Goal: Task Accomplishment & Management: Use online tool/utility

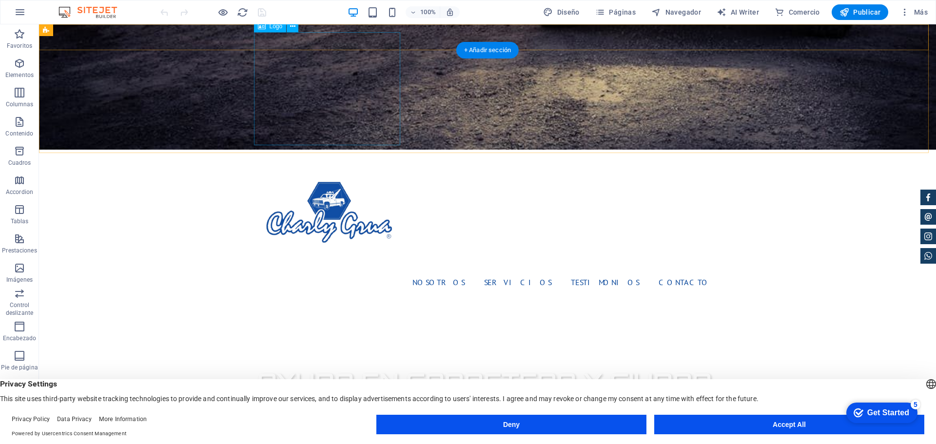
scroll to position [390, 0]
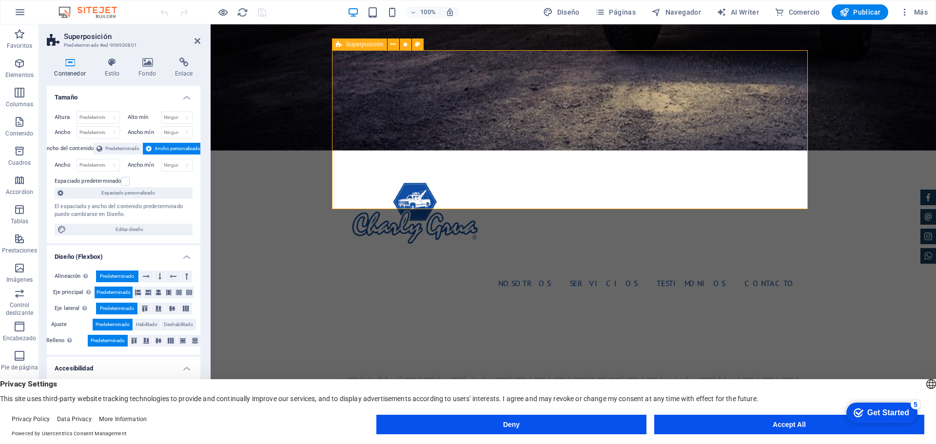
scroll to position [488, 0]
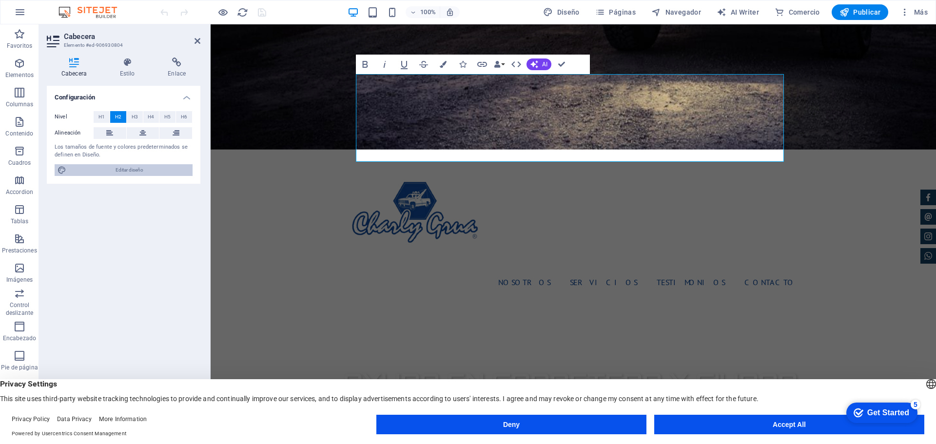
click at [125, 165] on span "Editar diseño" at bounding box center [129, 170] width 120 height 12
select select "px"
select select "400"
select select "px"
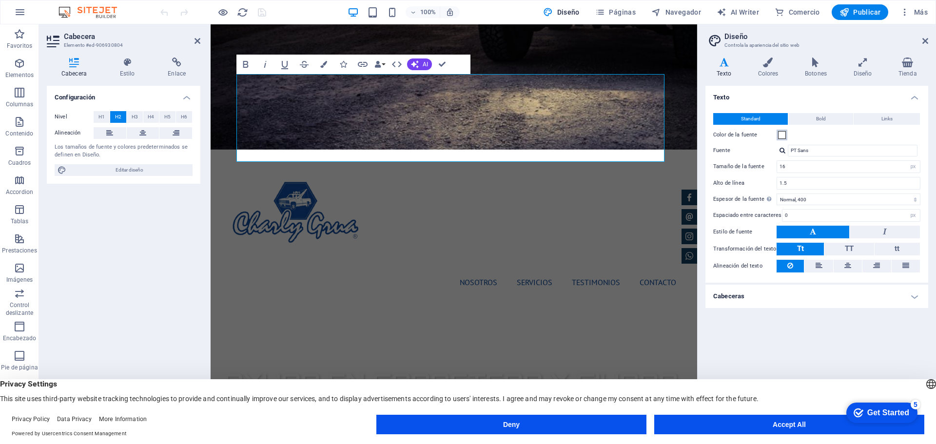
click at [781, 136] on span at bounding box center [782, 135] width 8 height 8
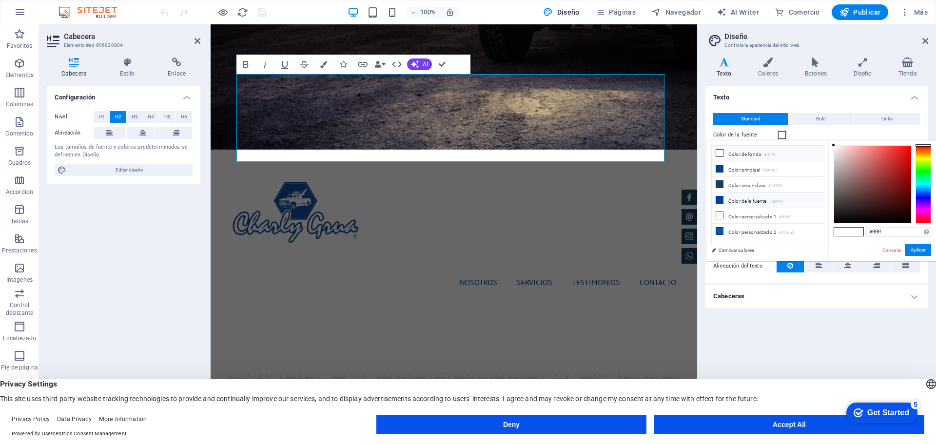
click at [740, 196] on li "Color de la fuente #004197" at bounding box center [768, 201] width 112 height 16
type input "#004197"
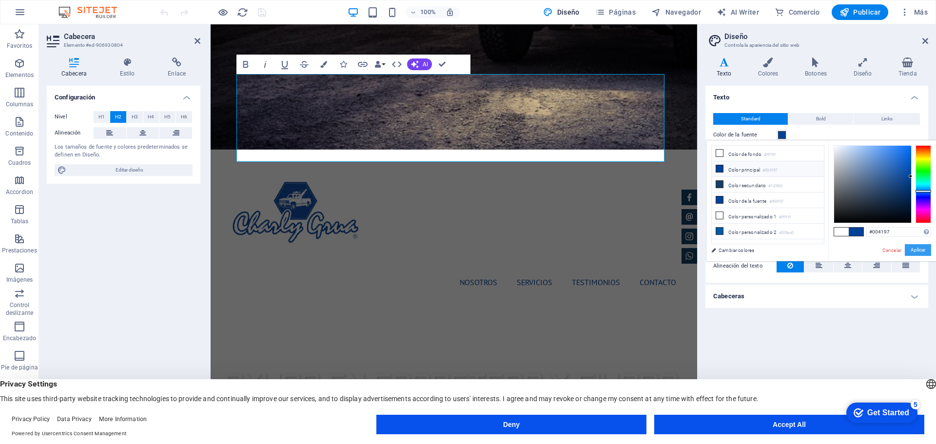
click at [930, 249] on button "Aplicar" at bounding box center [918, 250] width 26 height 12
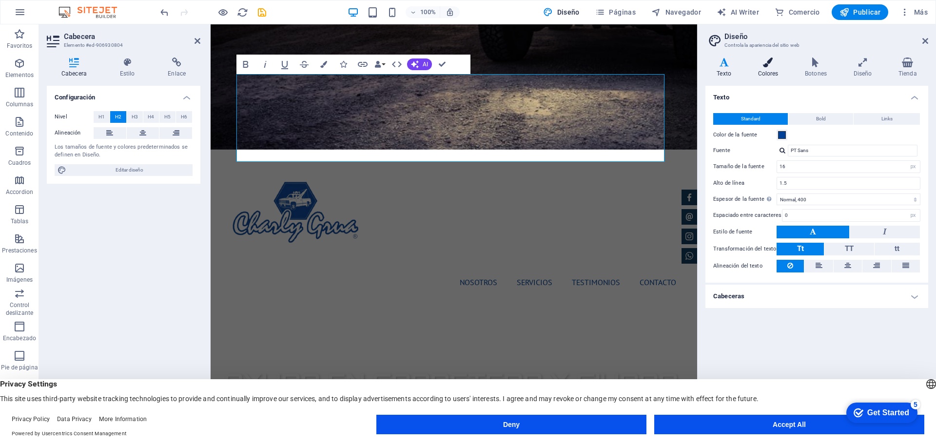
click at [777, 72] on h4 "Colores" at bounding box center [770, 68] width 47 height 20
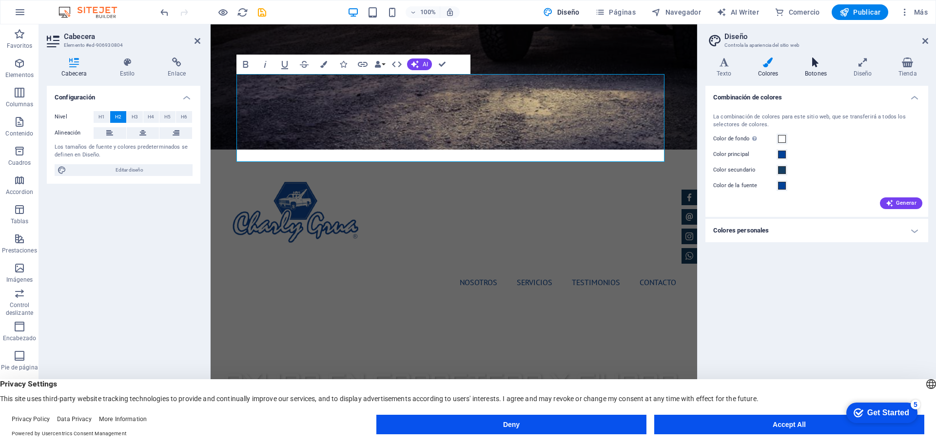
click at [811, 74] on h4 "Botones" at bounding box center [818, 68] width 49 height 20
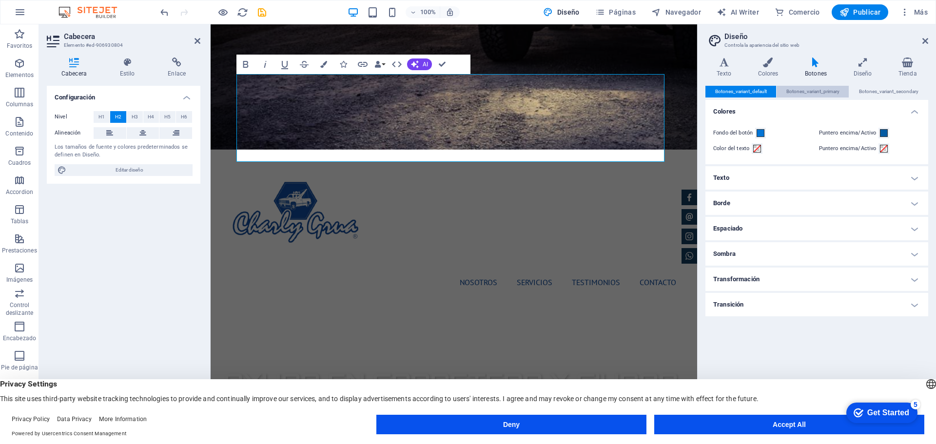
click at [832, 90] on span "Botones_variant_primary" at bounding box center [813, 92] width 53 height 12
click at [876, 90] on span "Botones_variant_secondary" at bounding box center [889, 92] width 60 height 12
click at [869, 64] on icon at bounding box center [862, 63] width 41 height 10
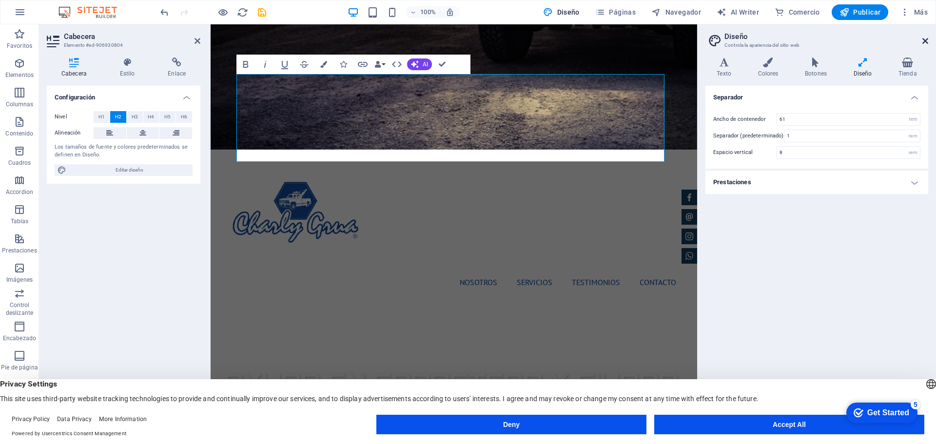
click at [925, 39] on icon at bounding box center [926, 41] width 6 height 8
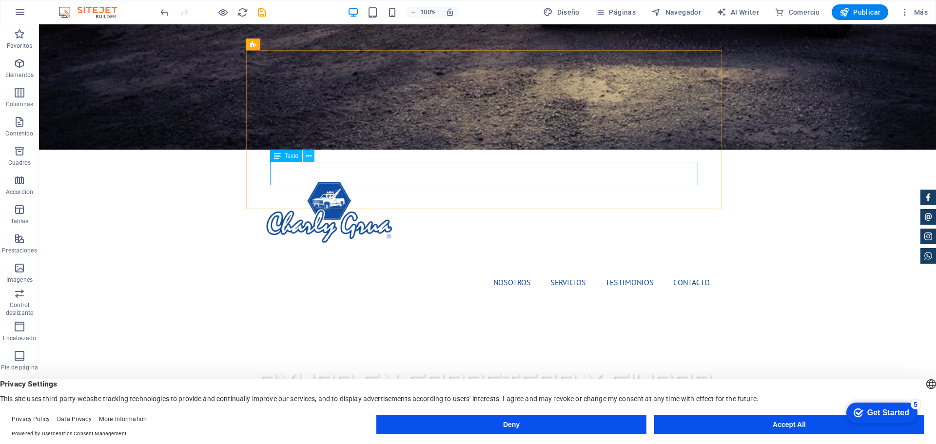
click at [313, 154] on button at bounding box center [309, 156] width 12 height 12
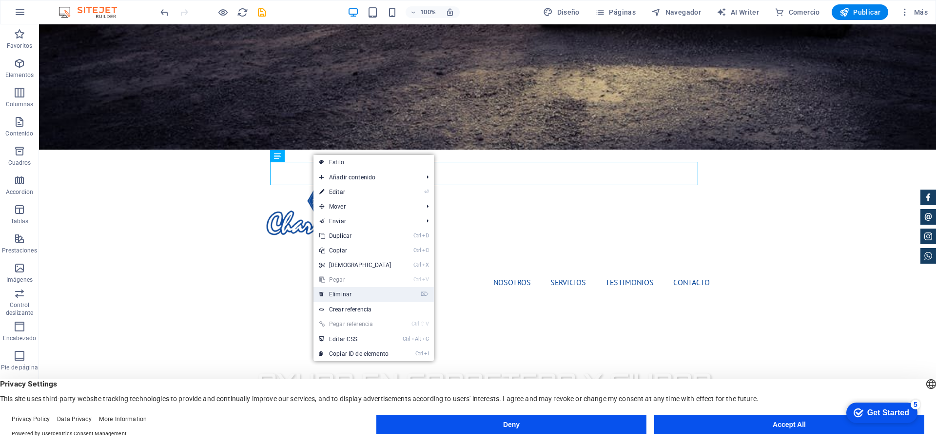
click at [354, 295] on link "⌦ Eliminar" at bounding box center [356, 294] width 84 height 15
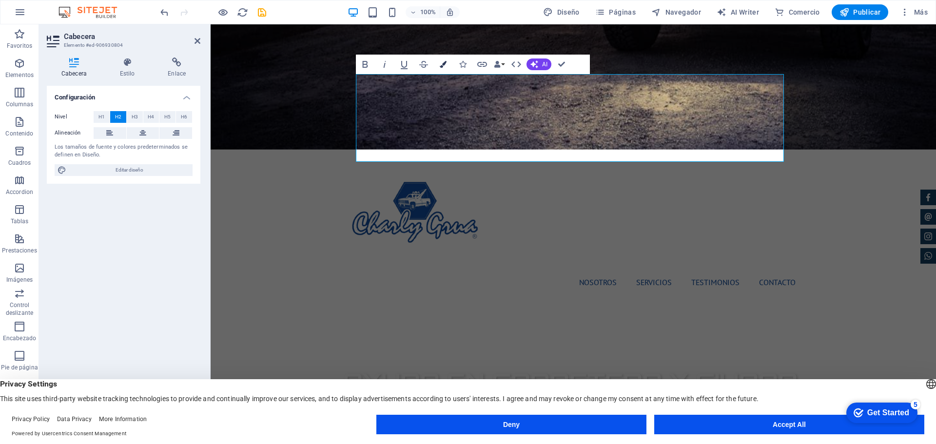
click at [444, 67] on icon "button" at bounding box center [443, 64] width 7 height 7
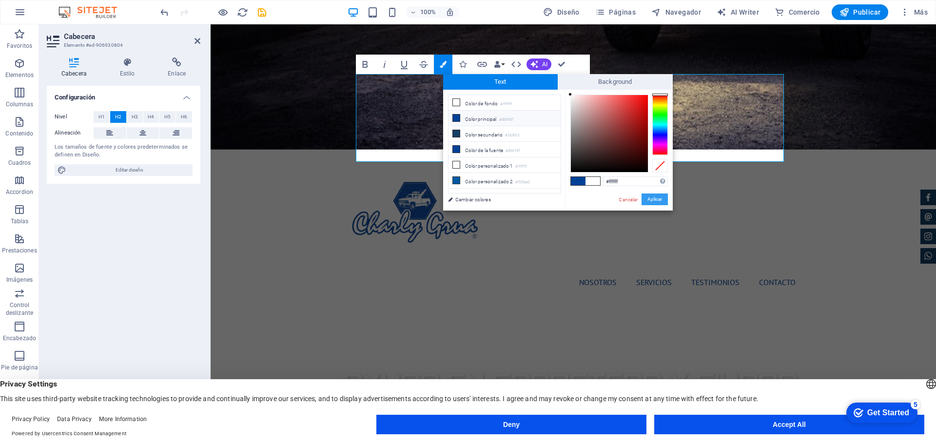
click at [650, 199] on button "Aplicar" at bounding box center [655, 200] width 26 height 12
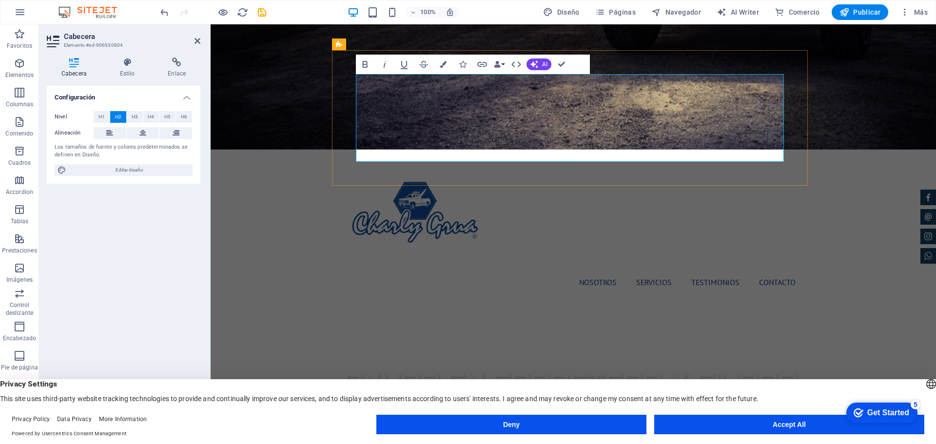
drag, startPoint x: 535, startPoint y: 99, endPoint x: 520, endPoint y: 107, distance: 17.0
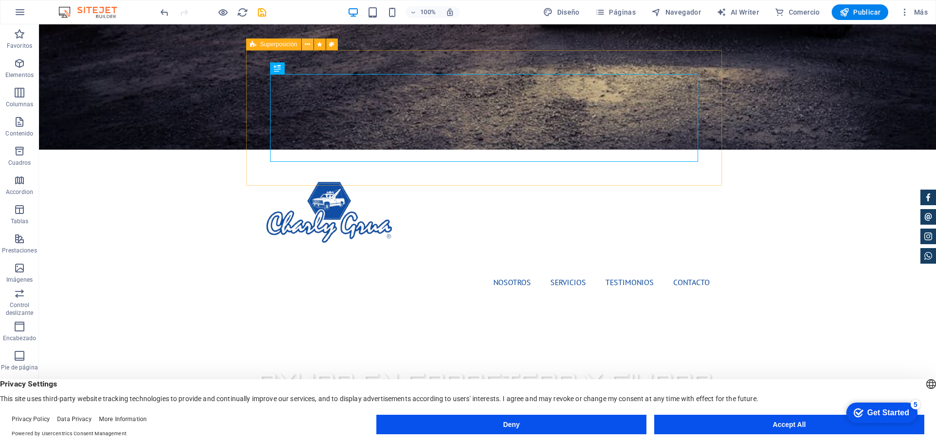
click at [886, 189] on icon at bounding box center [890, 193] width 8 height 8
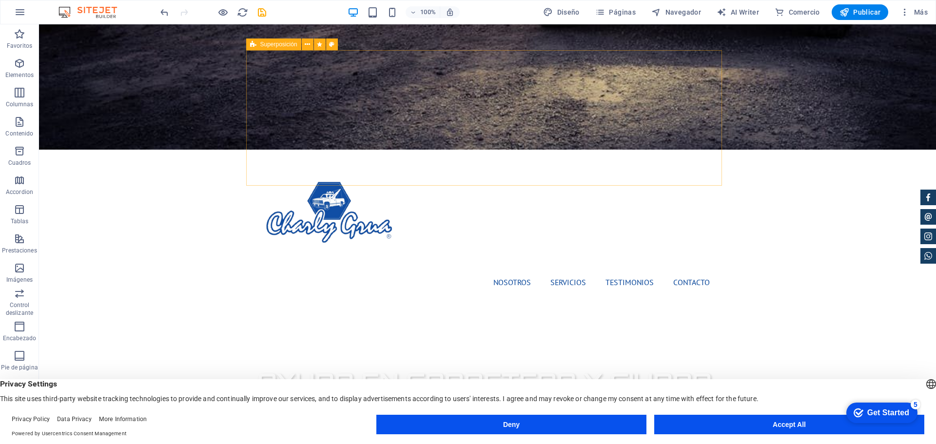
click at [888, 169] on span "Superposición" at bounding box center [890, 173] width 4 height 8
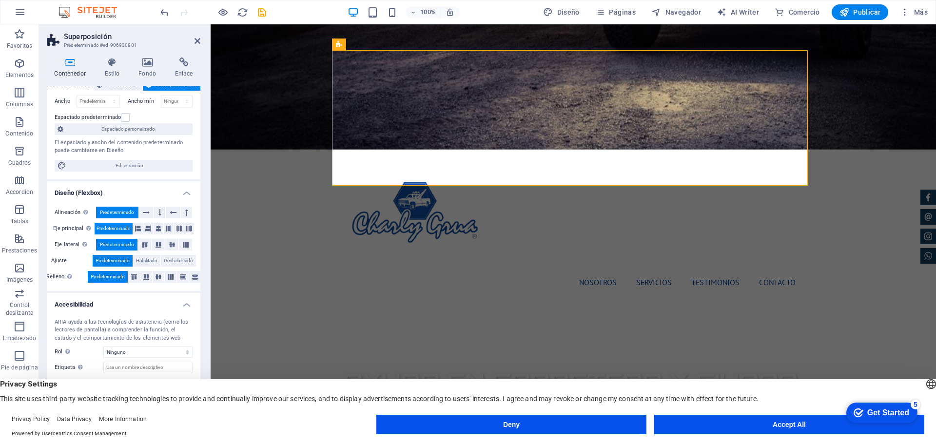
scroll to position [71, 0]
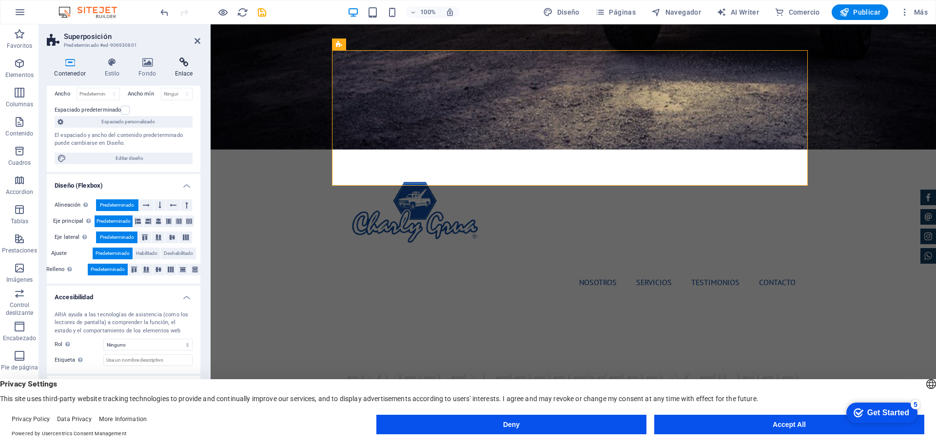
click at [180, 61] on icon at bounding box center [183, 63] width 33 height 10
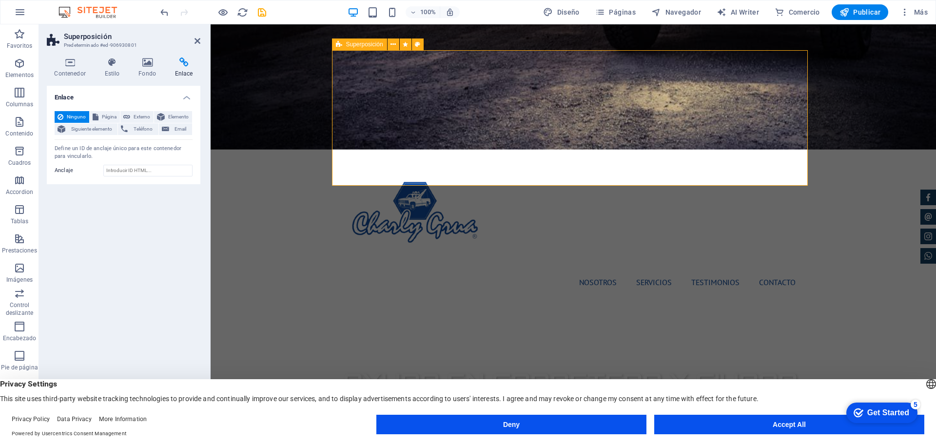
click at [710, 165] on icon at bounding box center [718, 173] width 16 height 16
click at [710, 185] on button at bounding box center [718, 193] width 16 height 16
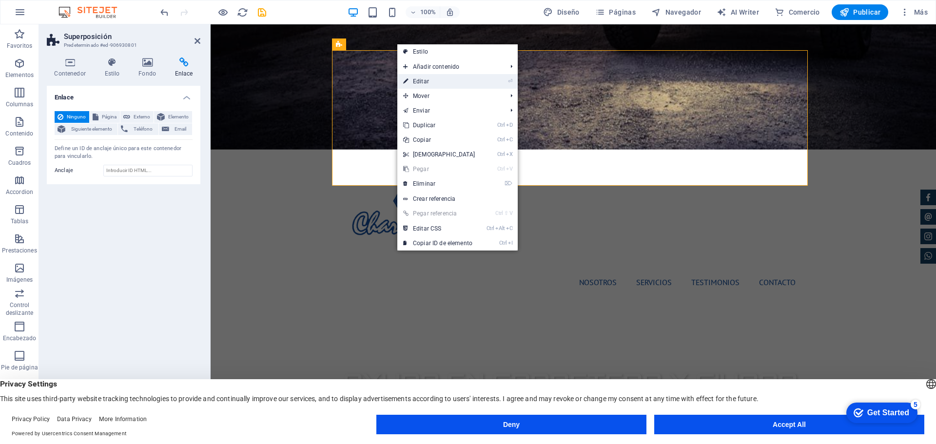
click at [428, 87] on link "⏎ Editar" at bounding box center [440, 81] width 84 height 15
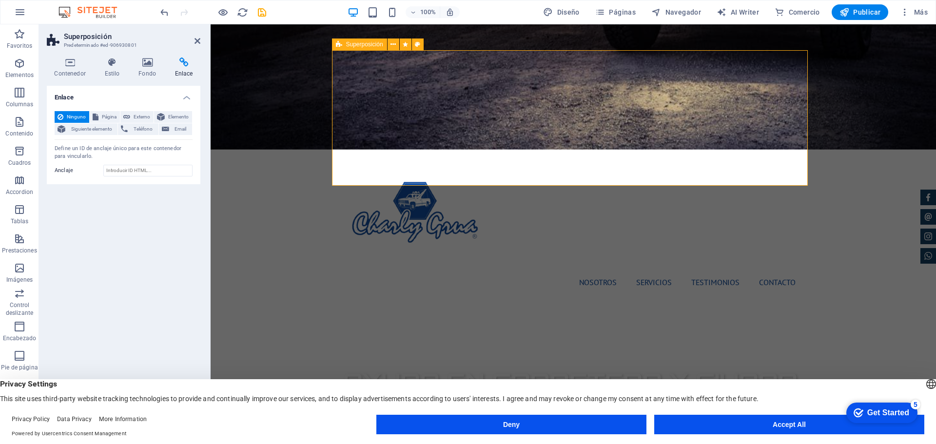
click at [710, 185] on button at bounding box center [718, 193] width 16 height 16
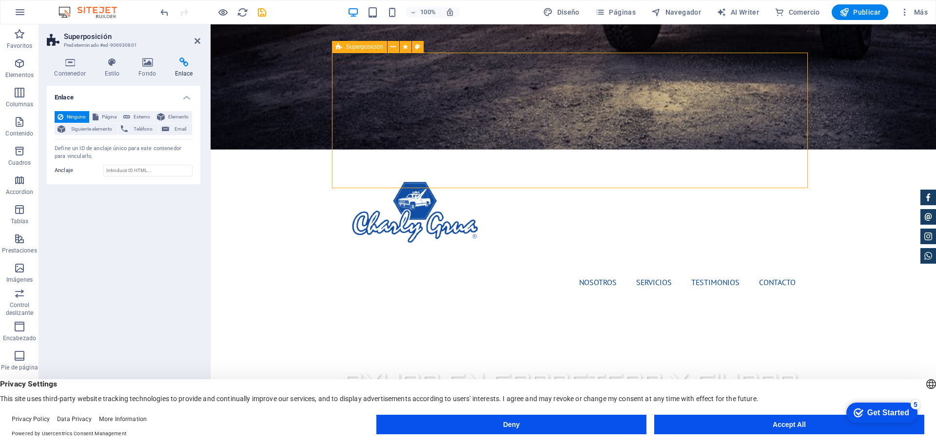
scroll to position [463, 0]
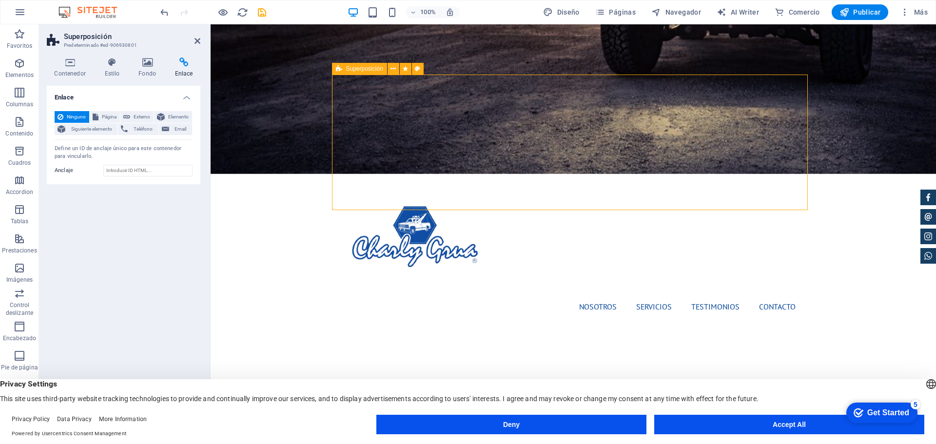
click at [710, 165] on div "Superposición" at bounding box center [718, 173] width 16 height 16
click at [714, 189] on icon at bounding box center [718, 193] width 8 height 8
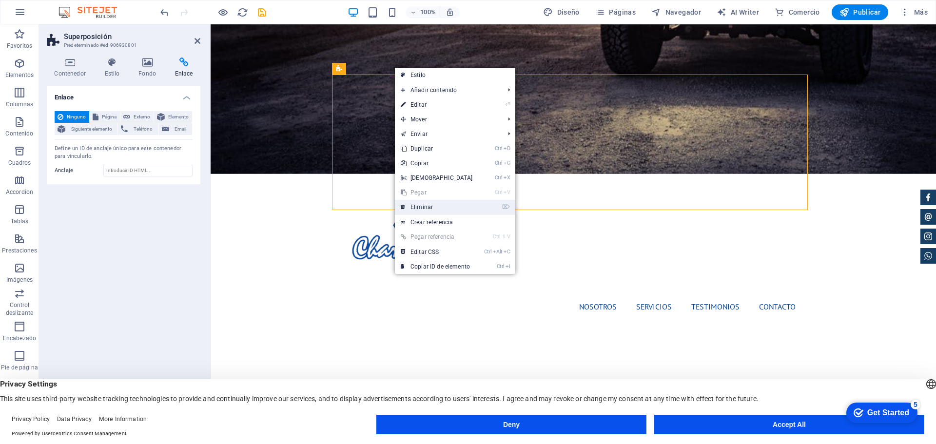
click at [439, 202] on link "⌦ Eliminar" at bounding box center [437, 207] width 84 height 15
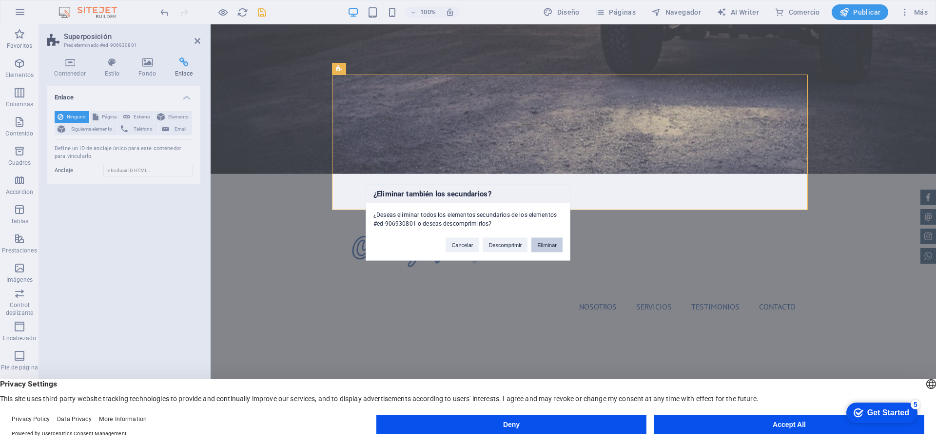
click at [555, 248] on button "Eliminar" at bounding box center [547, 245] width 31 height 15
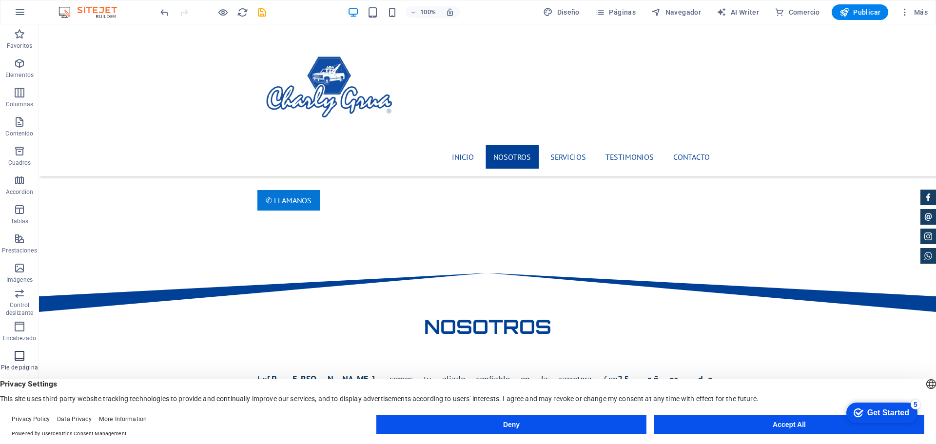
scroll to position [64, 0]
click at [15, 353] on icon "button" at bounding box center [20, 351] width 12 height 12
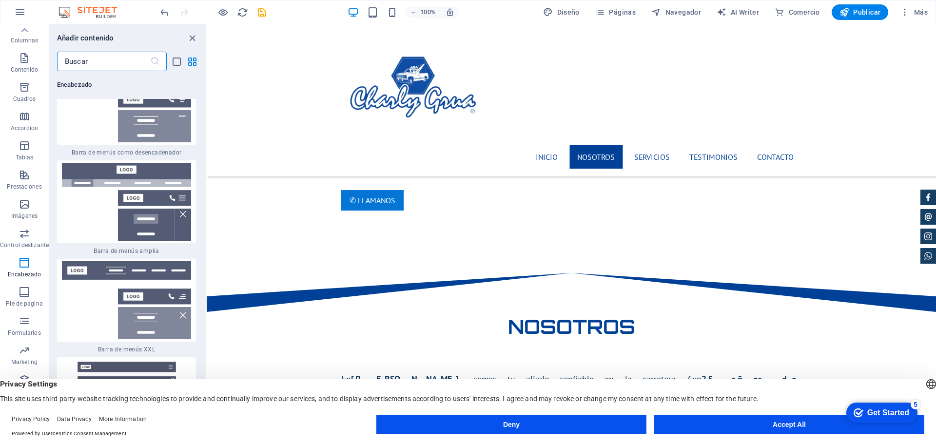
scroll to position [12166, 0]
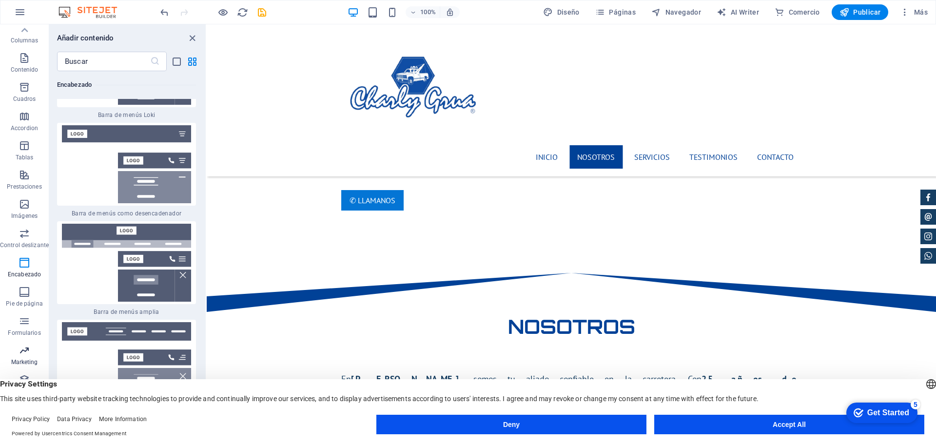
click at [27, 351] on icon "button" at bounding box center [25, 351] width 12 height 12
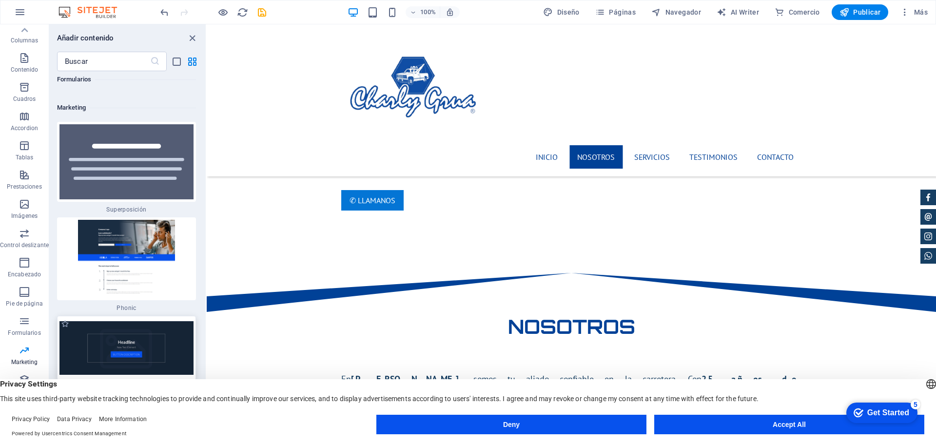
scroll to position [15917, 0]
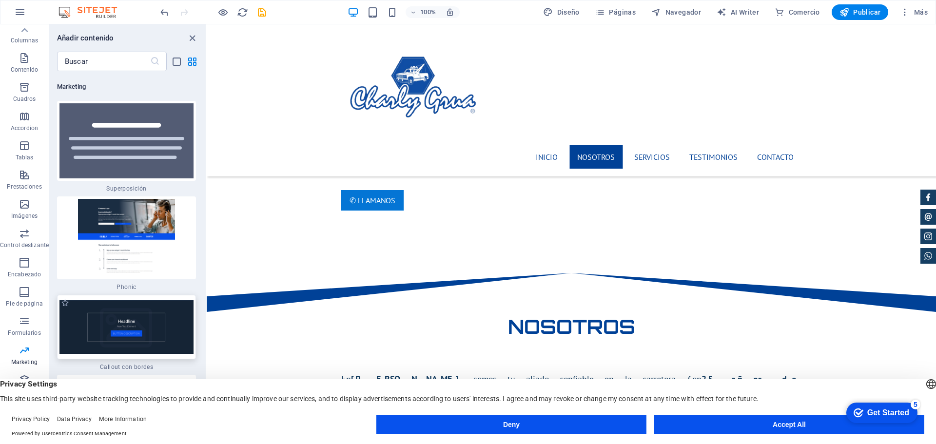
click at [117, 300] on img at bounding box center [127, 327] width 134 height 54
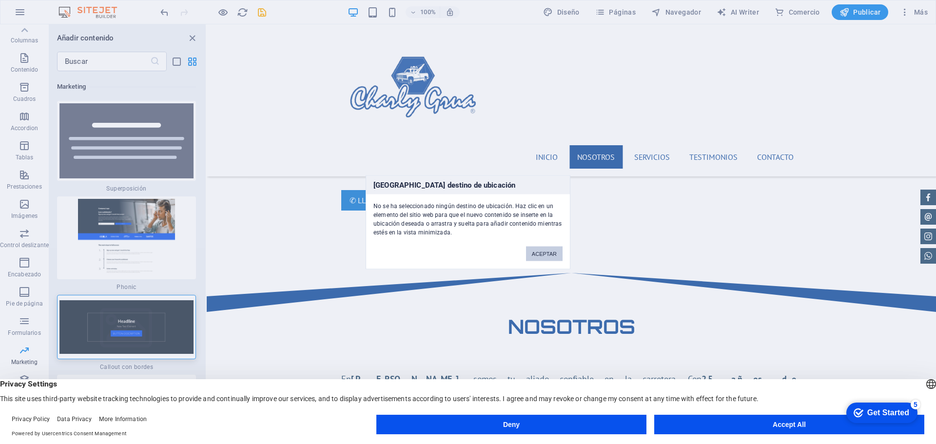
click at [540, 250] on button "ACEPTAR" at bounding box center [544, 253] width 37 height 15
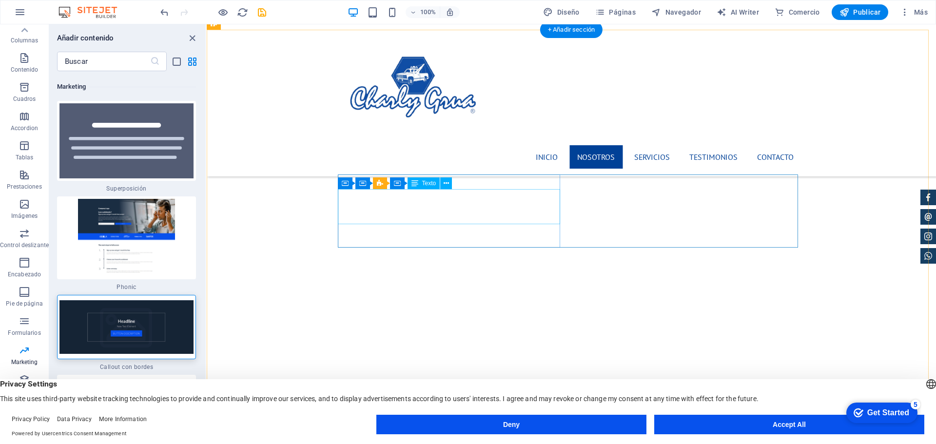
scroll to position [317, 0]
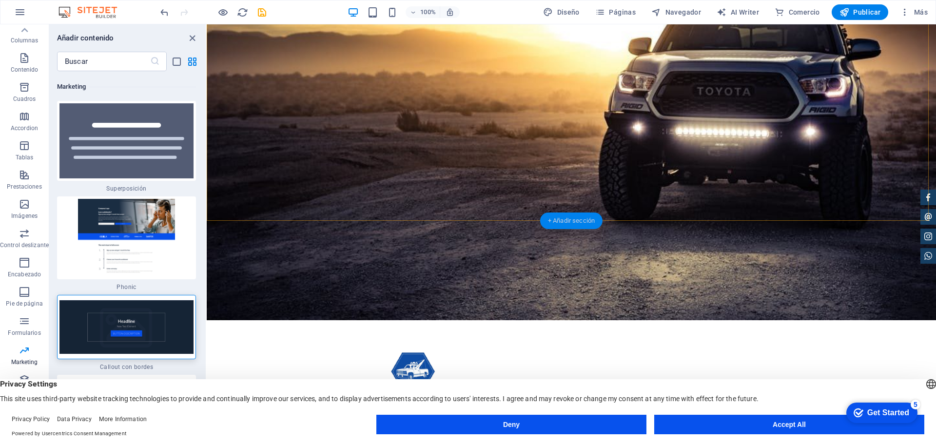
click at [565, 219] on div "+ Añadir sección" at bounding box center [571, 221] width 62 height 17
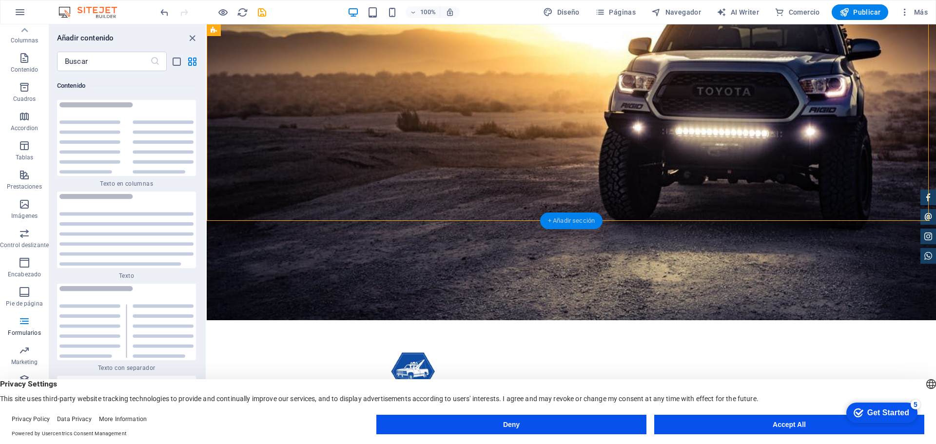
scroll to position [3308, 0]
click at [553, 250] on div "+ Añadir sección" at bounding box center [571, 250] width 62 height 17
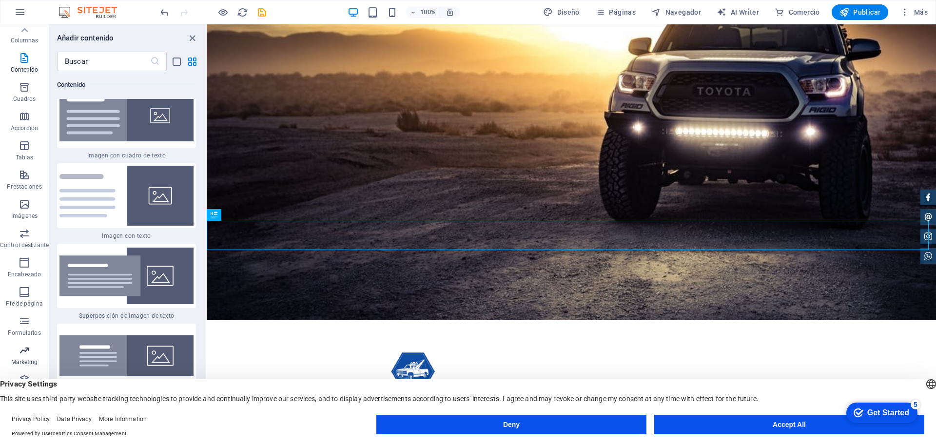
click at [19, 359] on p "Marketing" at bounding box center [24, 362] width 27 height 8
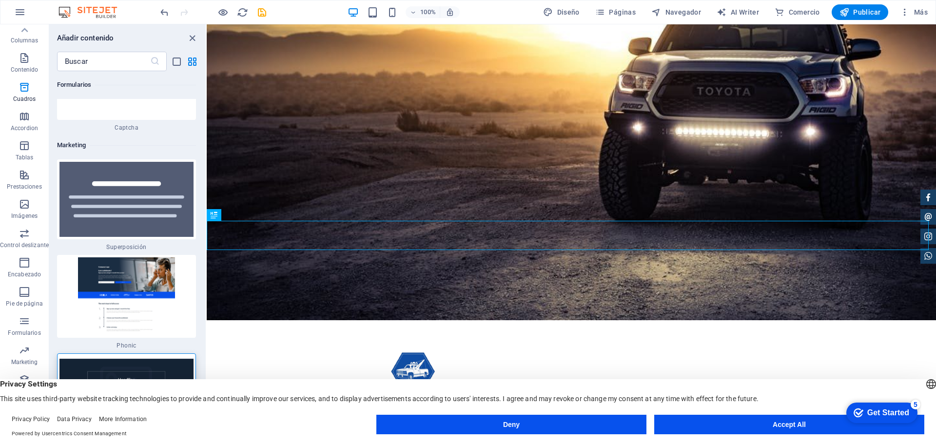
scroll to position [15869, 0]
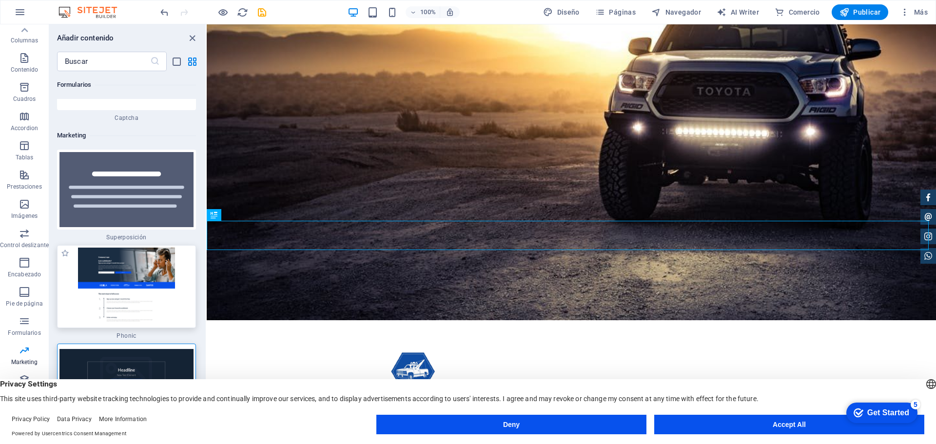
click at [128, 248] on img at bounding box center [127, 287] width 134 height 78
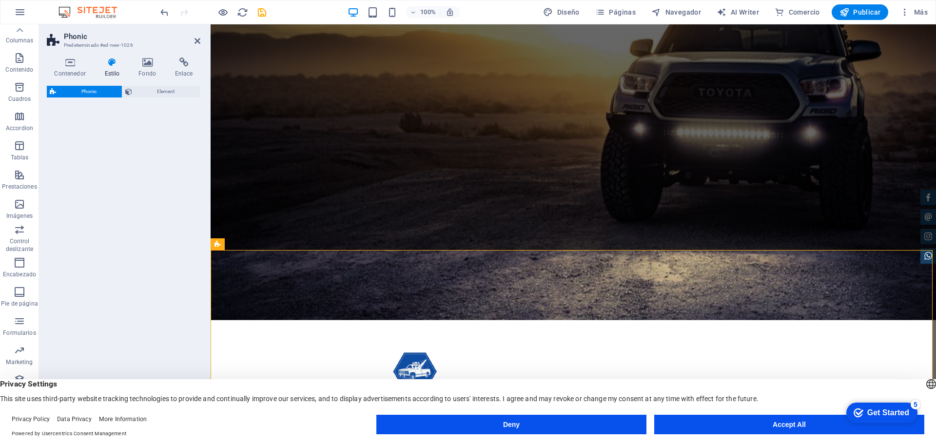
select select "%"
select select "rem"
select select "px"
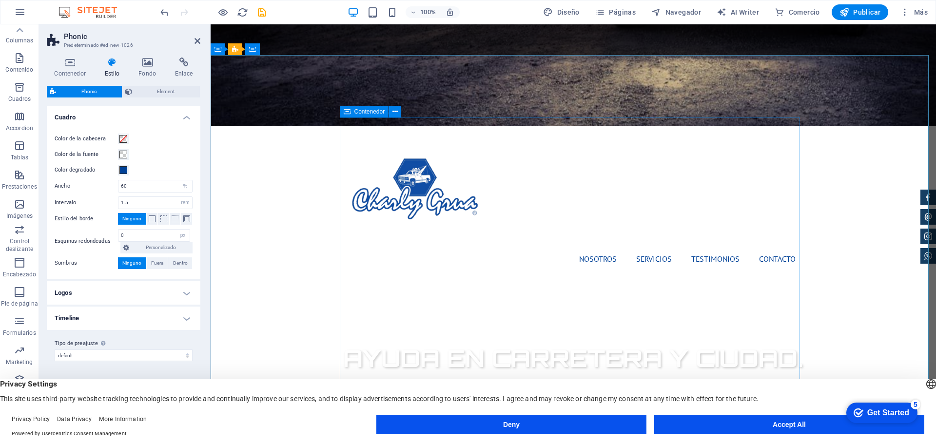
scroll to position [512, 0]
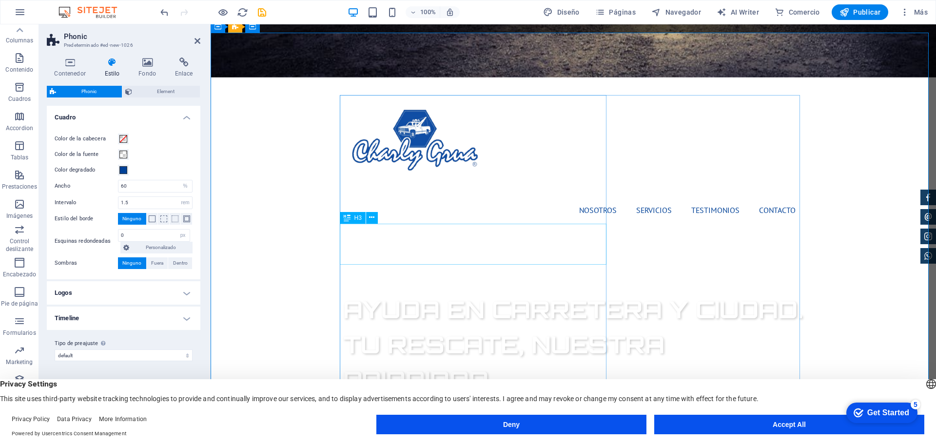
scroll to position [561, 0]
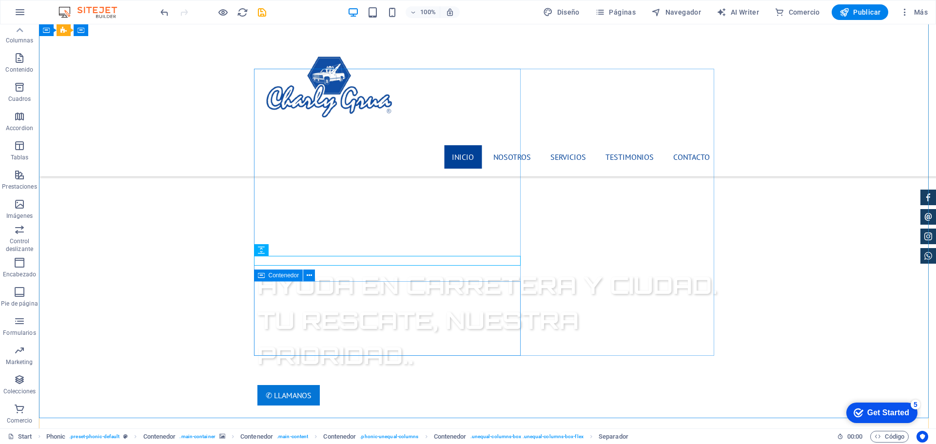
click at [266, 275] on div "Contenedor" at bounding box center [278, 276] width 49 height 12
click at [308, 276] on icon at bounding box center [309, 276] width 5 height 10
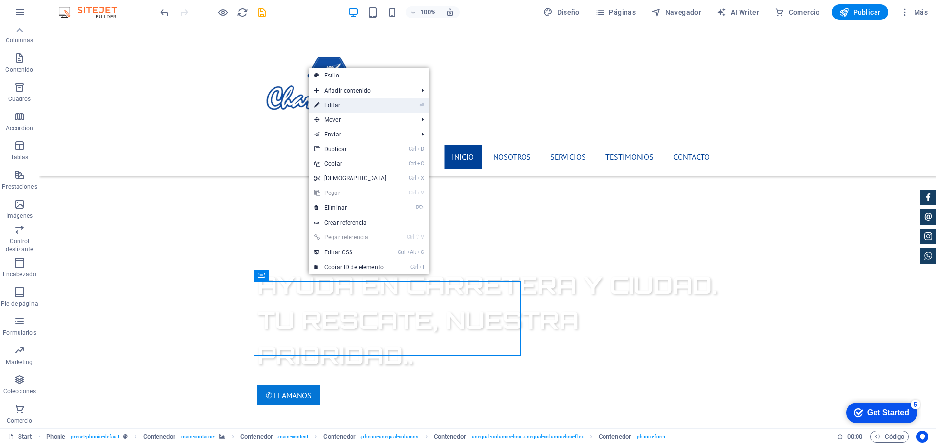
click at [382, 103] on link "⏎ Editar" at bounding box center [351, 105] width 84 height 15
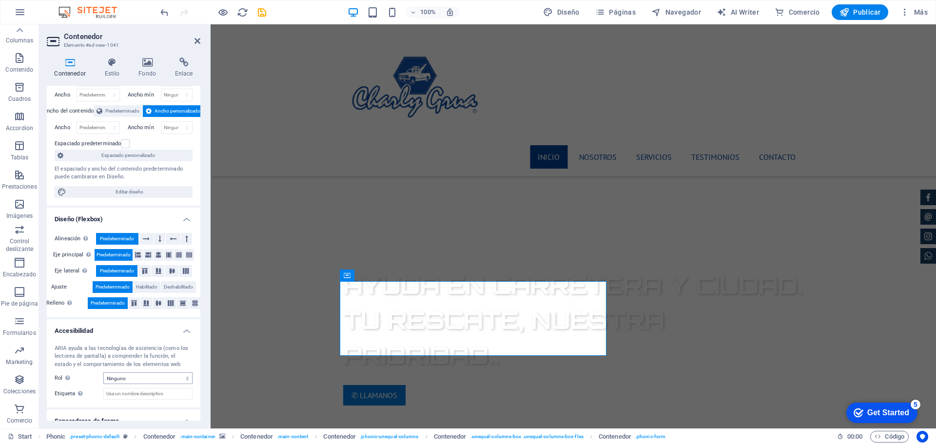
scroll to position [71, 0]
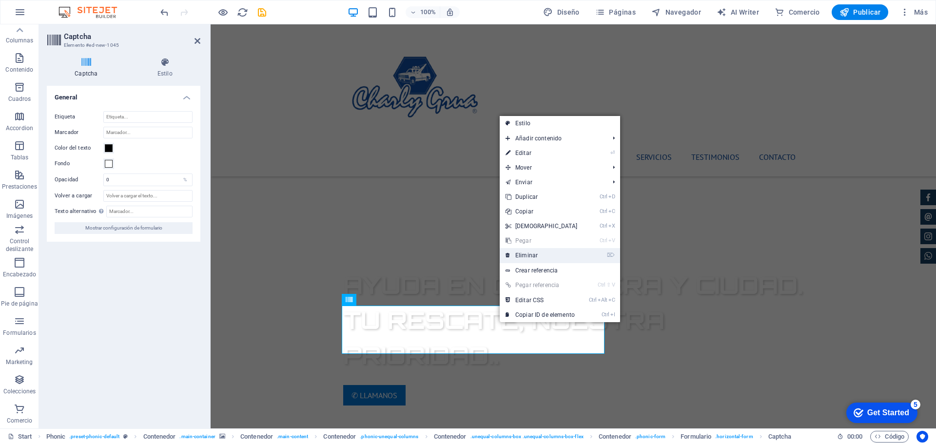
click at [527, 259] on link "⌦ Eliminar" at bounding box center [542, 255] width 84 height 15
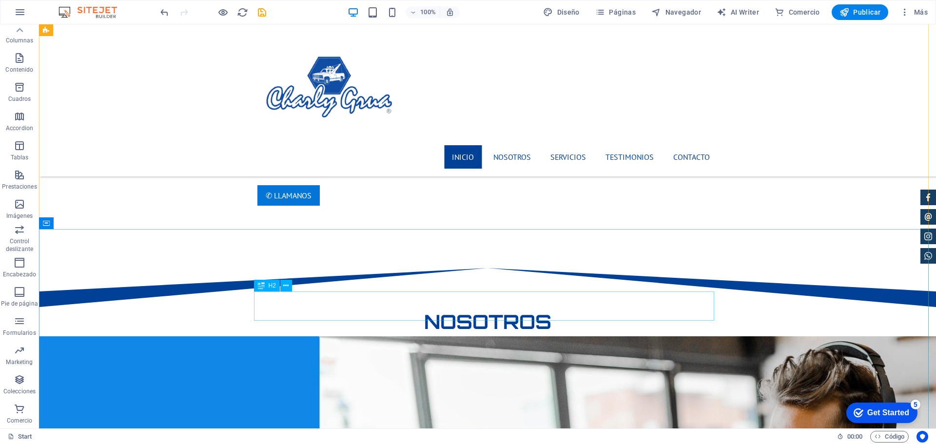
scroll to position [756, 0]
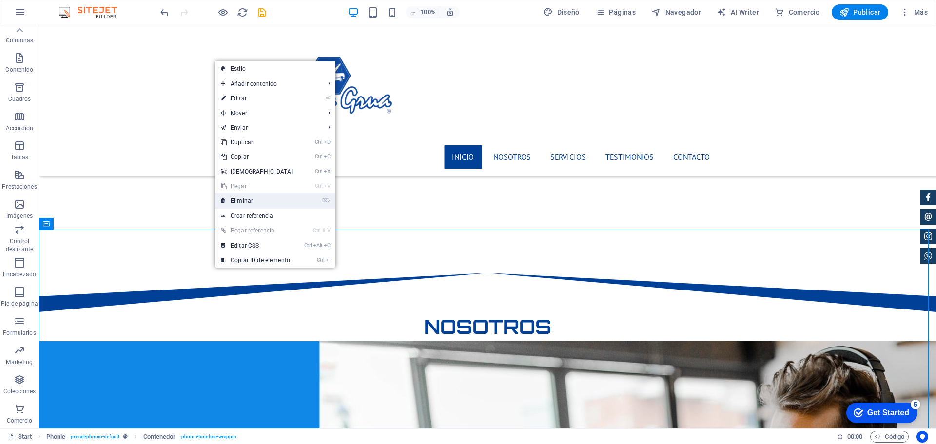
click at [234, 207] on link "⌦ Eliminar" at bounding box center [257, 201] width 84 height 15
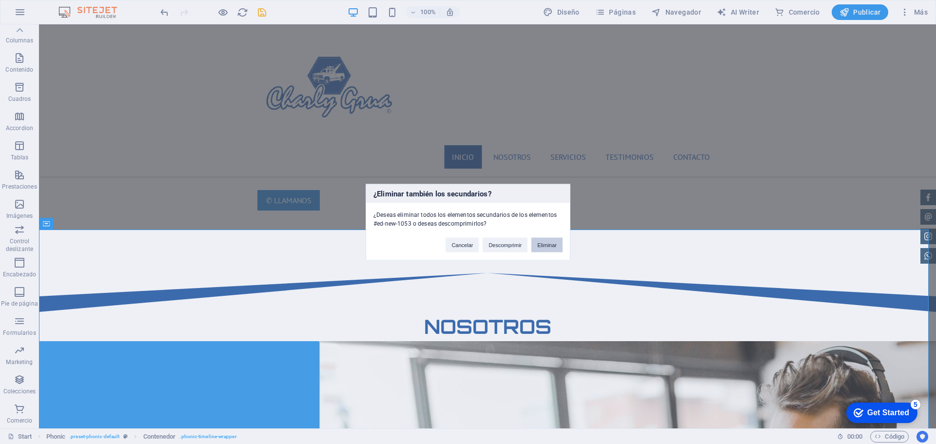
click at [546, 243] on button "Eliminar" at bounding box center [547, 245] width 31 height 15
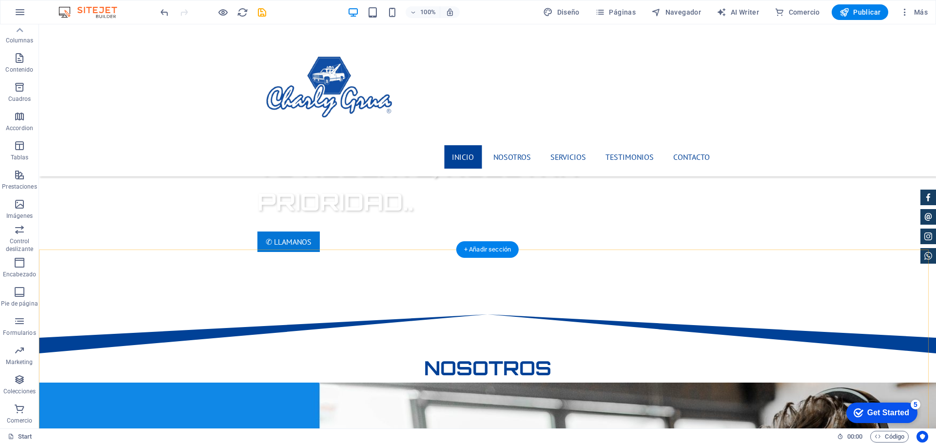
scroll to position [658, 0]
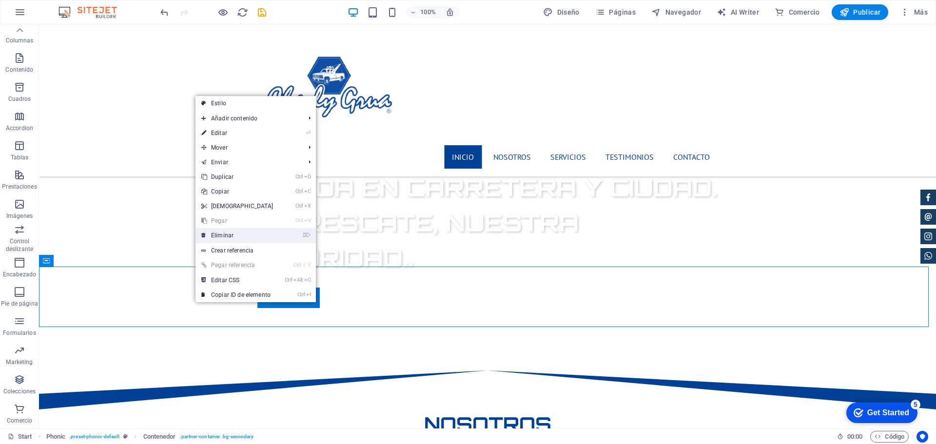
click at [261, 232] on link "⌦ Eliminar" at bounding box center [238, 235] width 84 height 15
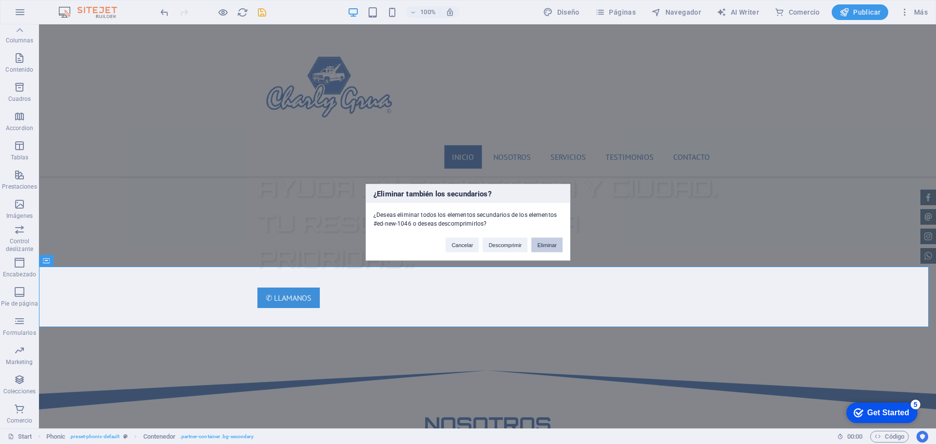
click at [537, 243] on button "Eliminar" at bounding box center [547, 245] width 31 height 15
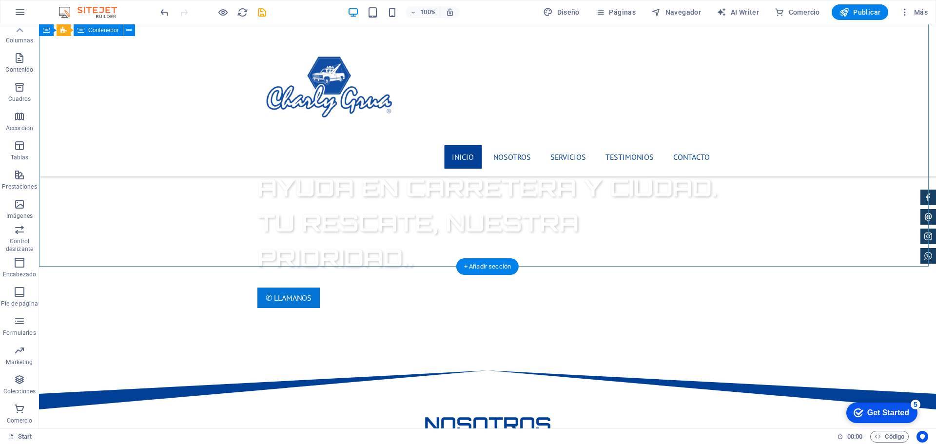
scroll to position [512, 0]
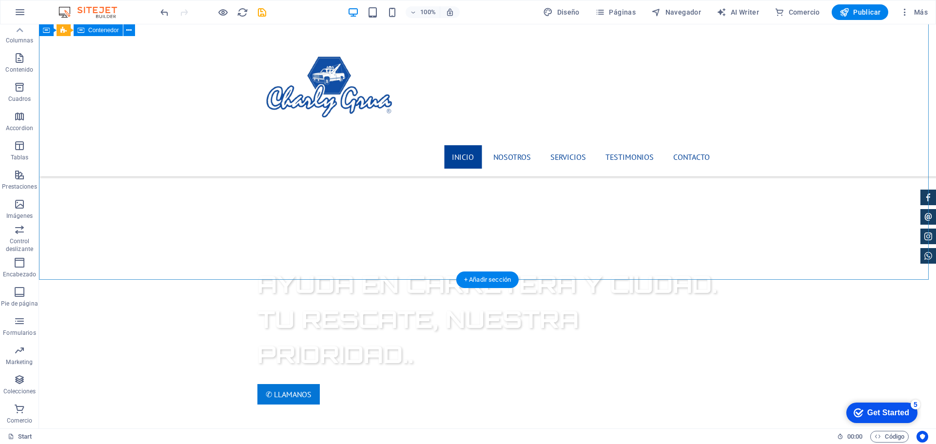
scroll to position [561, 0]
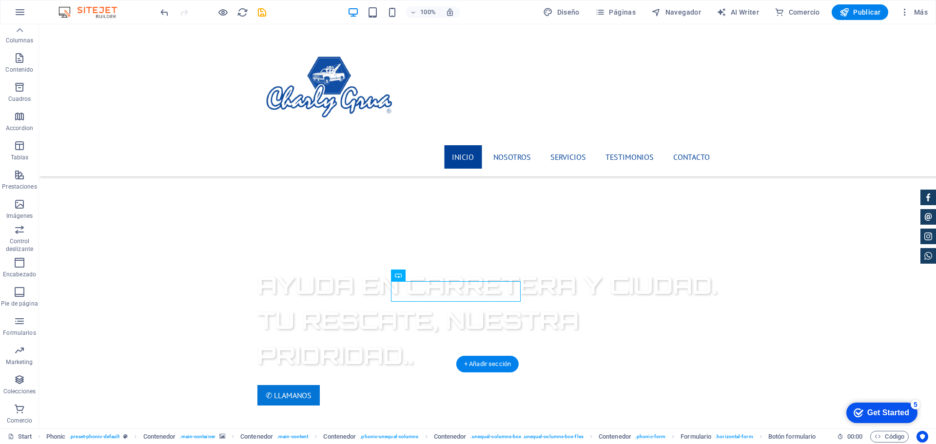
drag, startPoint x: 475, startPoint y: 288, endPoint x: 336, endPoint y: 329, distance: 144.8
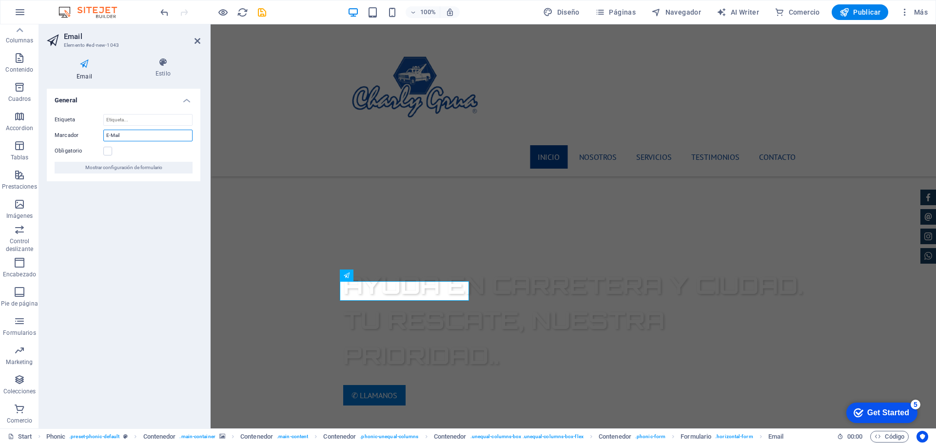
click at [134, 134] on input "E-Mail" at bounding box center [147, 136] width 89 height 12
type input "Nombre"
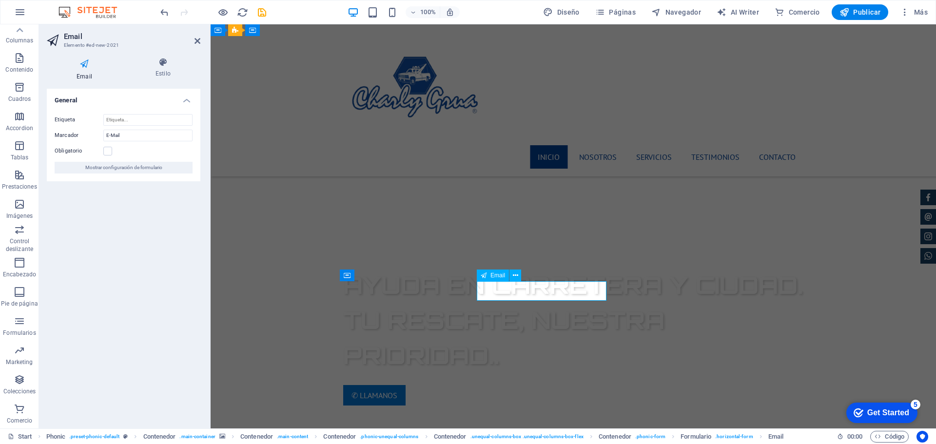
type input "t"
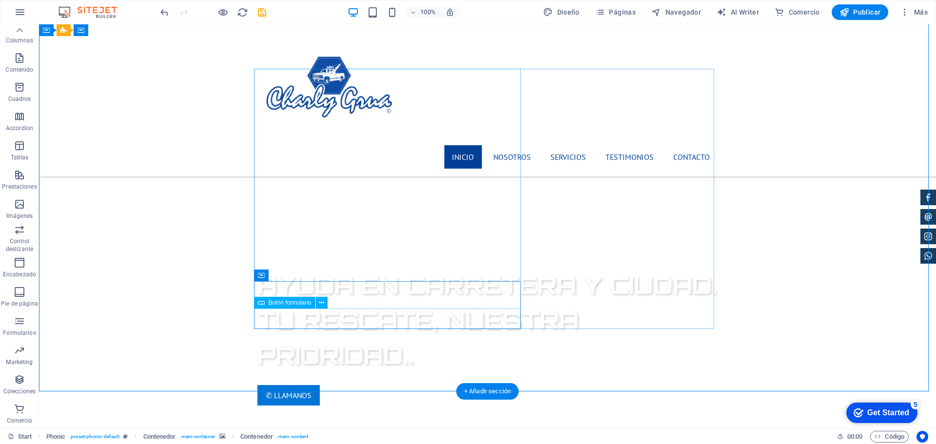
type input "Telefono"
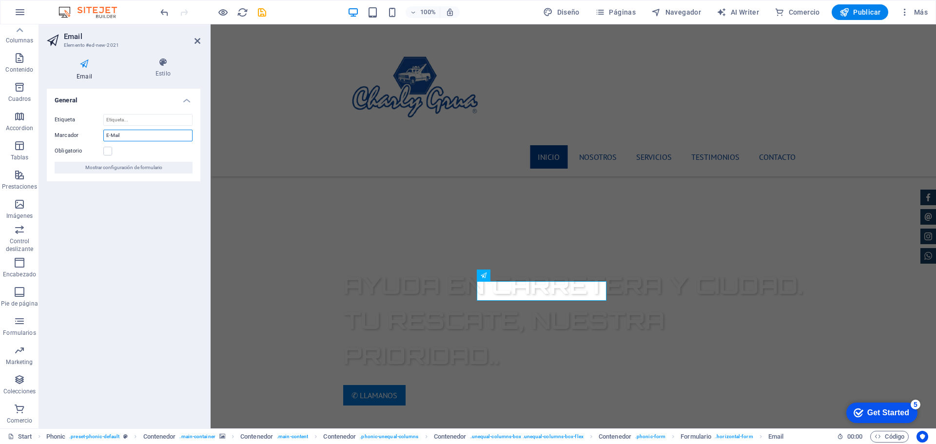
click at [141, 134] on input "E-Mail" at bounding box center [147, 136] width 89 height 12
type input "E"
type input "Telefono"
click at [163, 269] on div "General Etiqueta Marcador Telefono Obligatorio Mostrar configuración de formula…" at bounding box center [124, 255] width 154 height 332
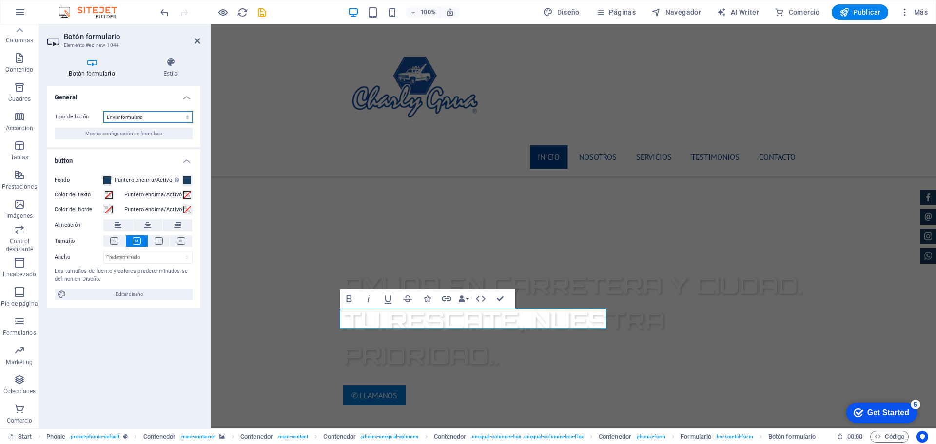
click at [113, 117] on select "Enviar formulario Restablecer formulario Ninguna acción" at bounding box center [147, 117] width 89 height 12
click at [118, 326] on div "General Tipo de botón Enviar formulario Restablecer formulario Ninguna acción M…" at bounding box center [124, 253] width 154 height 335
click at [144, 296] on span "Editar diseño" at bounding box center [129, 295] width 120 height 12
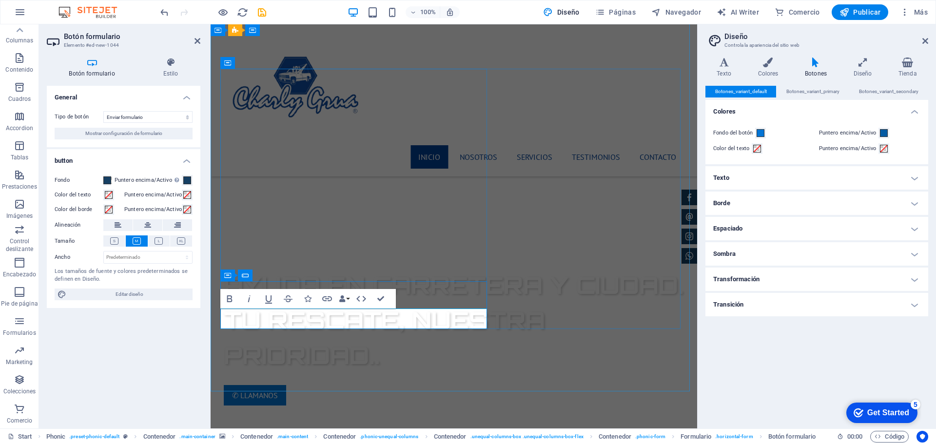
type button "Sign up"
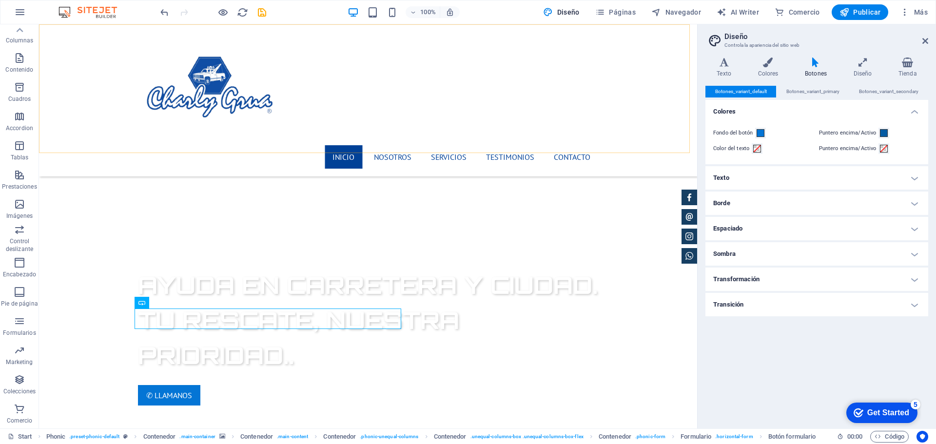
click at [219, 152] on div "Inicio Nosotros Servicios Testimonios Contacto" at bounding box center [368, 100] width 658 height 152
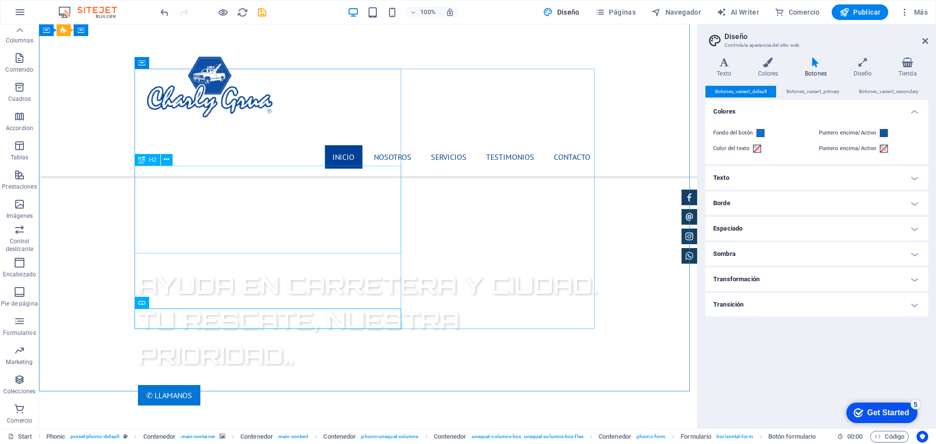
click at [140, 161] on icon at bounding box center [142, 160] width 7 height 12
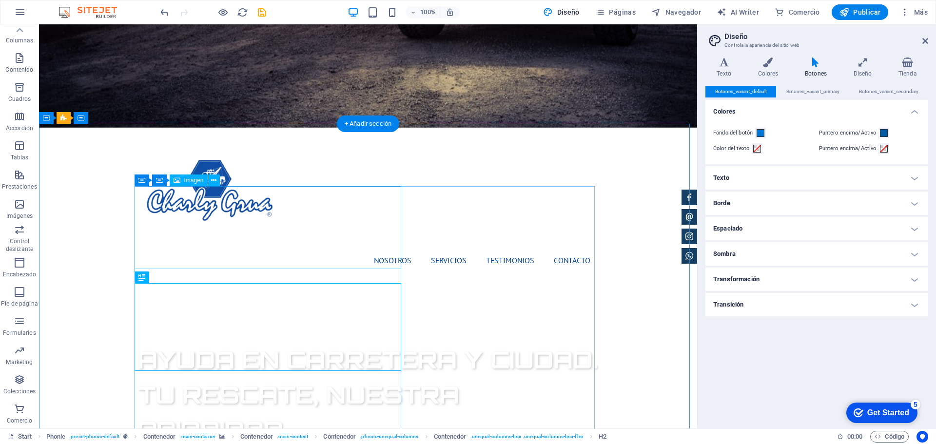
scroll to position [512, 0]
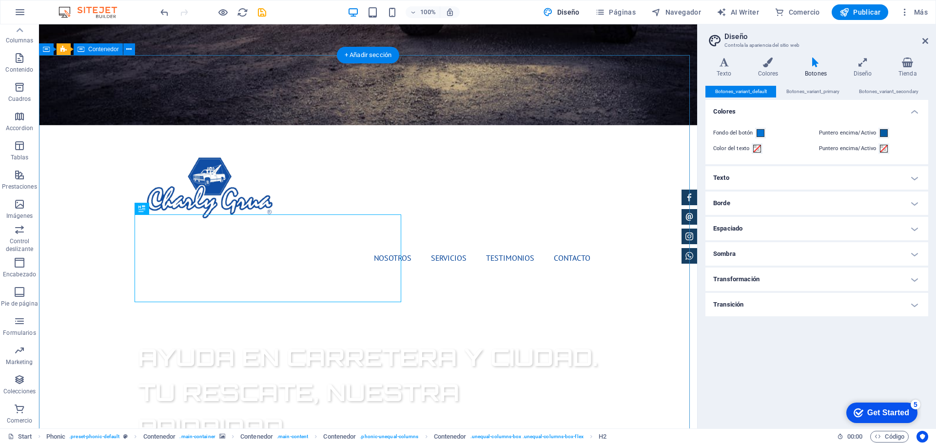
select select "vh"
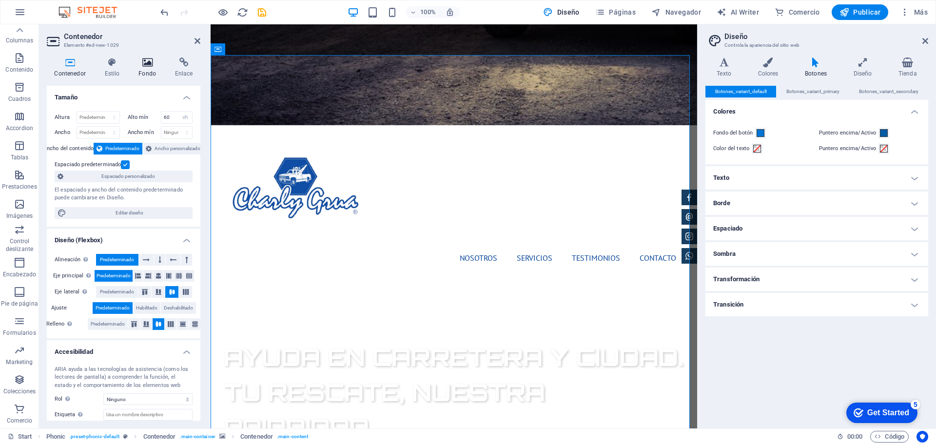
click at [146, 72] on h4 "Fondo" at bounding box center [149, 68] width 37 height 20
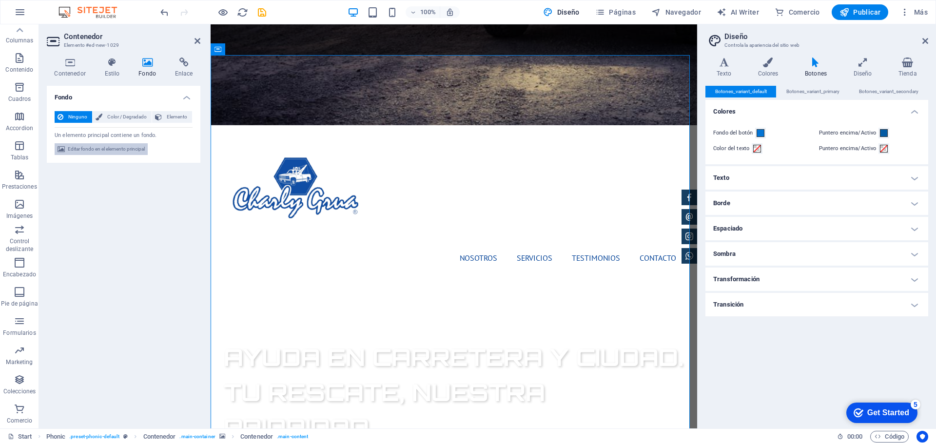
click at [106, 152] on span "Editar fondo en el elemento principal" at bounding box center [106, 149] width 77 height 12
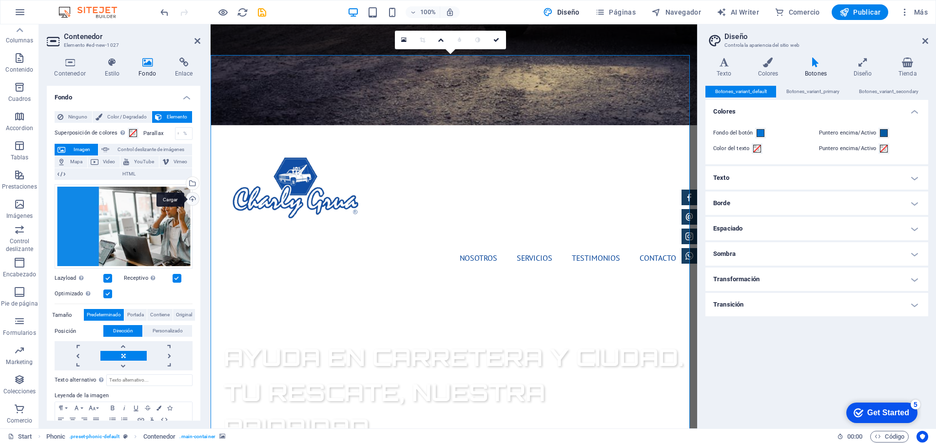
click at [191, 200] on div "Cargar" at bounding box center [191, 200] width 15 height 15
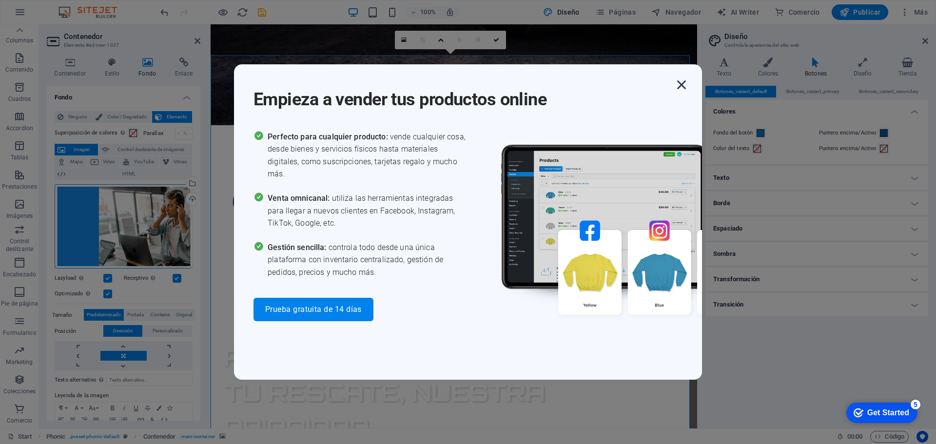
click at [678, 84] on icon "button" at bounding box center [682, 85] width 18 height 18
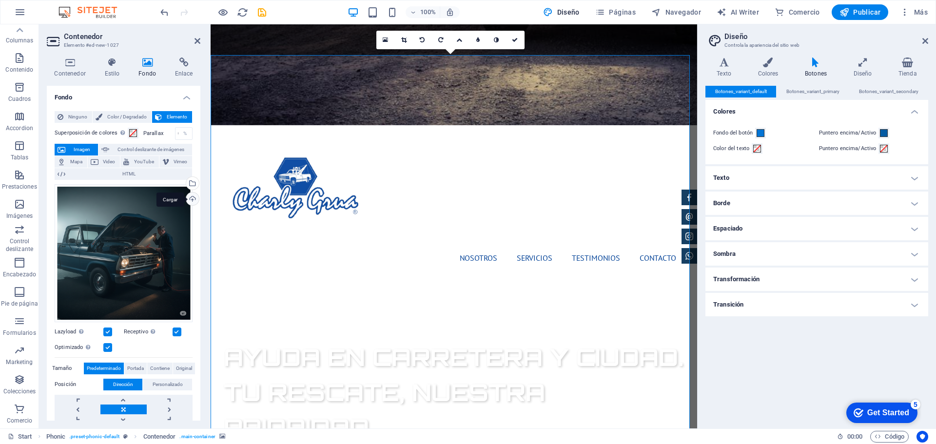
click at [188, 200] on div "Cargar" at bounding box center [191, 200] width 15 height 15
click at [110, 251] on div "Arrastra archivos aquí, haz clic para escoger archivos o selecciona archivos de…" at bounding box center [124, 253] width 138 height 138
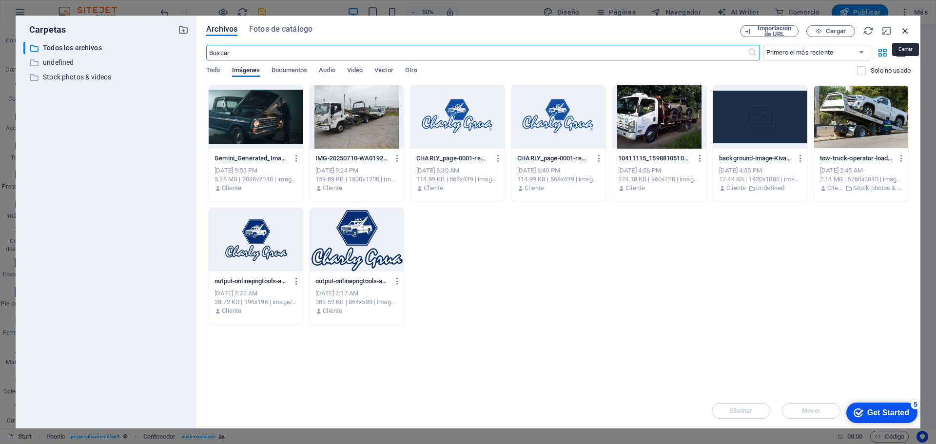
click at [903, 29] on icon "button" at bounding box center [905, 30] width 11 height 11
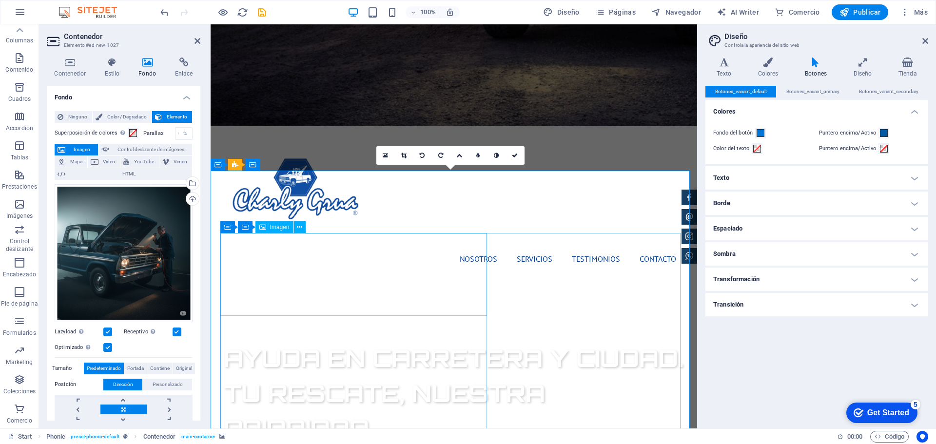
scroll to position [512, 0]
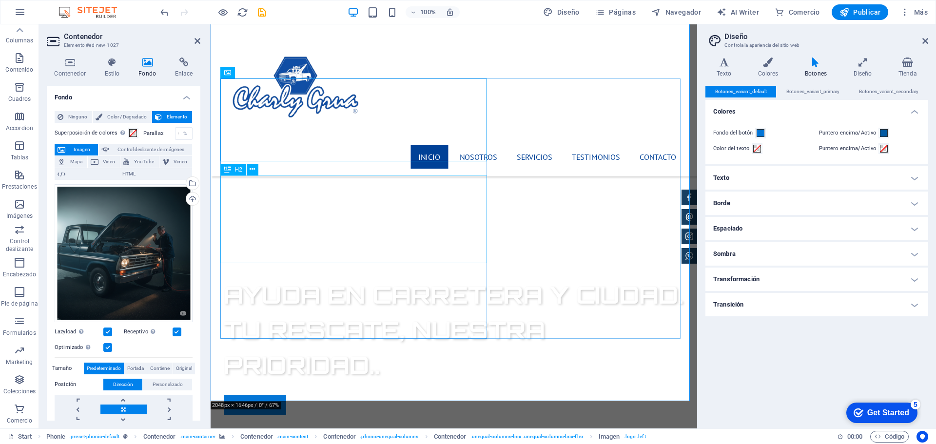
scroll to position [610, 0]
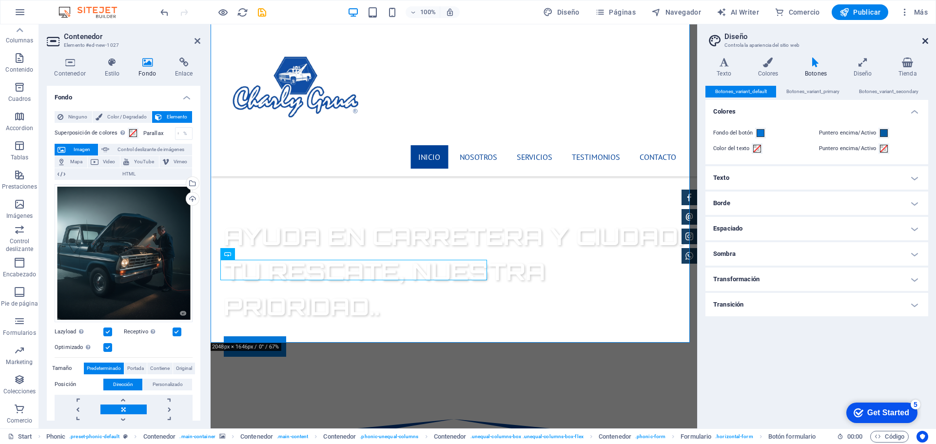
click at [927, 39] on icon at bounding box center [926, 41] width 6 height 8
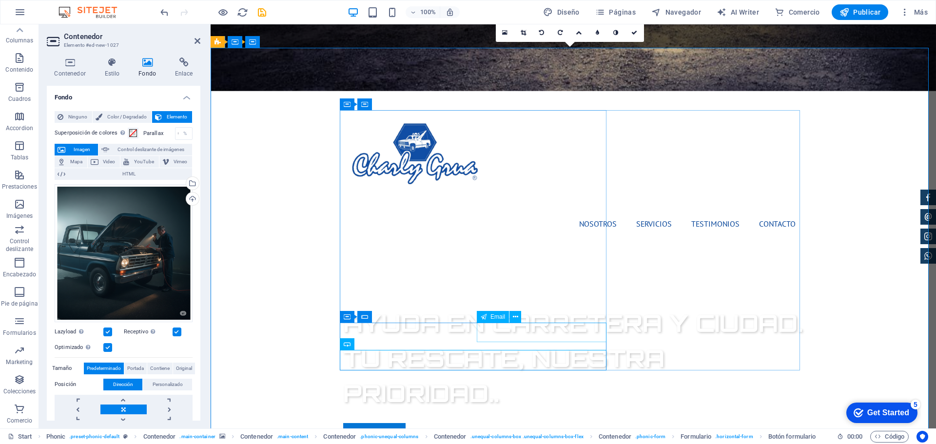
scroll to position [561, 0]
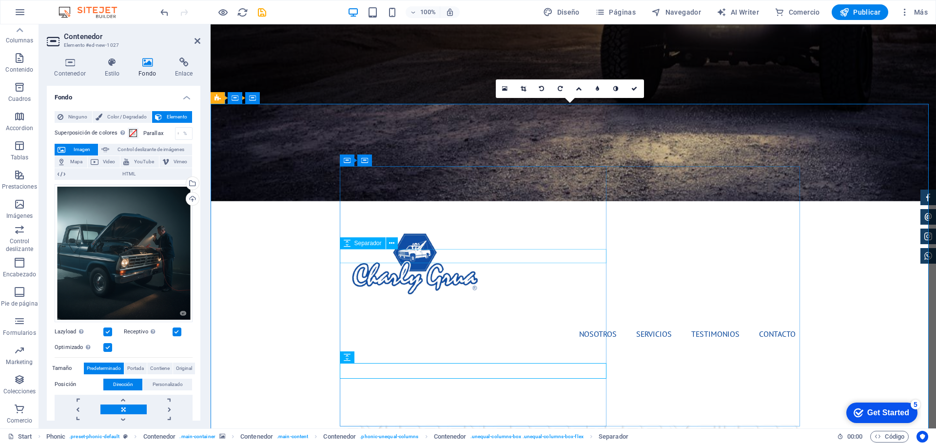
scroll to position [415, 0]
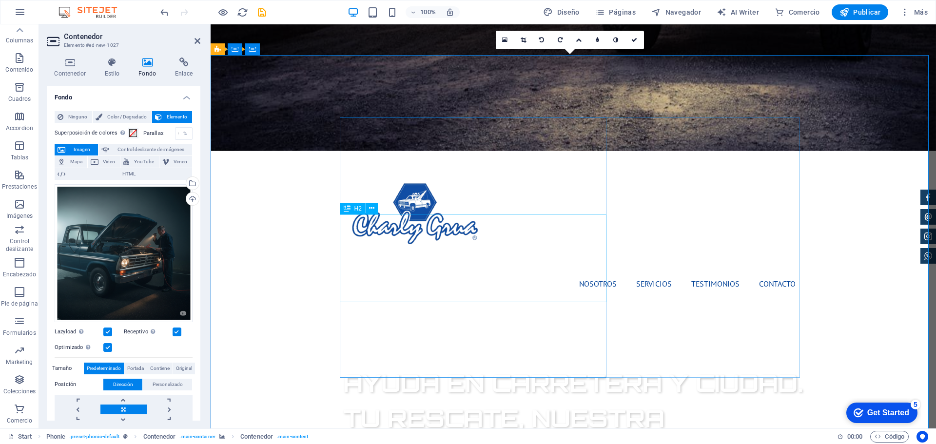
scroll to position [463, 0]
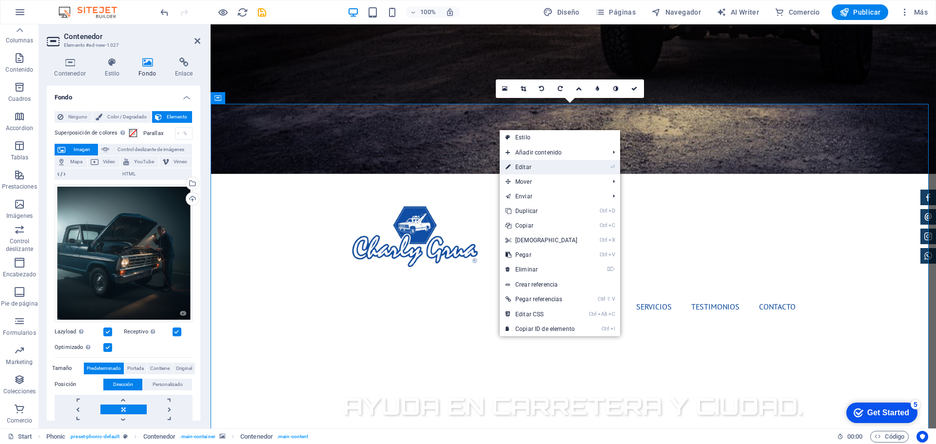
drag, startPoint x: 525, startPoint y: 164, endPoint x: 315, endPoint y: 139, distance: 212.1
click at [525, 164] on link "⏎ Editar" at bounding box center [542, 167] width 84 height 15
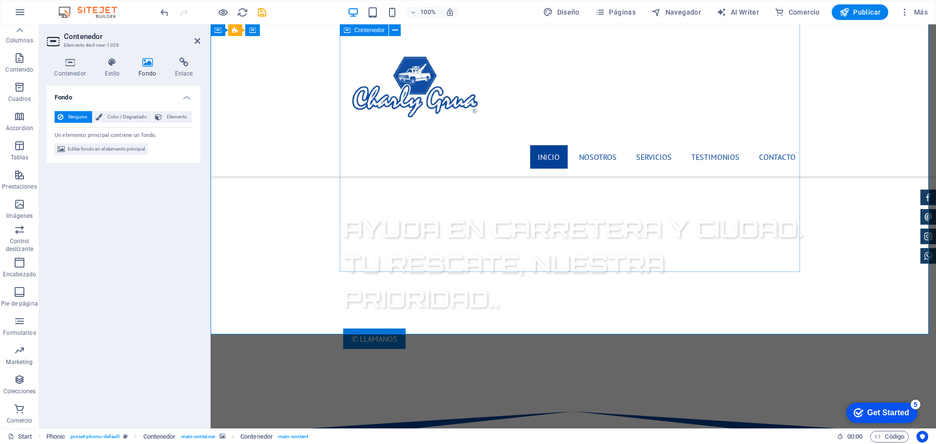
scroll to position [618, 0]
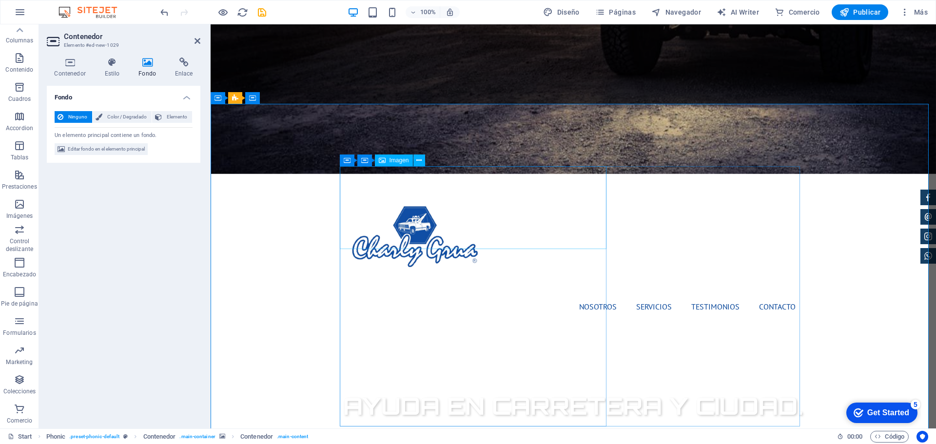
scroll to position [460, 0]
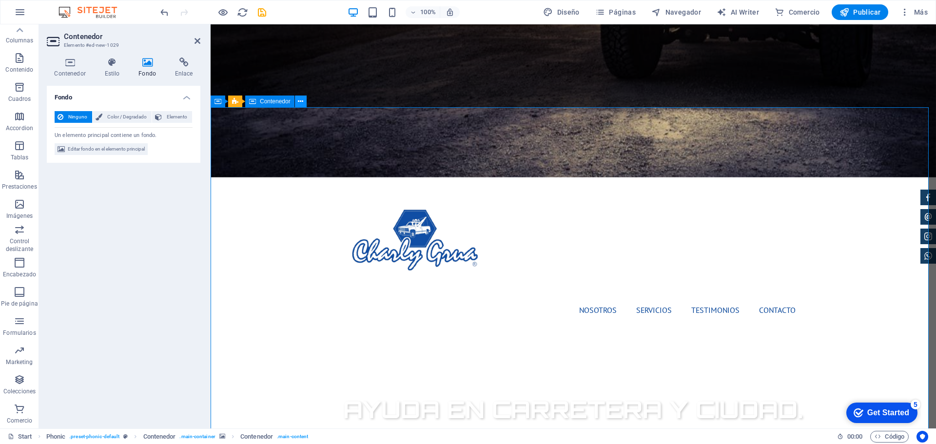
click at [304, 102] on button at bounding box center [301, 102] width 12 height 12
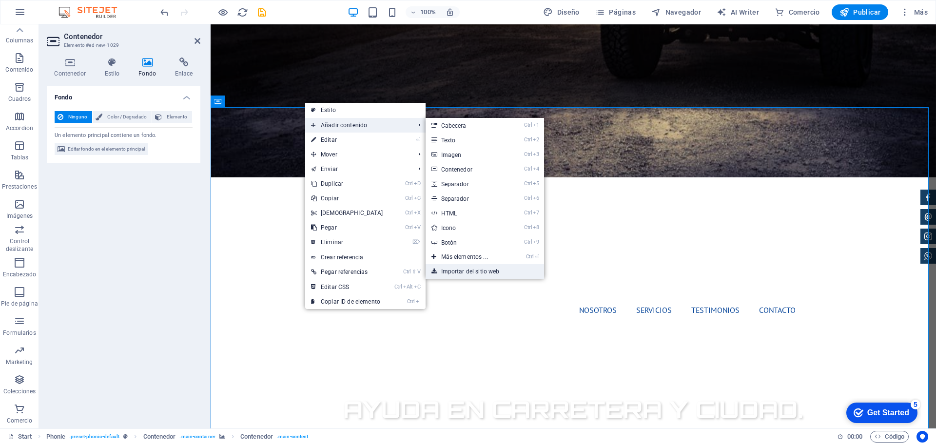
click at [456, 269] on link "Importar del sitio web" at bounding box center [485, 271] width 119 height 15
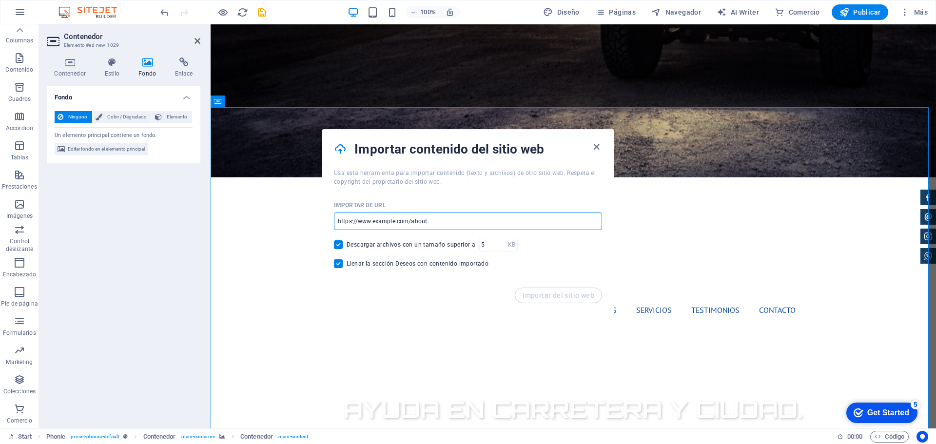
click at [459, 223] on input "url" at bounding box center [468, 222] width 268 height 18
click at [596, 148] on icon "button" at bounding box center [596, 146] width 11 height 11
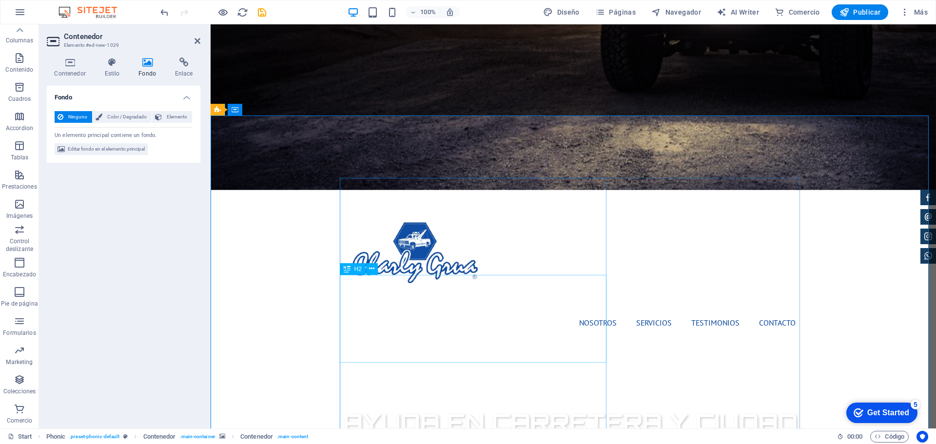
scroll to position [446, 0]
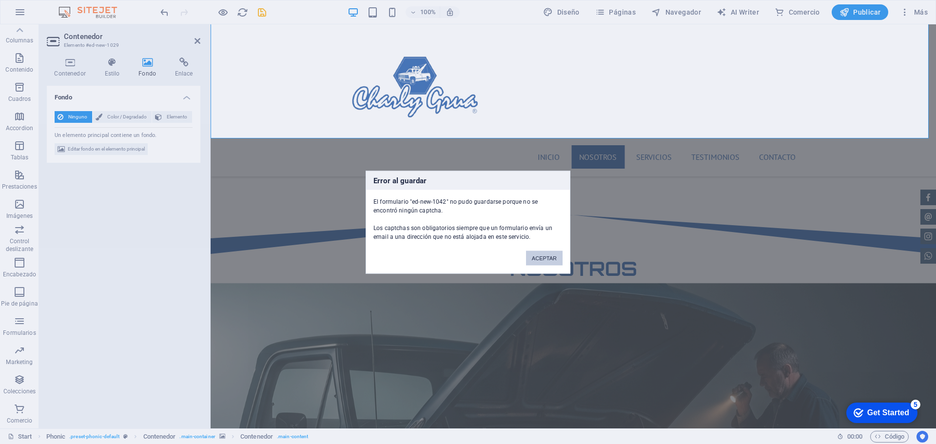
click at [548, 262] on button "ACEPTAR" at bounding box center [544, 258] width 37 height 15
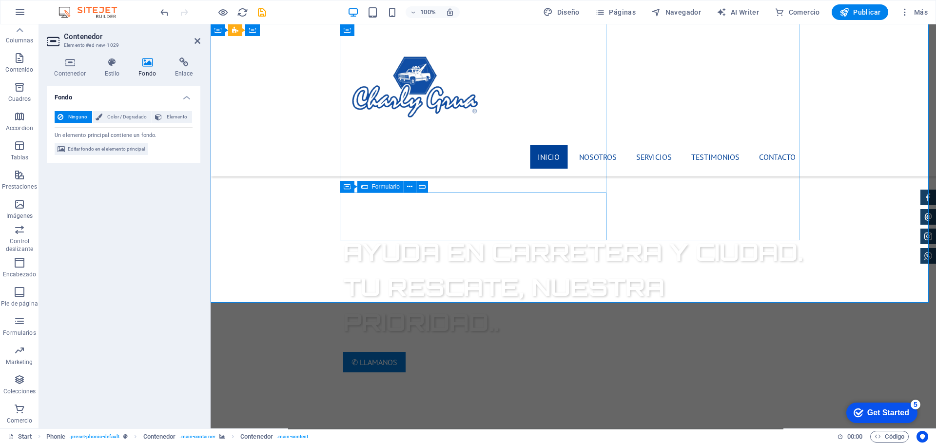
scroll to position [594, 0]
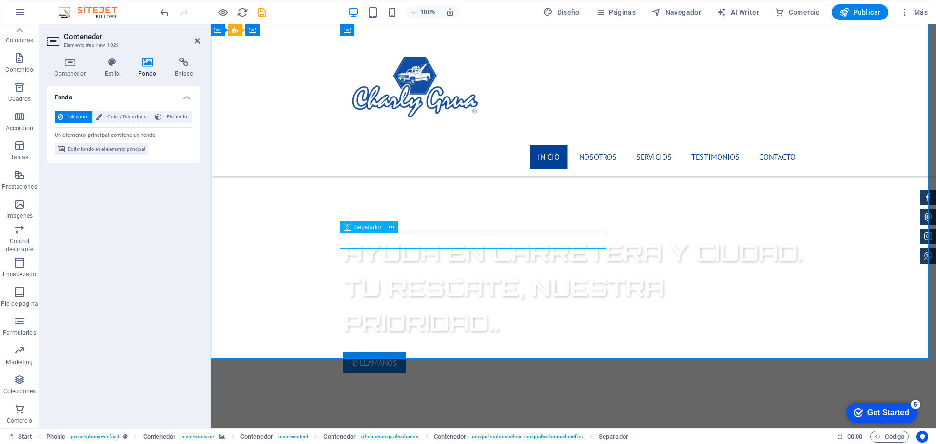
select select "rem"
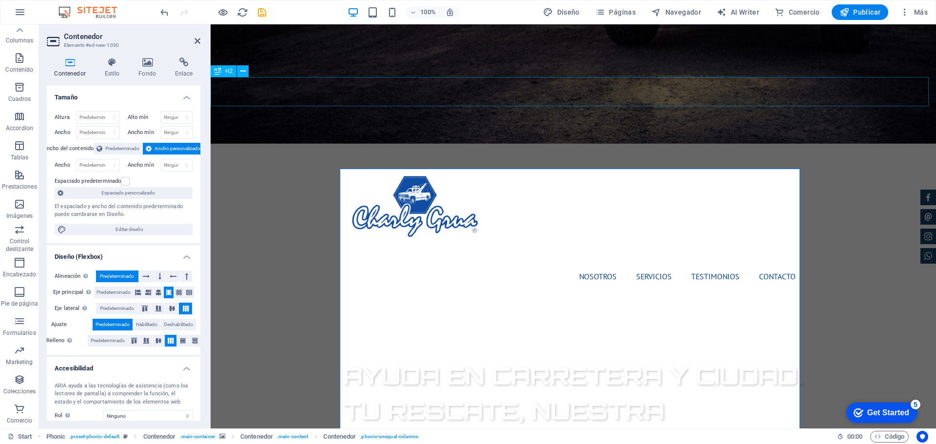
scroll to position [509, 0]
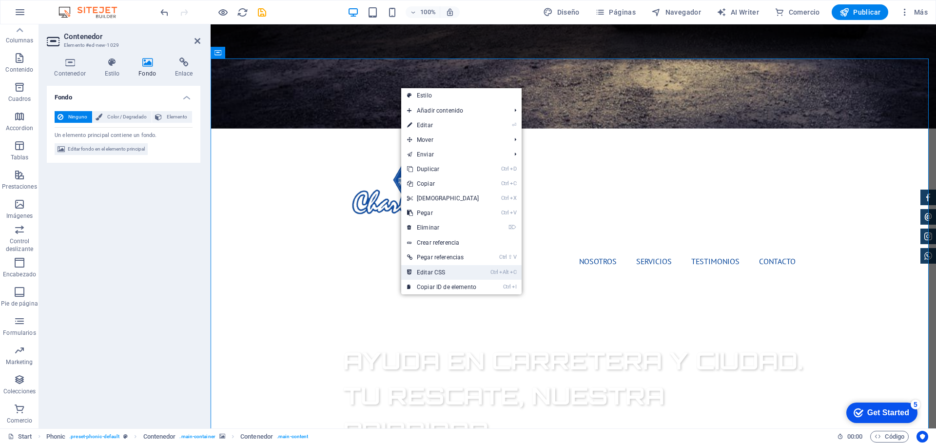
click at [452, 273] on link "Ctrl Alt C Editar CSS" at bounding box center [443, 272] width 84 height 15
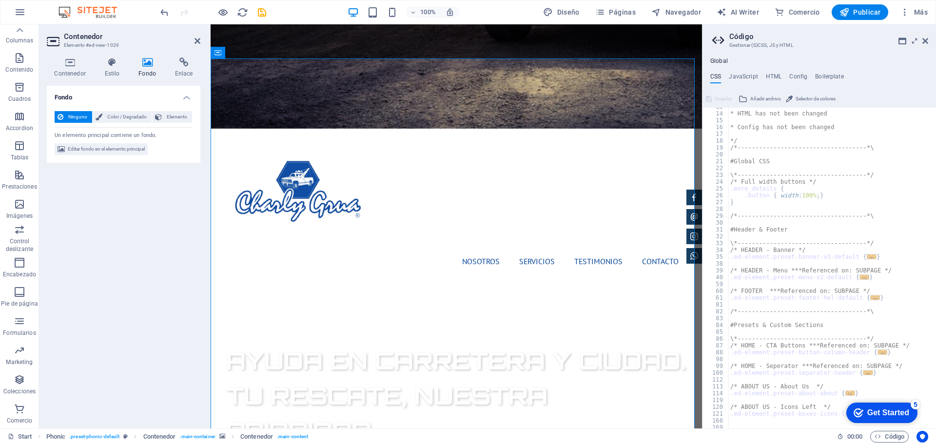
scroll to position [0, 0]
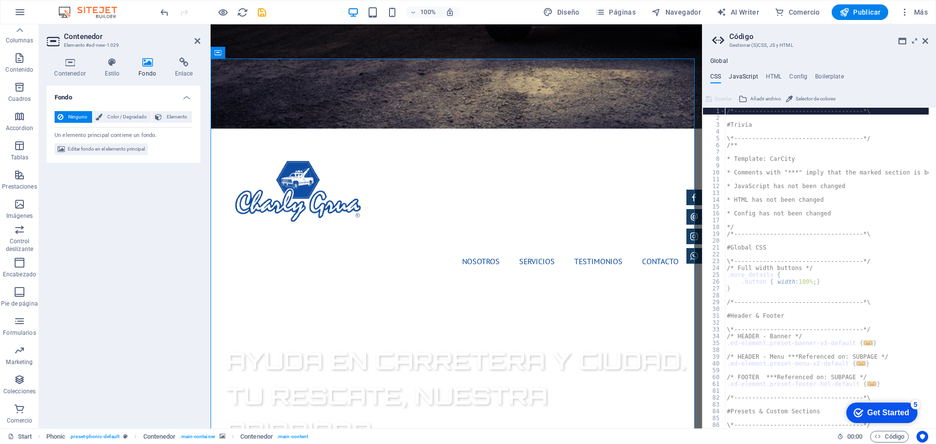
click at [748, 74] on h4 "JavaScript" at bounding box center [743, 78] width 29 height 11
type textarea "/* JS for preset "Menu V2" */"
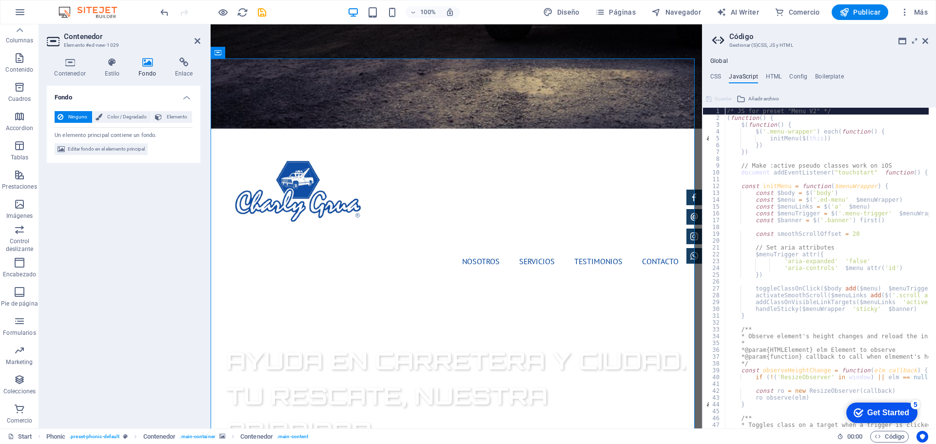
click at [770, 71] on div "Global CSS JavaScript HTML Config Boilerplate /*-------------------------------…" at bounding box center [820, 243] width 234 height 371
click at [775, 74] on h4 "HTML" at bounding box center [774, 78] width 16 height 11
type textarea "<a href="#main-content" class="wv-link-content button">Skip to main content</a>"
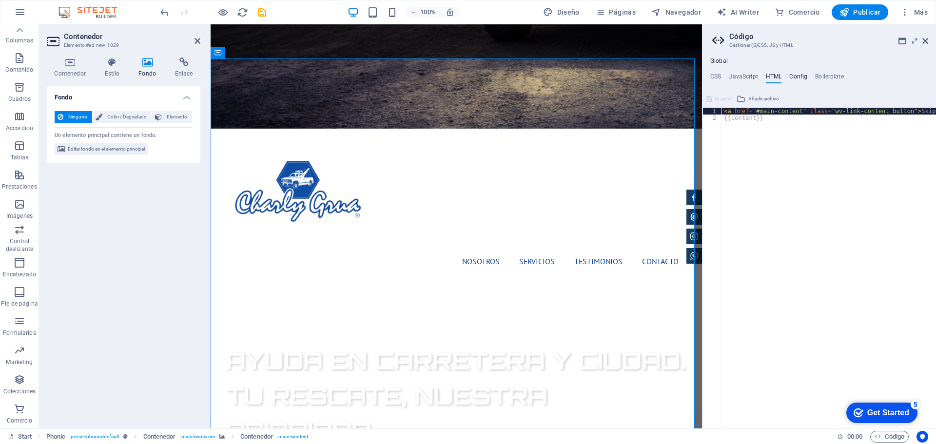
click at [803, 75] on h4 "Config" at bounding box center [799, 78] width 18 height 11
type textarea "$color-background: #ffffff;"
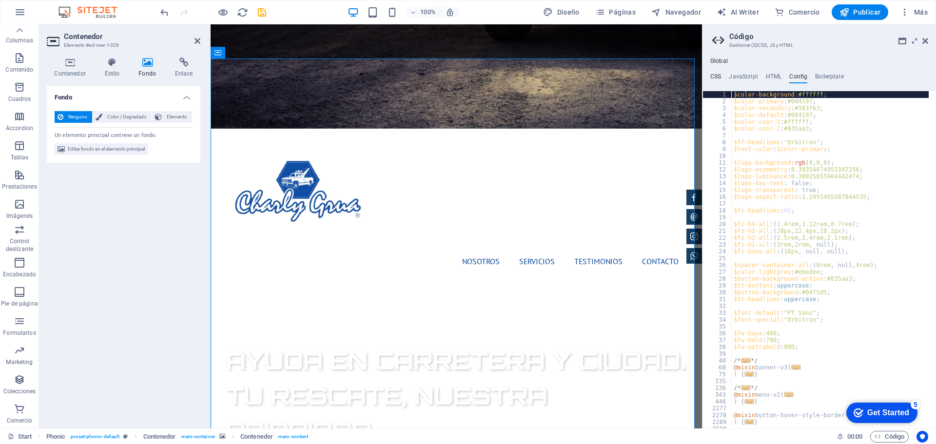
click at [720, 73] on h4 "CSS" at bounding box center [716, 78] width 11 height 11
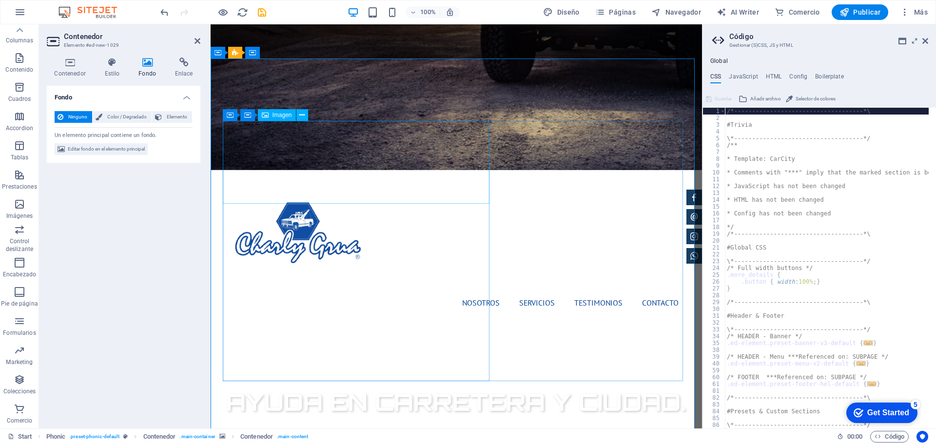
scroll to position [411, 0]
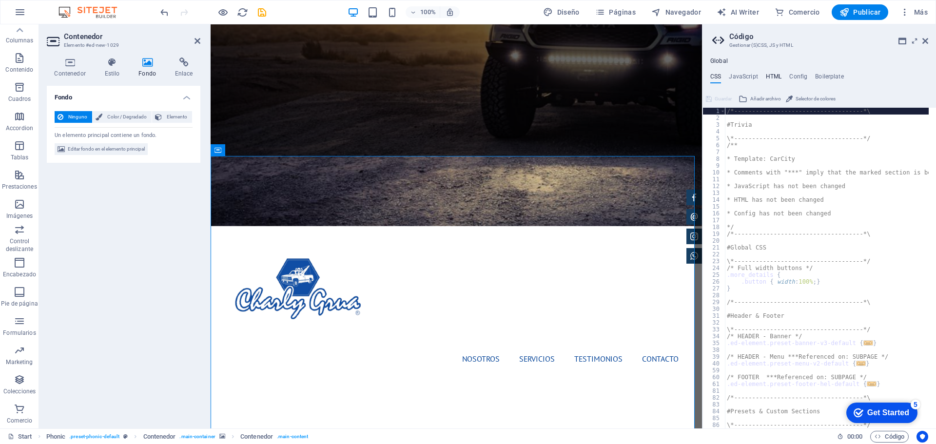
click at [779, 77] on h4 "HTML" at bounding box center [774, 78] width 16 height 11
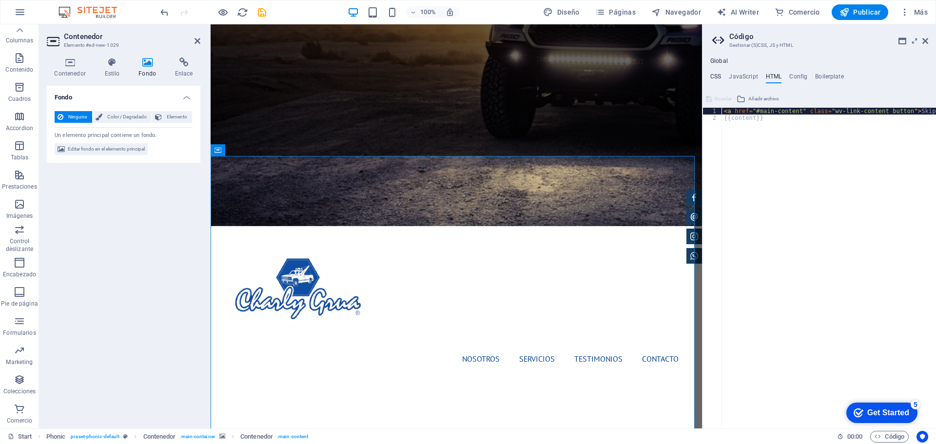
click at [718, 75] on h4 "CSS" at bounding box center [716, 78] width 11 height 11
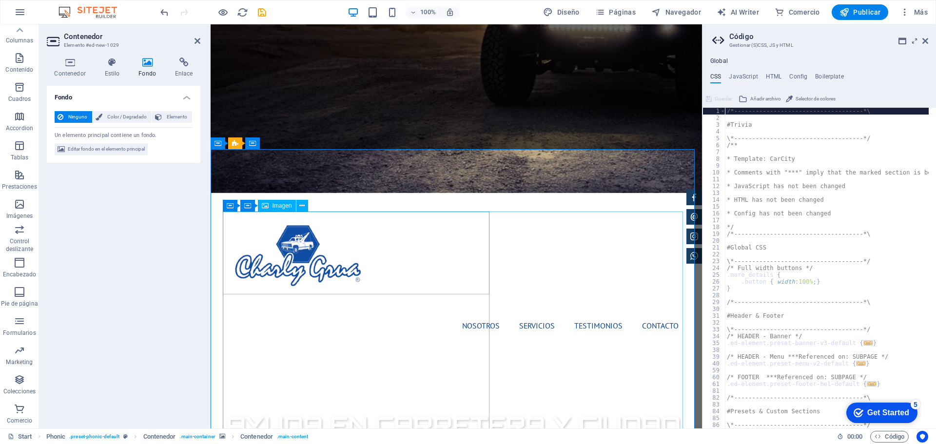
scroll to position [460, 0]
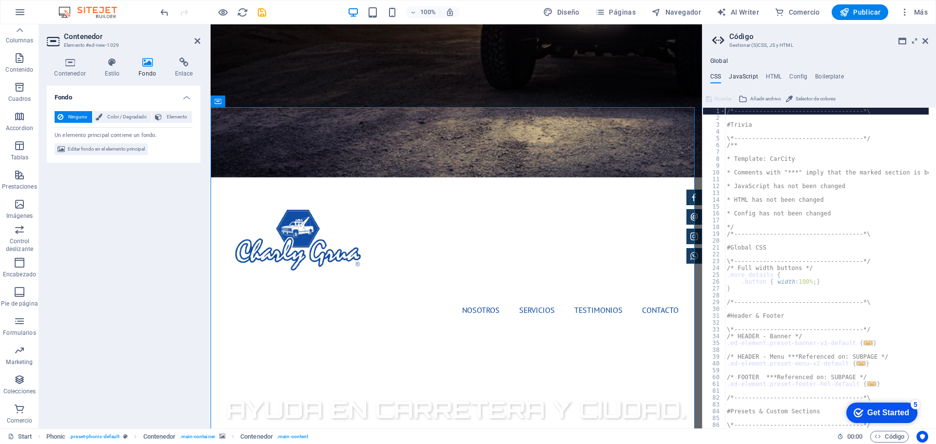
click at [750, 77] on h4 "JavaScript" at bounding box center [743, 78] width 29 height 11
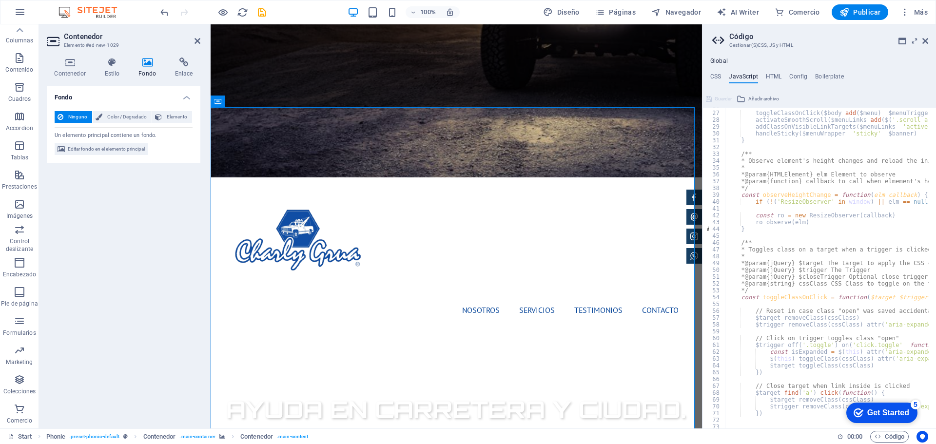
scroll to position [176, 0]
click at [718, 77] on h4 "CSS" at bounding box center [716, 78] width 11 height 11
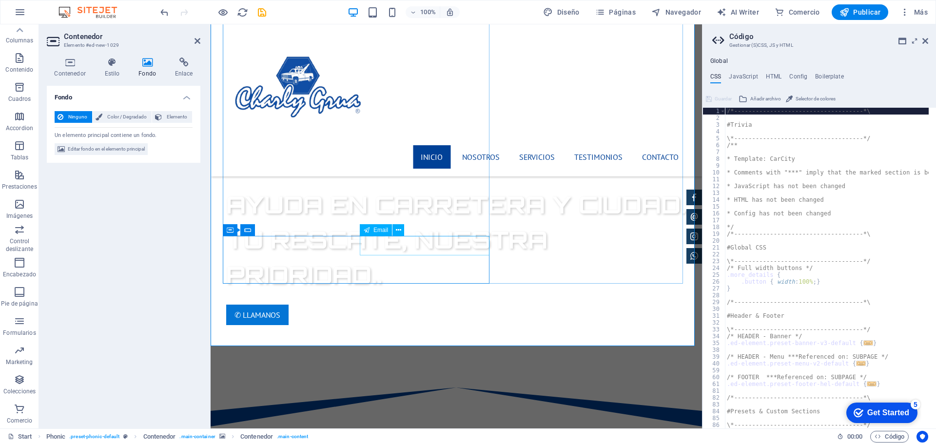
scroll to position [655, 0]
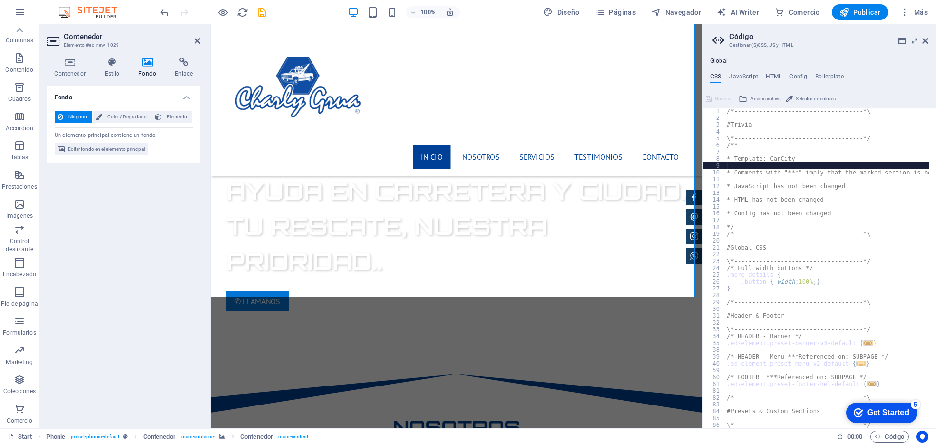
click at [838, 169] on div "/*------------------------------------*\ #Trivia \*----------------------------…" at bounding box center [871, 271] width 293 height 327
click at [862, 9] on span "Publicar" at bounding box center [860, 12] width 41 height 10
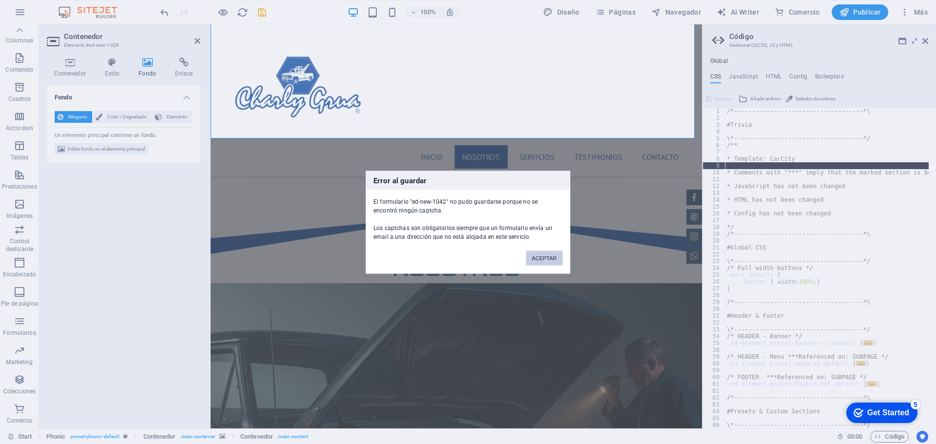
click at [543, 257] on button "ACEPTAR" at bounding box center [544, 258] width 37 height 15
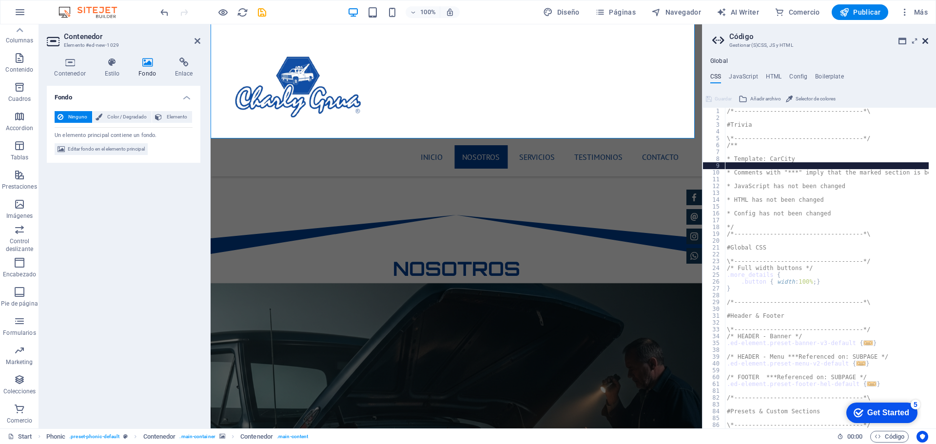
click at [924, 41] on icon at bounding box center [926, 41] width 6 height 8
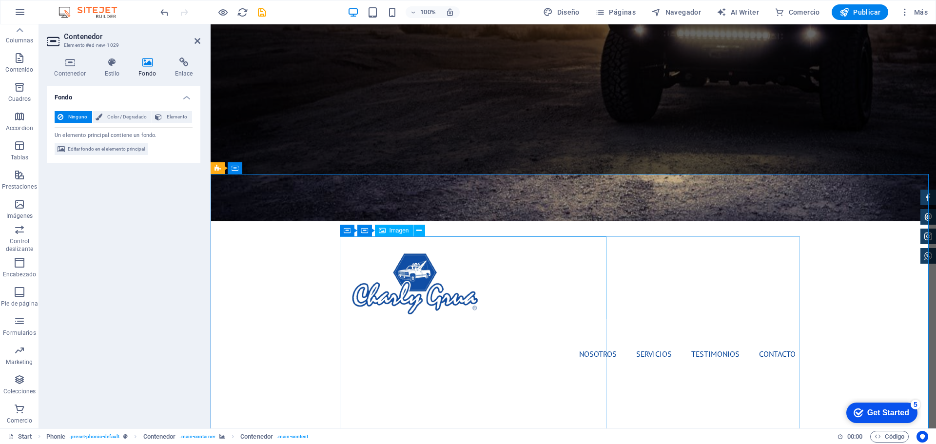
scroll to position [338, 0]
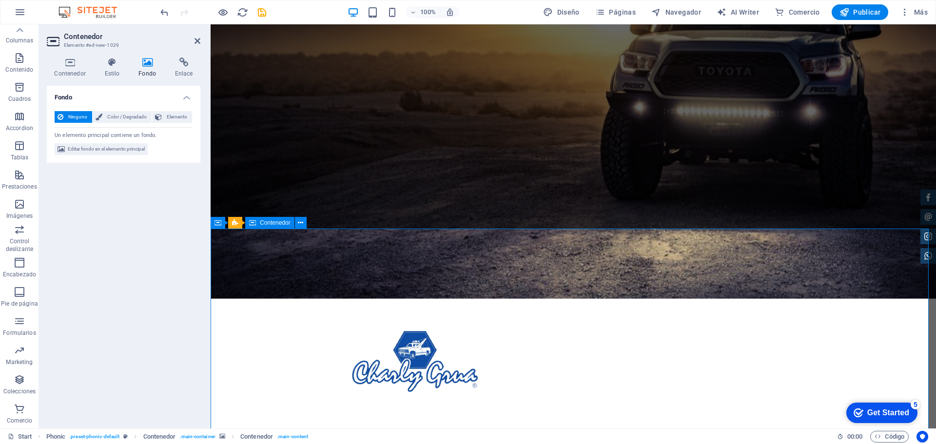
click at [261, 227] on div "Contenedor" at bounding box center [269, 223] width 49 height 12
click at [300, 223] on icon at bounding box center [300, 223] width 5 height 10
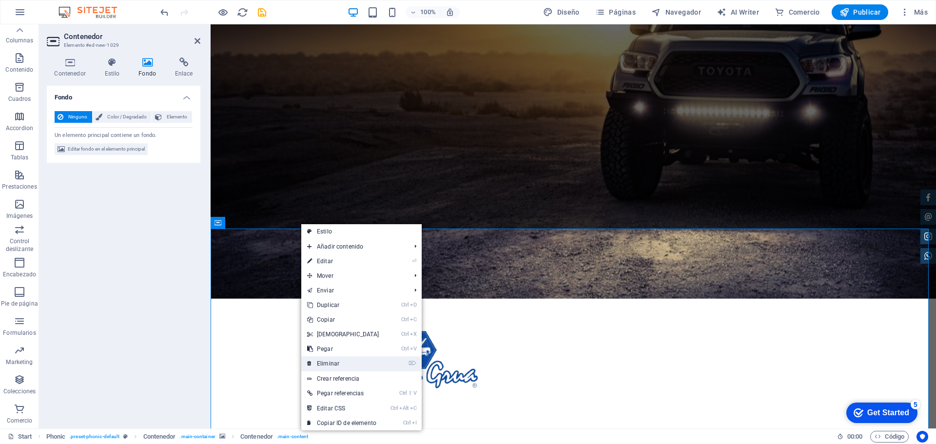
click at [330, 361] on link "⌦ Eliminar" at bounding box center [343, 364] width 84 height 15
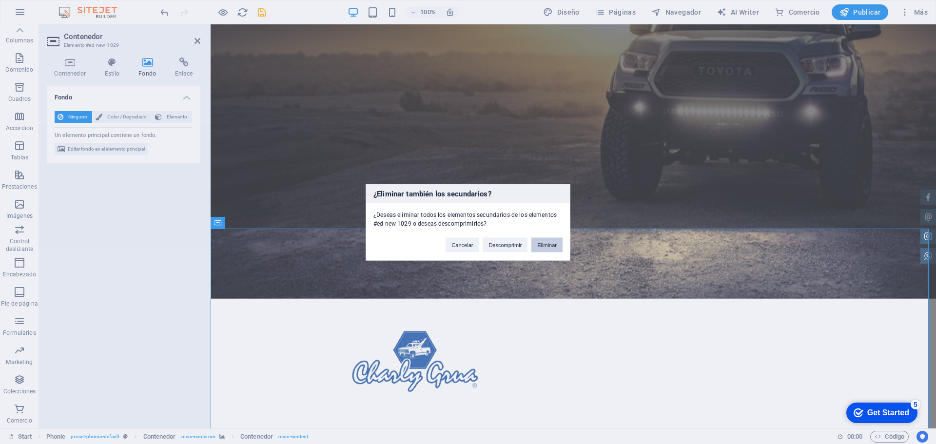
click at [551, 244] on button "Eliminar" at bounding box center [547, 245] width 31 height 15
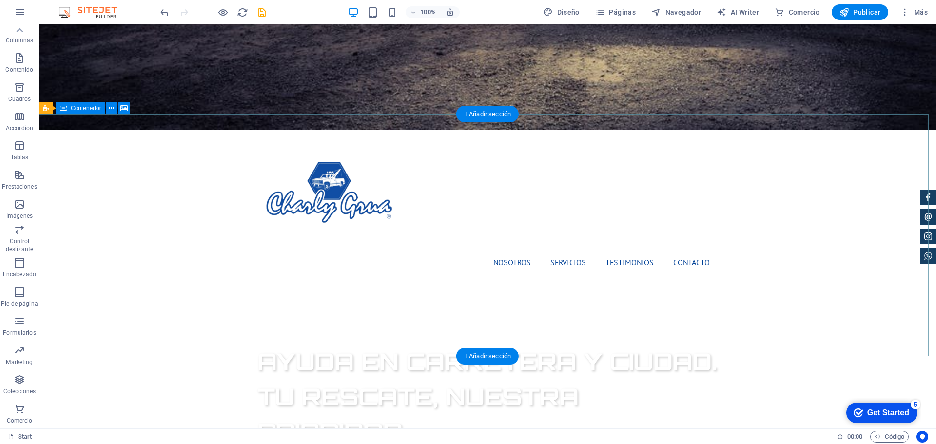
scroll to position [436, 0]
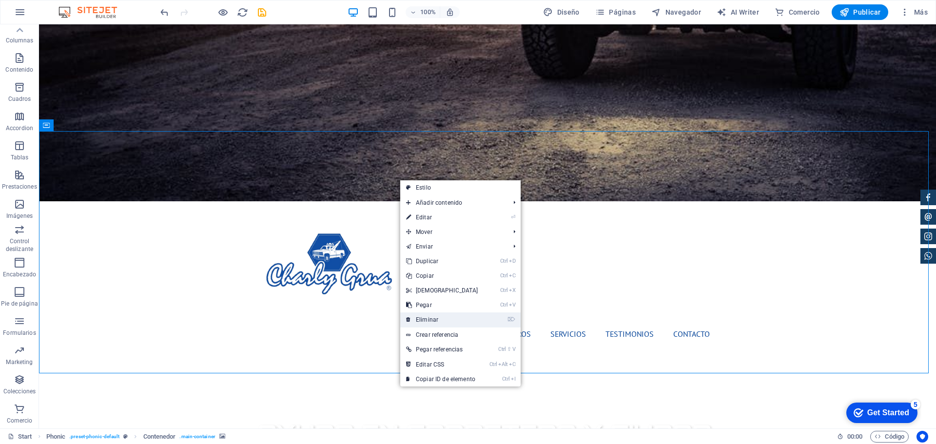
click at [430, 316] on link "⌦ Eliminar" at bounding box center [442, 320] width 84 height 15
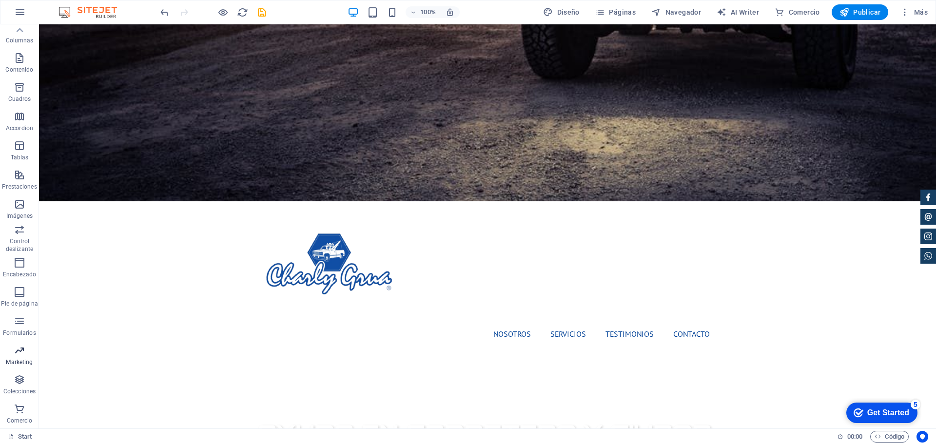
click at [29, 356] on span "Marketing" at bounding box center [19, 356] width 39 height 23
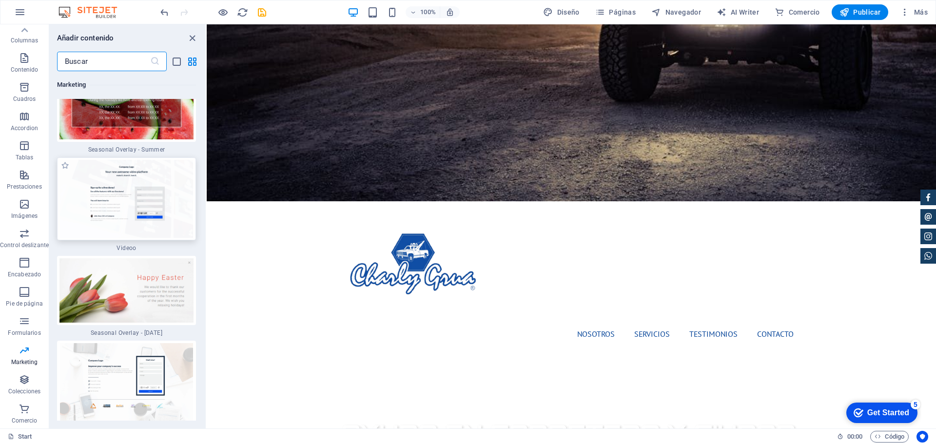
scroll to position [16405, 0]
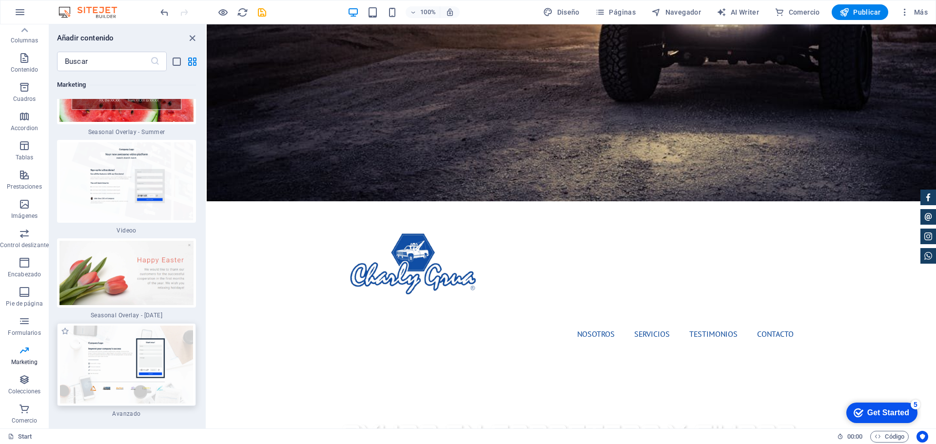
click at [138, 326] on img at bounding box center [127, 365] width 134 height 78
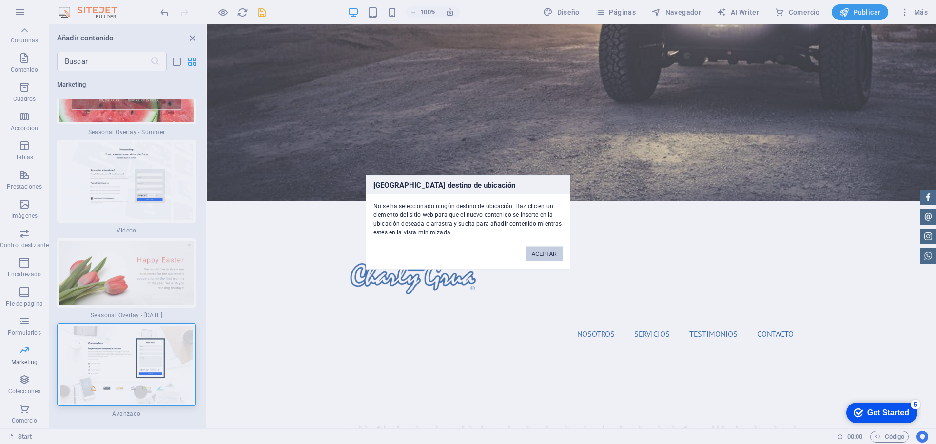
click at [551, 259] on button "ACEPTAR" at bounding box center [544, 253] width 37 height 15
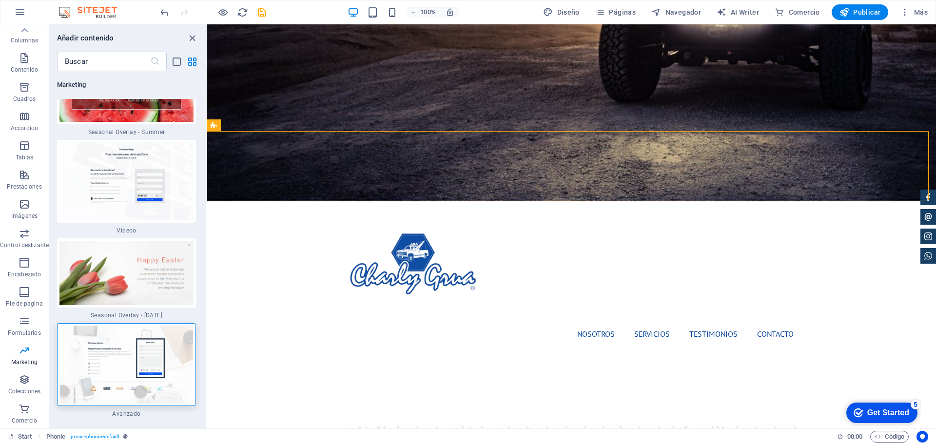
click at [136, 326] on img at bounding box center [127, 365] width 134 height 78
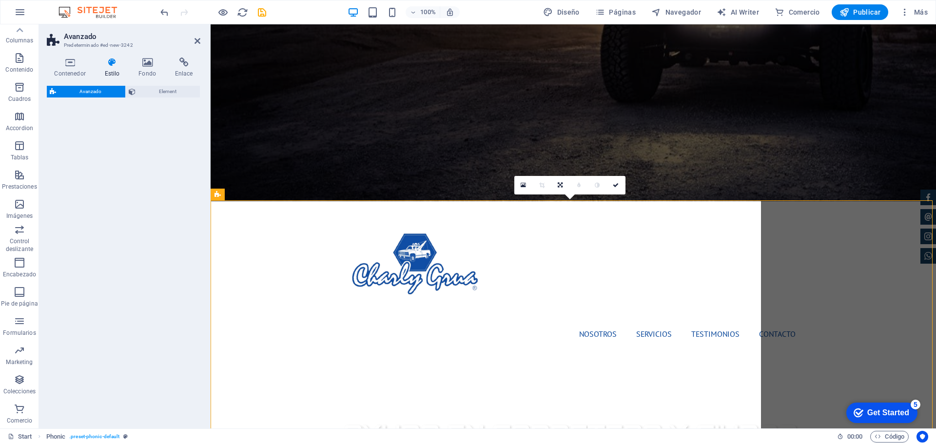
select select "%"
select select "rem"
select select "px"
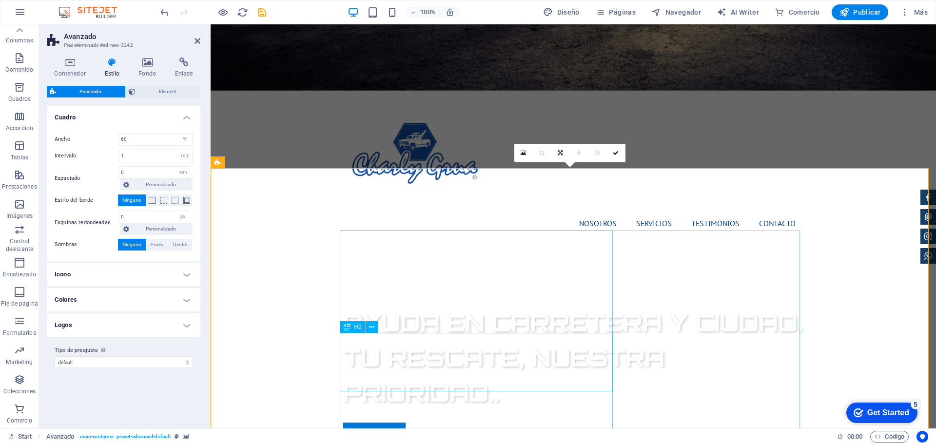
scroll to position [631, 0]
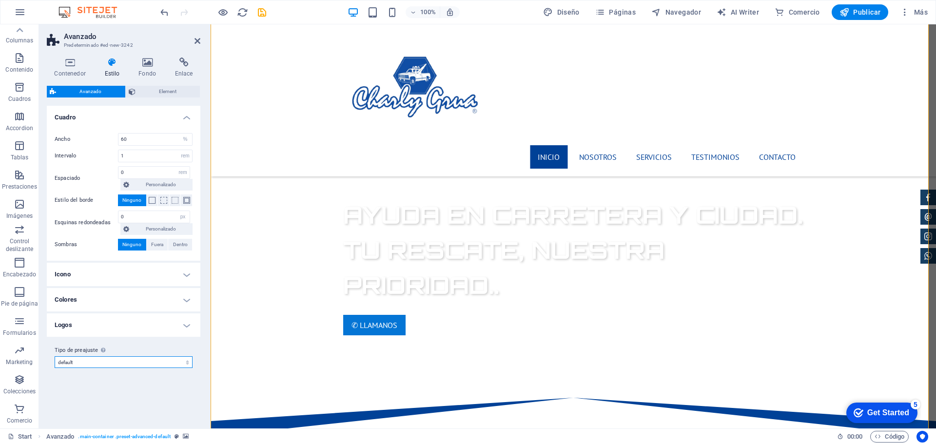
click at [116, 367] on select "default Añadir tipo de preajuste" at bounding box center [124, 363] width 138 height 12
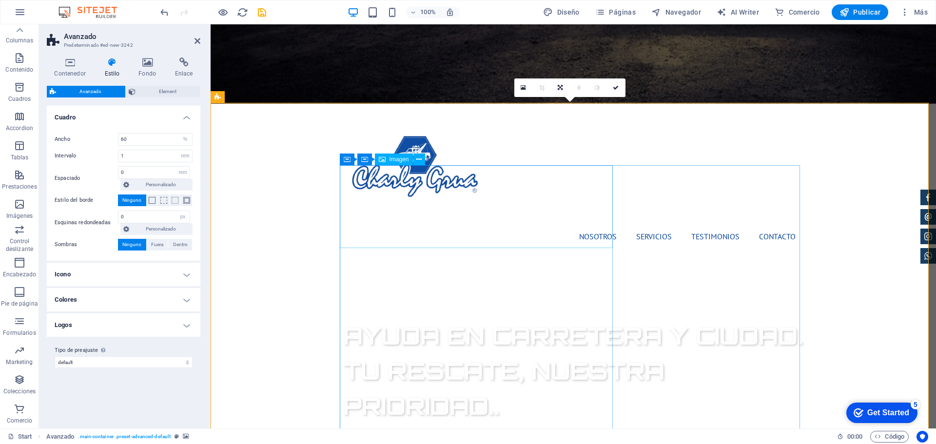
scroll to position [436, 0]
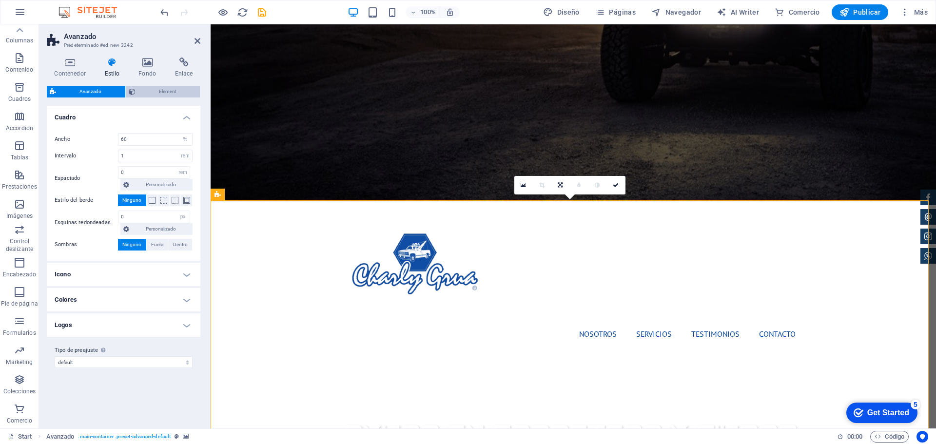
click at [153, 89] on span "Element" at bounding box center [168, 92] width 59 height 12
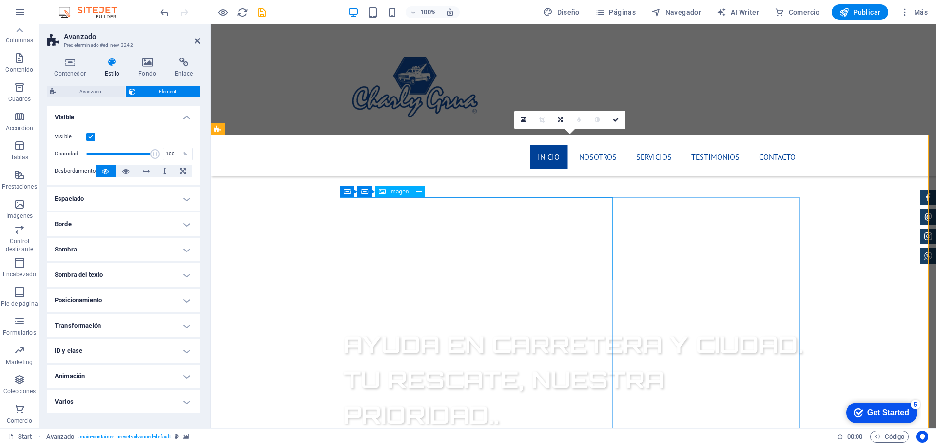
scroll to position [485, 0]
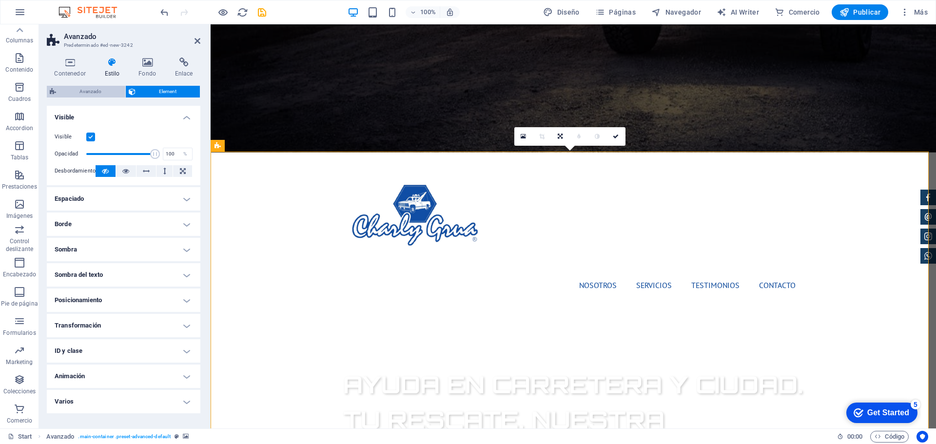
click at [71, 92] on span "Avanzado" at bounding box center [90, 92] width 63 height 12
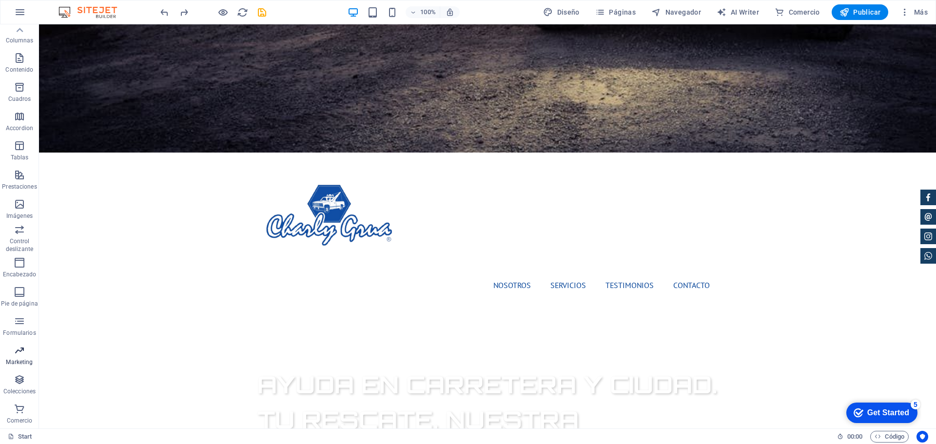
drag, startPoint x: 20, startPoint y: 355, endPoint x: 28, endPoint y: 341, distance: 15.3
click at [21, 354] on icon "button" at bounding box center [20, 351] width 12 height 12
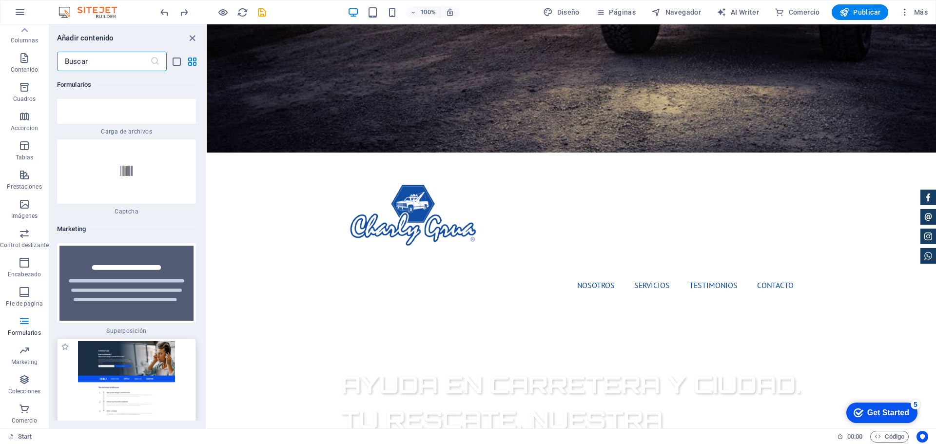
scroll to position [15869, 0]
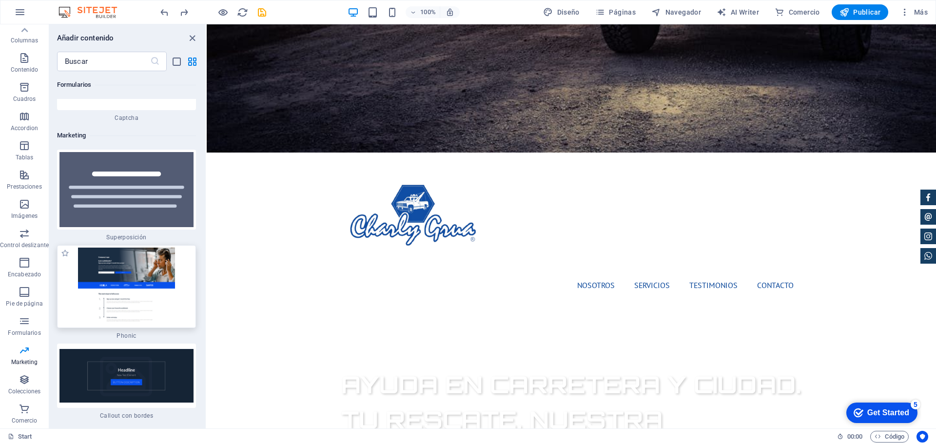
click at [145, 251] on img at bounding box center [127, 287] width 134 height 78
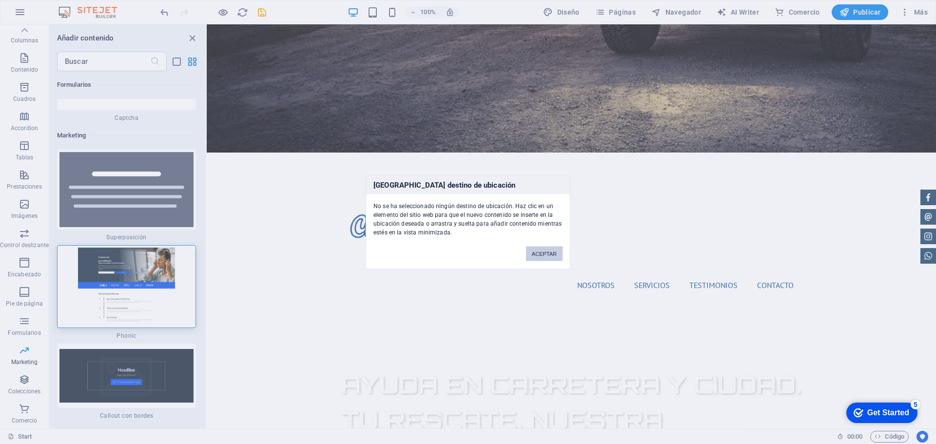
drag, startPoint x: 325, startPoint y: 225, endPoint x: 532, endPoint y: 249, distance: 208.2
click at [532, 249] on button "ACEPTAR" at bounding box center [544, 253] width 37 height 15
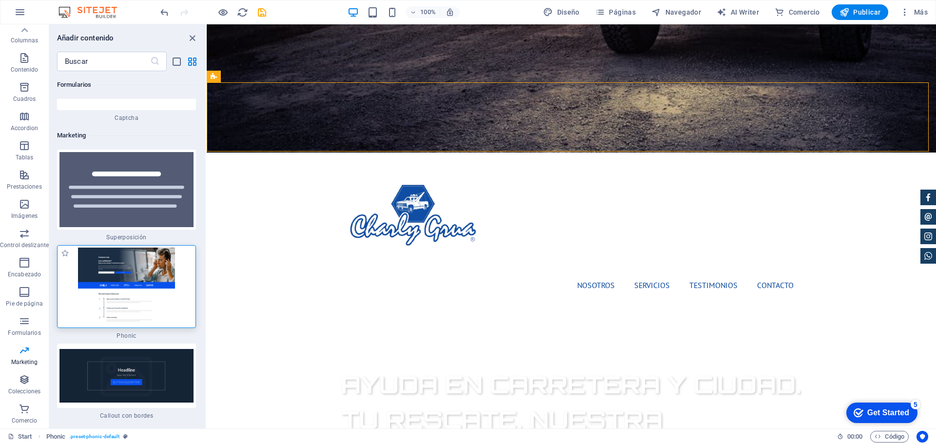
click at [158, 248] on img at bounding box center [127, 287] width 134 height 78
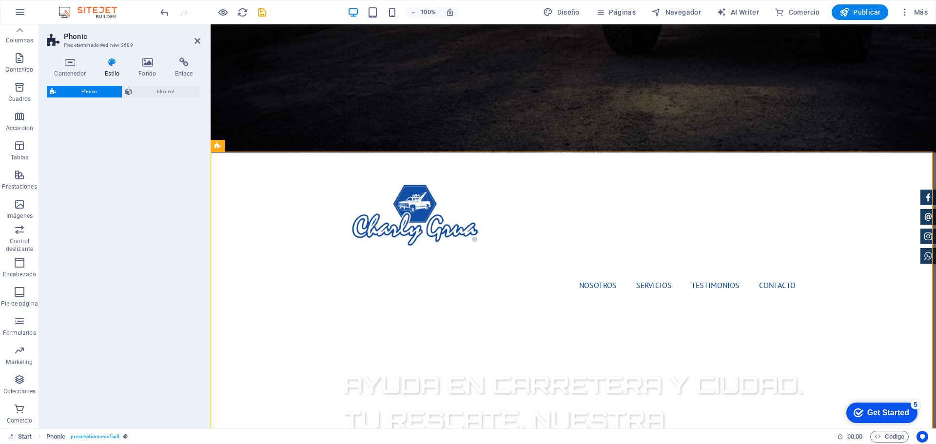
select select "%"
select select "rem"
select select "px"
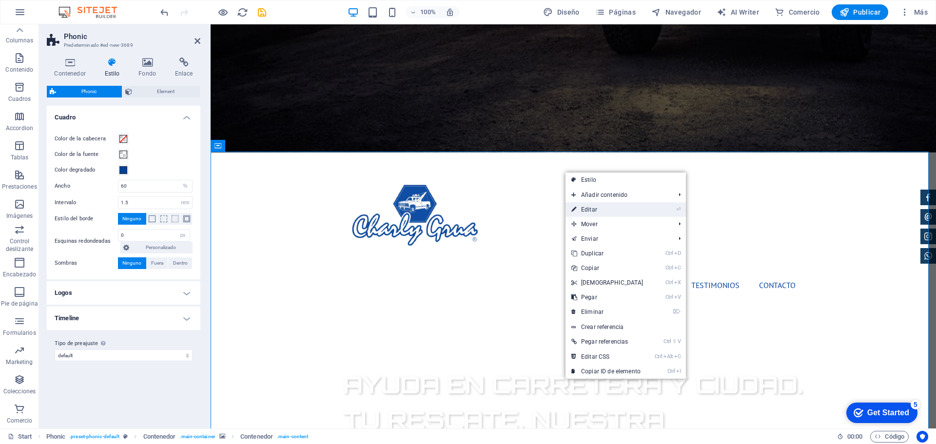
click at [621, 215] on link "⏎ Editar" at bounding box center [608, 209] width 84 height 15
select select "vh"
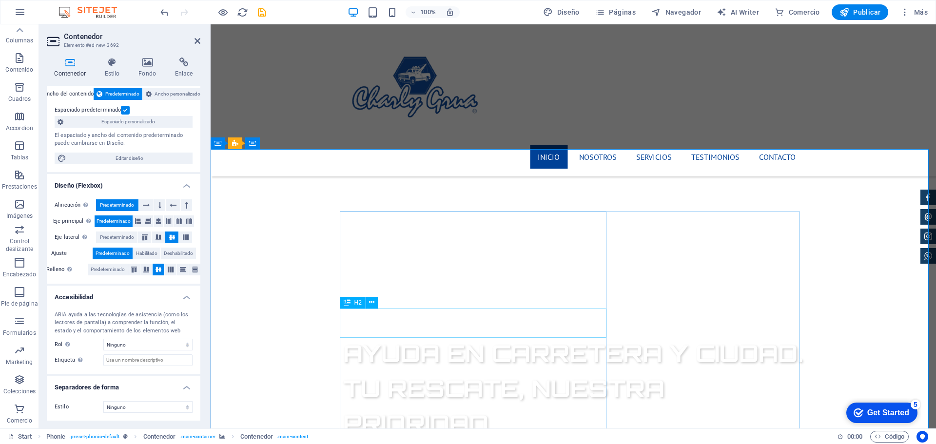
scroll to position [485, 0]
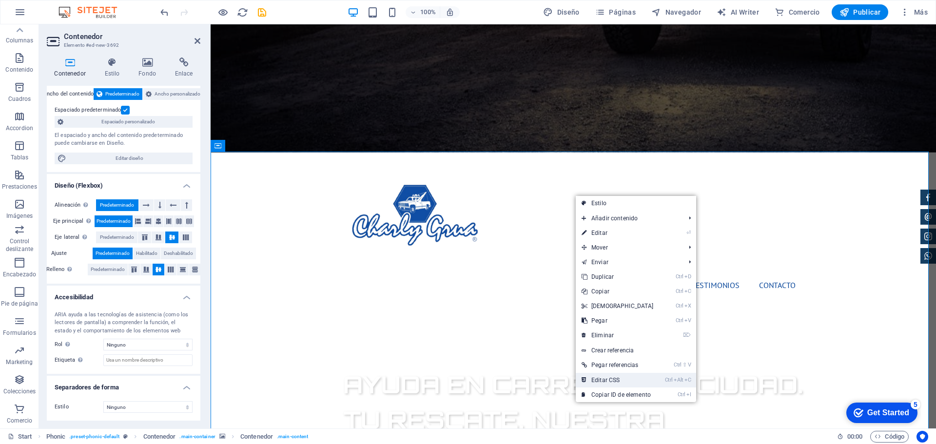
click at [622, 376] on link "Ctrl Alt C Editar CSS" at bounding box center [618, 380] width 84 height 15
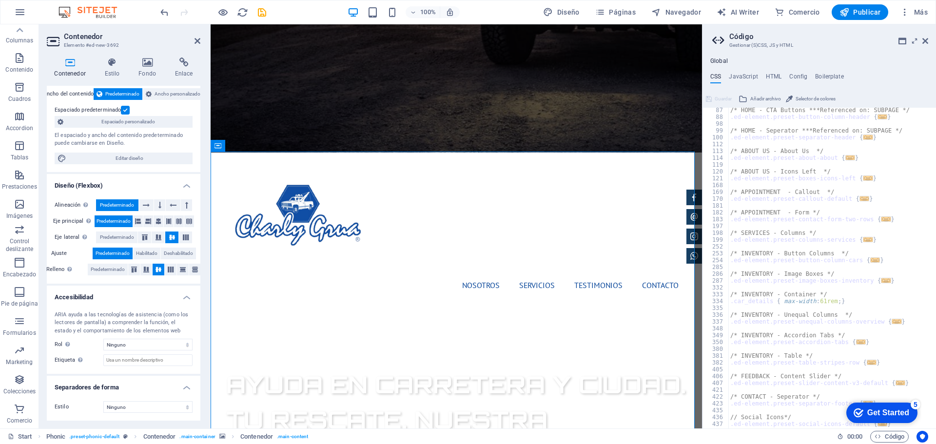
scroll to position [438, 0]
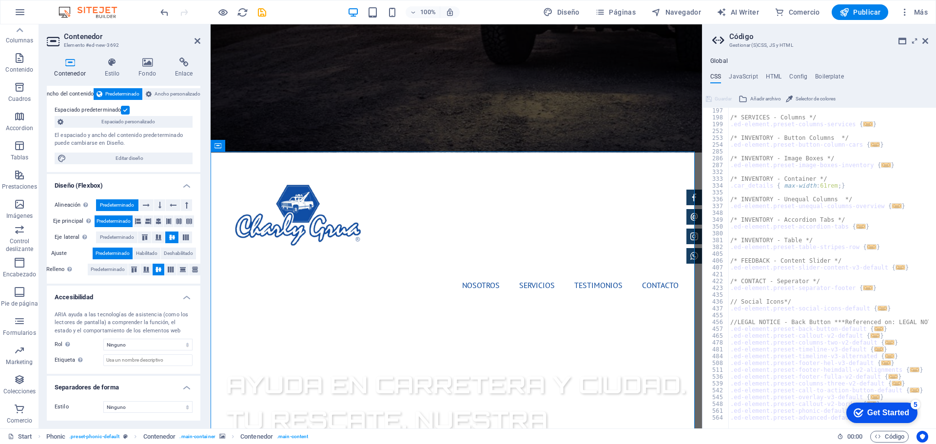
click at [764, 75] on ul "CSS JavaScript HTML Config Boilerplate" at bounding box center [820, 78] width 234 height 11
click at [775, 77] on h4 "HTML" at bounding box center [774, 78] width 16 height 11
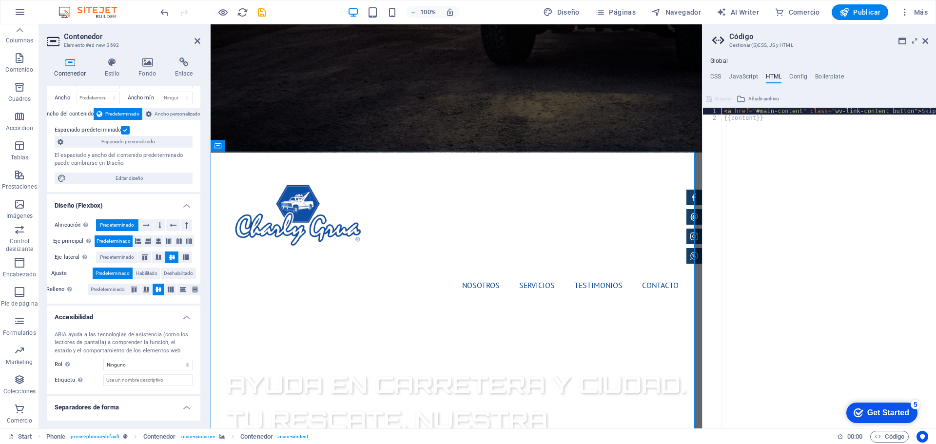
scroll to position [49, 0]
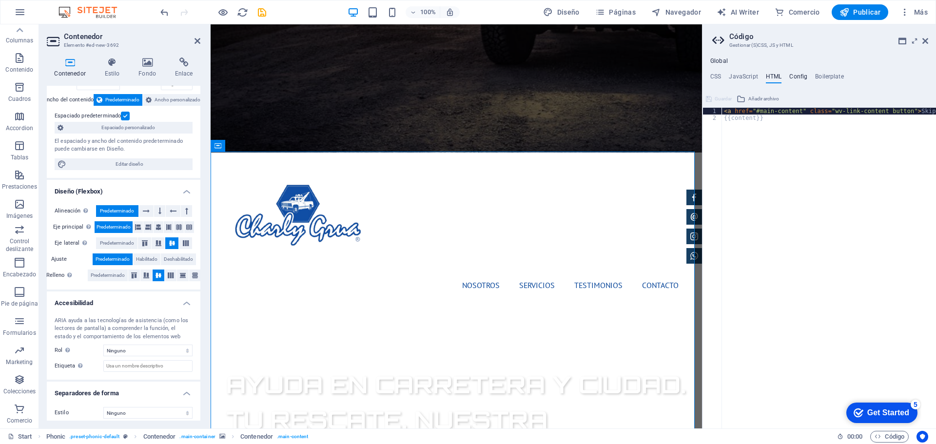
click at [806, 78] on ul "CSS JavaScript HTML Config Boilerplate" at bounding box center [820, 78] width 234 height 11
click at [804, 78] on h4 "Config" at bounding box center [799, 78] width 18 height 11
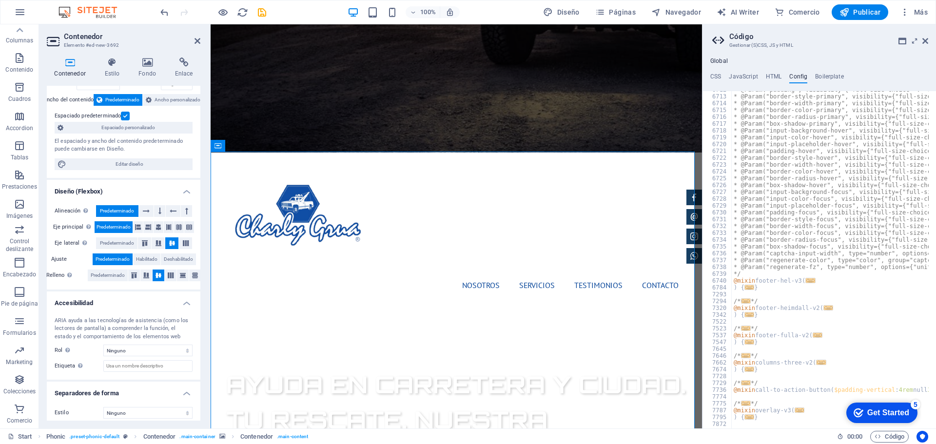
scroll to position [1049, 0]
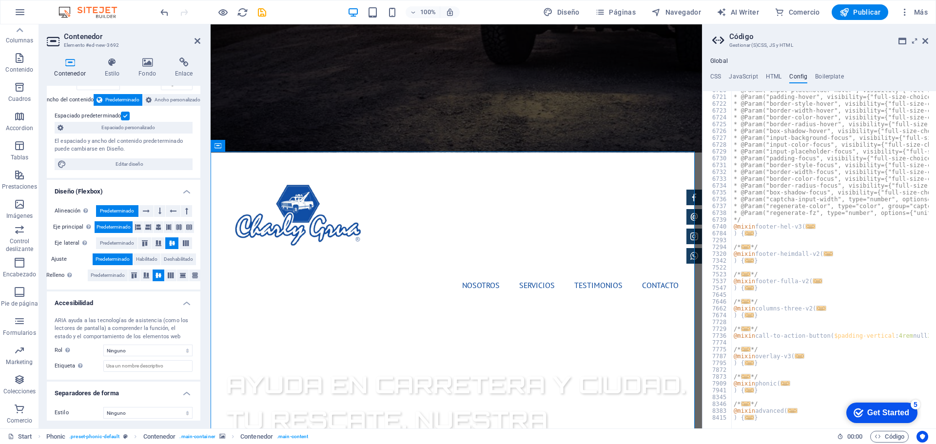
click at [716, 63] on h4 "Global" at bounding box center [720, 62] width 18 height 8
click at [903, 40] on icon at bounding box center [903, 41] width 8 height 8
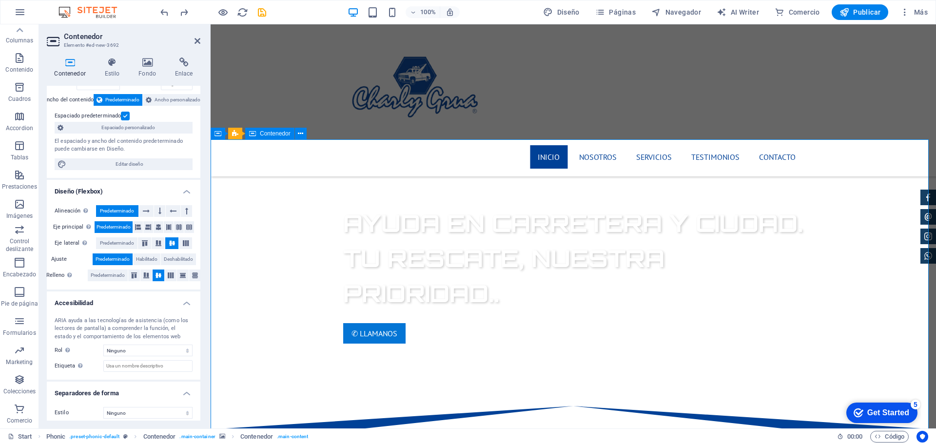
scroll to position [485, 0]
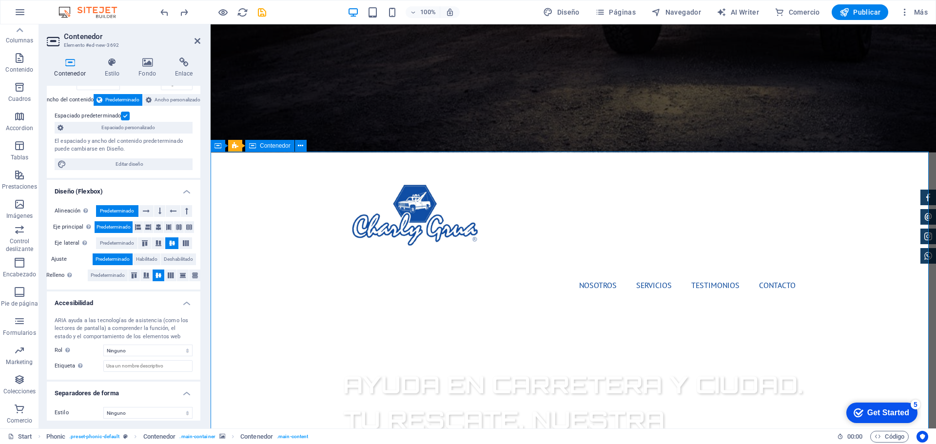
click at [301, 149] on icon at bounding box center [300, 146] width 5 height 10
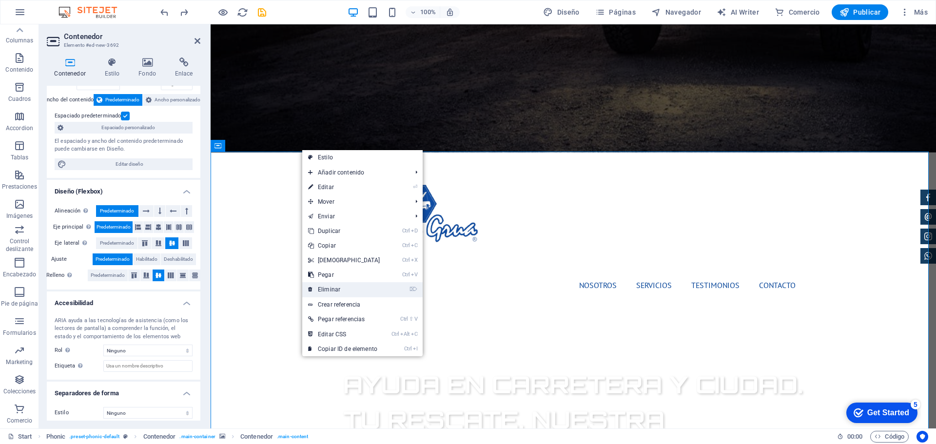
click at [330, 291] on link "⌦ Eliminar" at bounding box center [344, 289] width 84 height 15
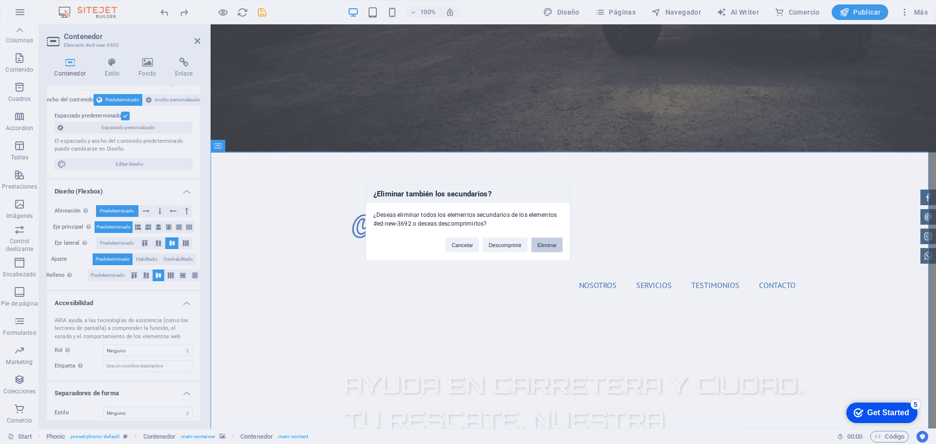
click at [539, 241] on button "Eliminar" at bounding box center [547, 245] width 31 height 15
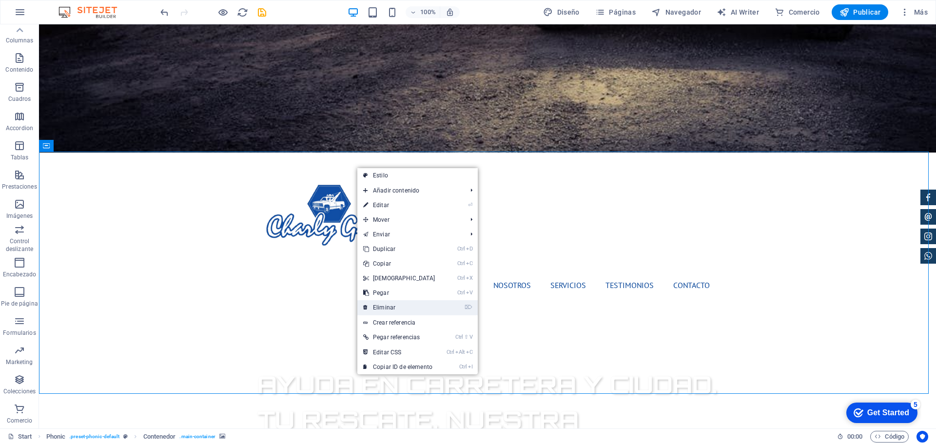
click at [417, 309] on link "⌦ Eliminar" at bounding box center [400, 307] width 84 height 15
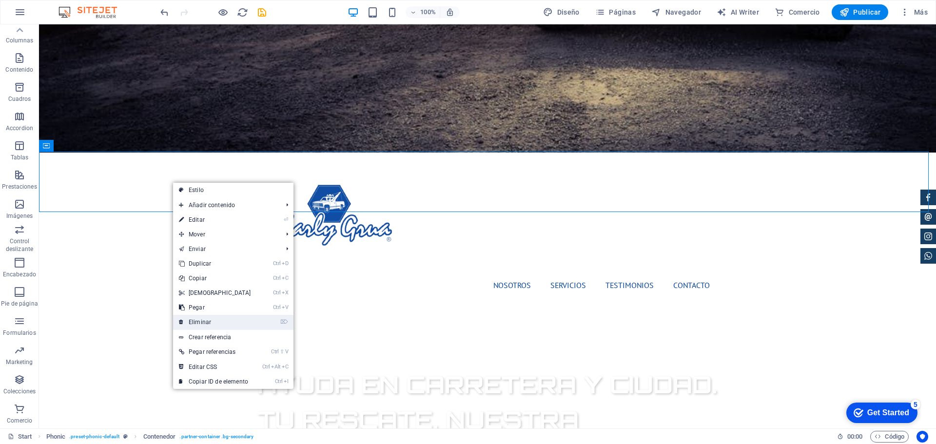
click at [223, 323] on link "⌦ Eliminar" at bounding box center [215, 322] width 84 height 15
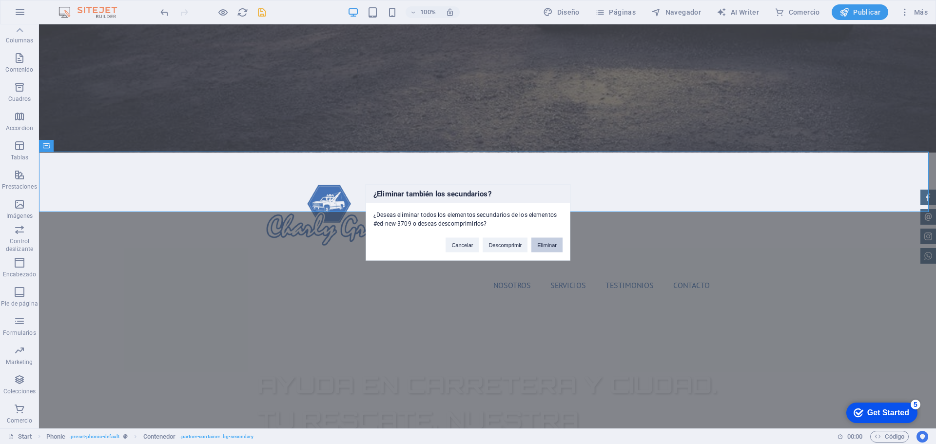
click at [550, 249] on button "Eliminar" at bounding box center [547, 245] width 31 height 15
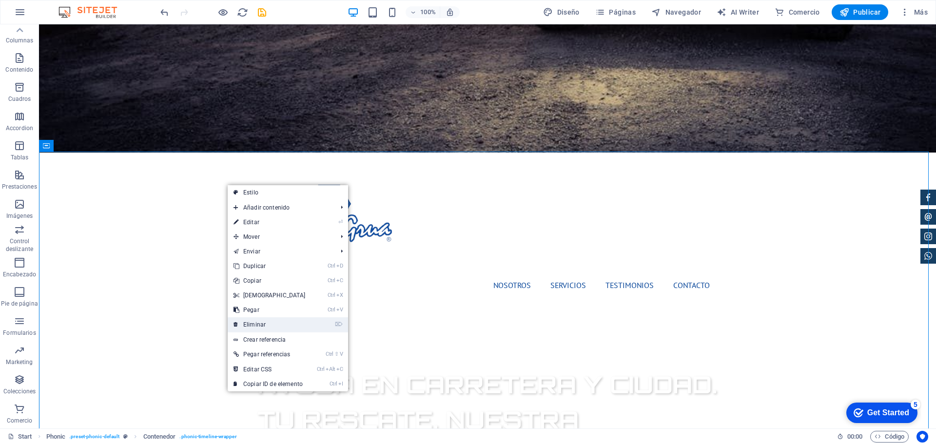
click at [313, 325] on li "⌦ Eliminar" at bounding box center [288, 325] width 120 height 15
click at [290, 328] on link "⌦ Eliminar" at bounding box center [270, 325] width 84 height 15
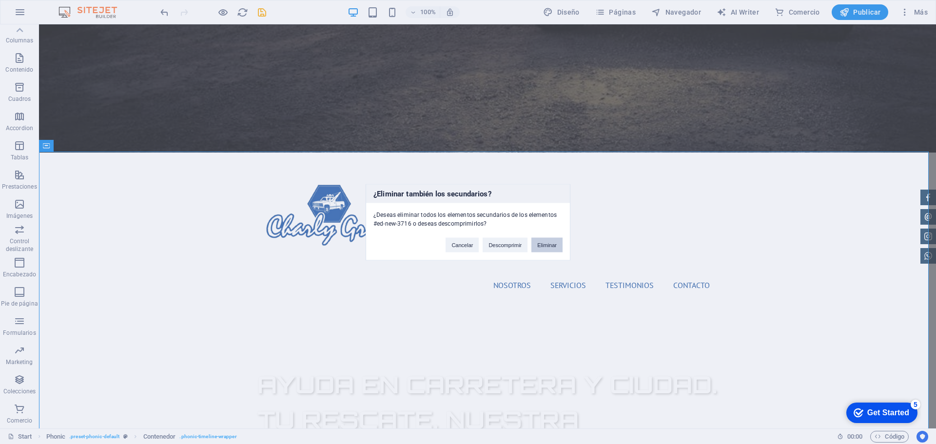
click at [543, 245] on button "Eliminar" at bounding box center [547, 245] width 31 height 15
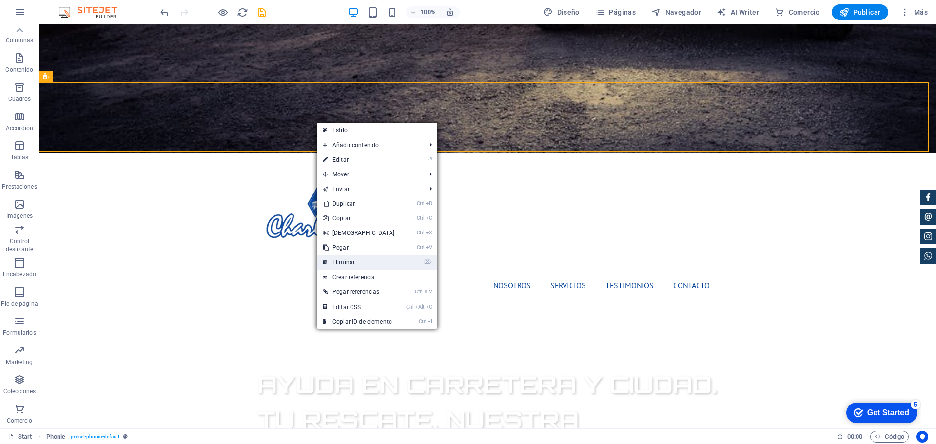
click at [374, 266] on link "⌦ Eliminar" at bounding box center [359, 262] width 84 height 15
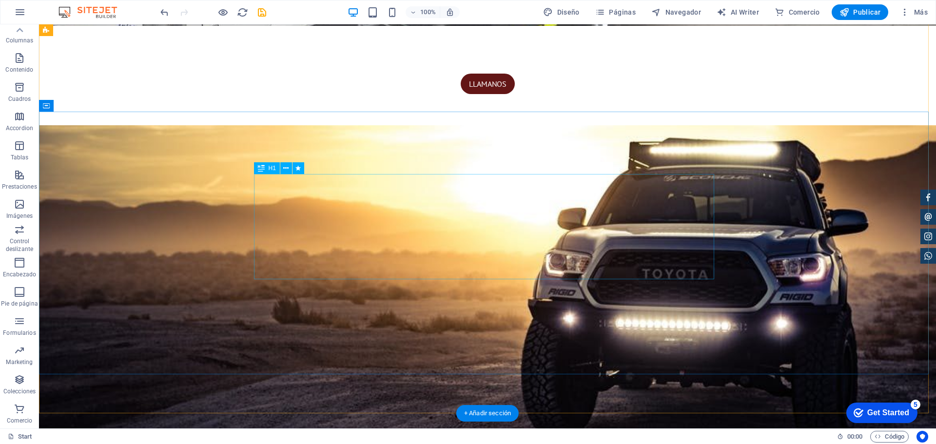
scroll to position [0, 0]
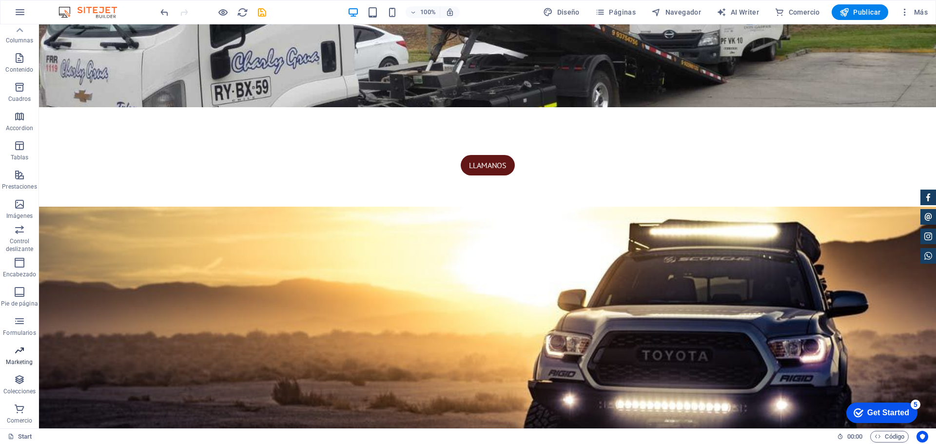
click at [24, 358] on span "Marketing" at bounding box center [19, 356] width 39 height 23
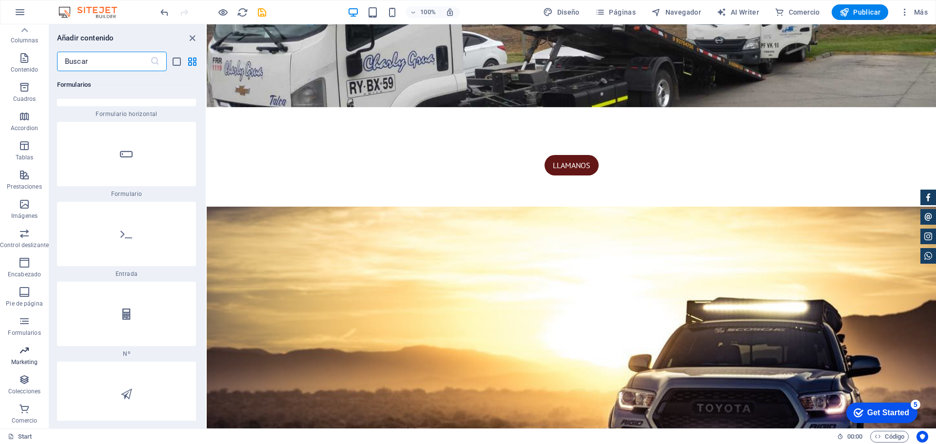
scroll to position [15869, 0]
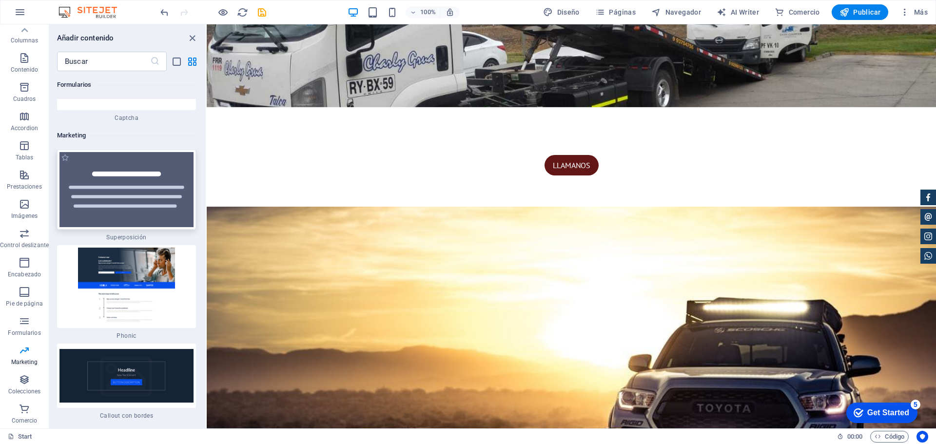
click at [148, 152] on img at bounding box center [127, 189] width 134 height 75
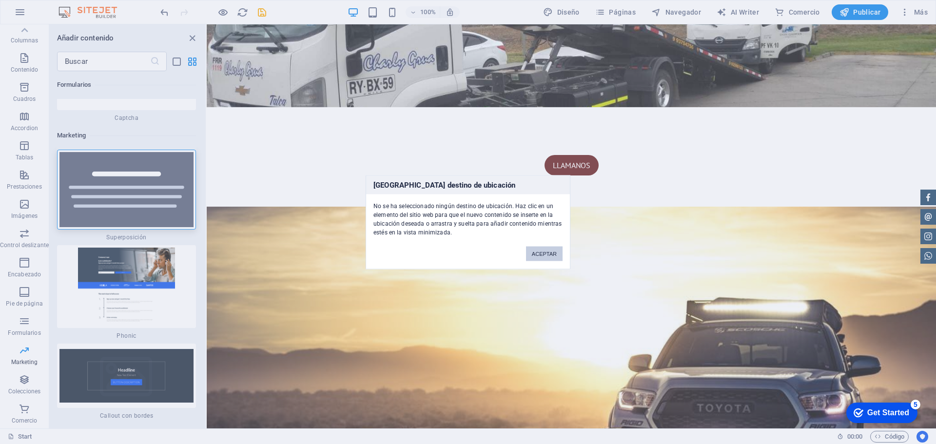
click at [538, 256] on button "ACEPTAR" at bounding box center [544, 253] width 37 height 15
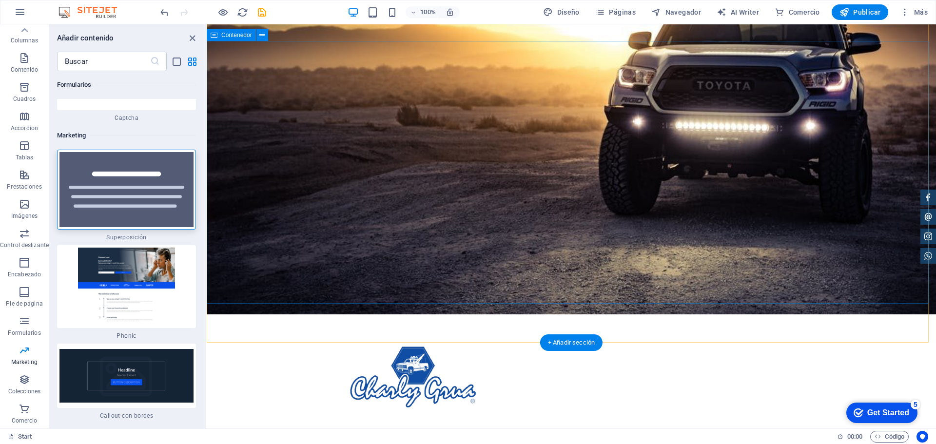
scroll to position [390, 0]
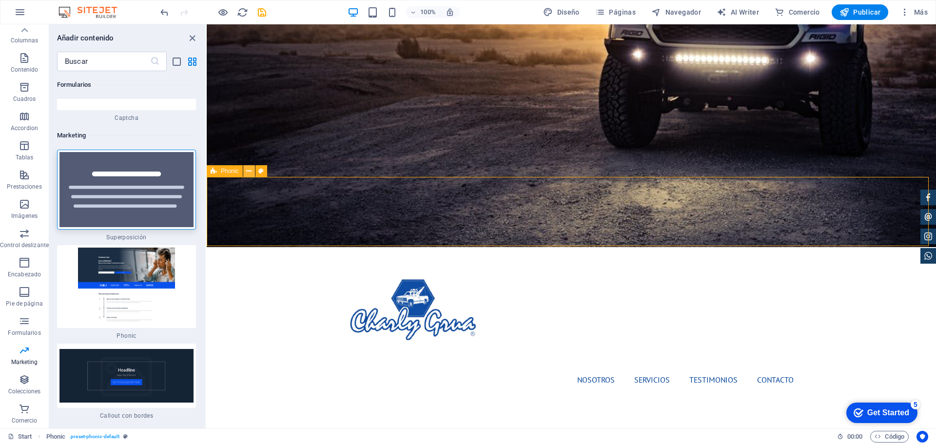
click at [246, 167] on button at bounding box center [249, 171] width 12 height 12
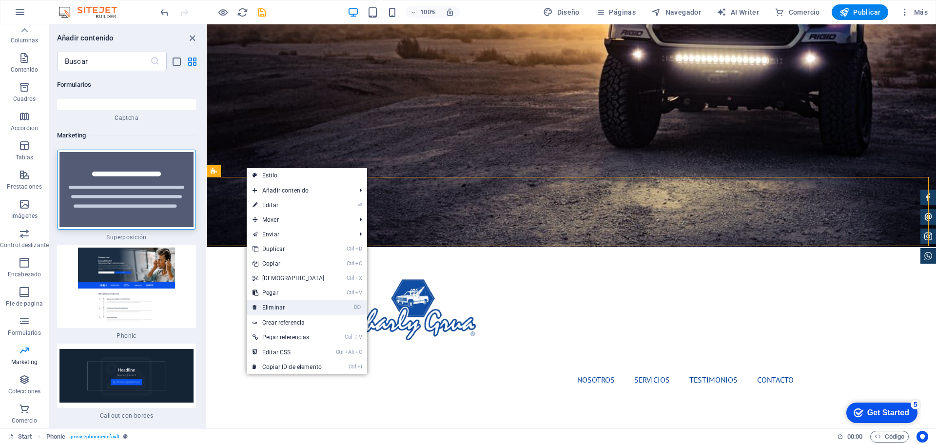
click at [280, 305] on link "⌦ Eliminar" at bounding box center [289, 307] width 84 height 15
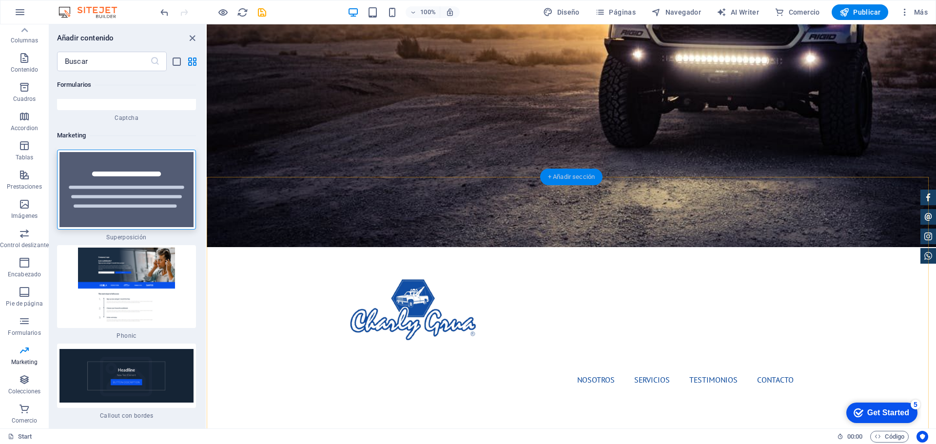
click at [569, 180] on div "+ Añadir sección" at bounding box center [571, 177] width 62 height 17
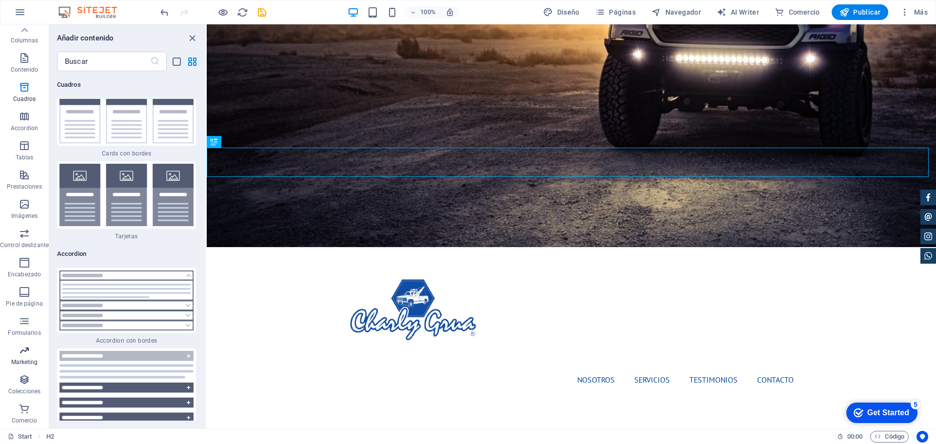
click at [33, 362] on p "Marketing" at bounding box center [24, 362] width 27 height 8
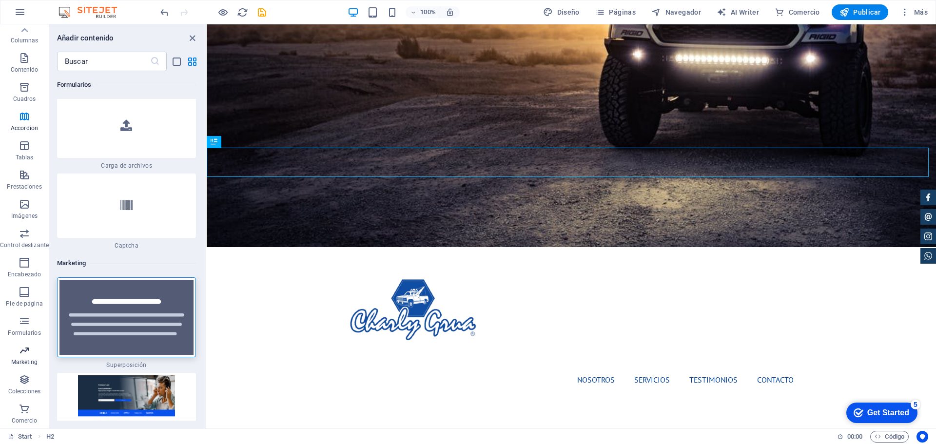
scroll to position [15869, 0]
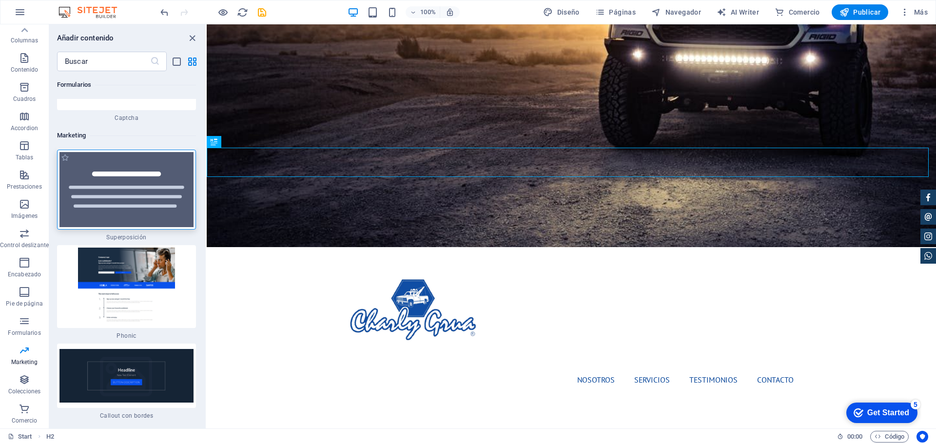
click at [138, 152] on img at bounding box center [127, 189] width 134 height 75
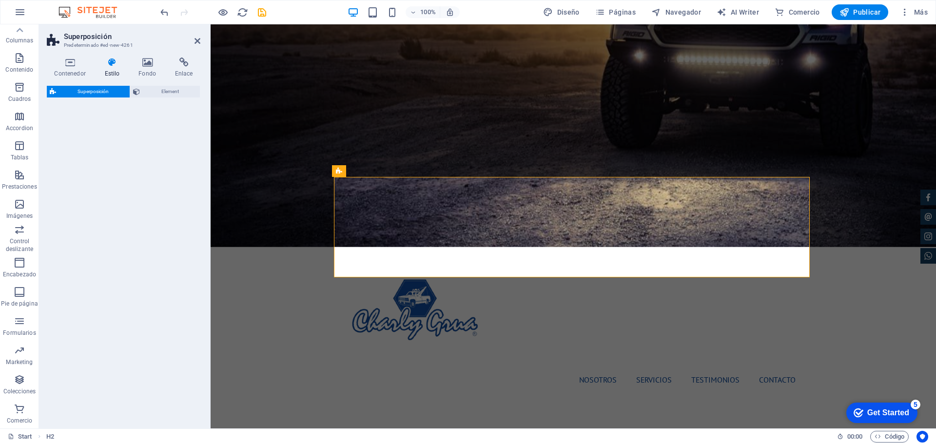
select select "rem"
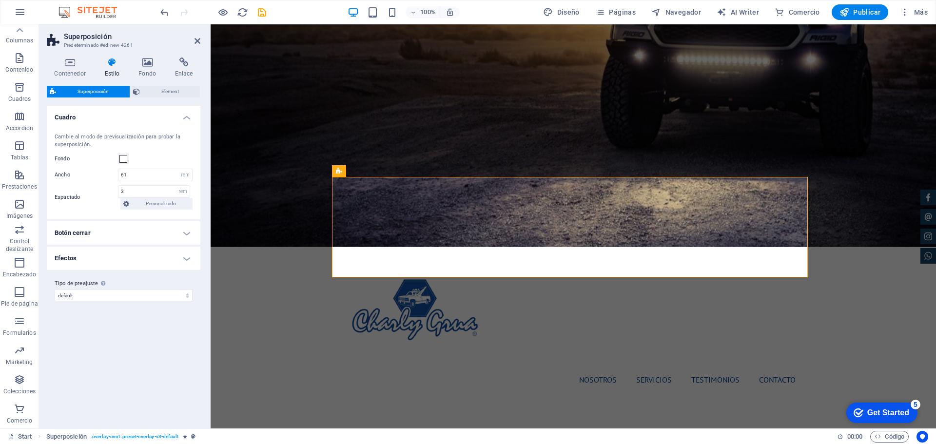
click at [87, 230] on h4 "Botón cerrar" at bounding box center [124, 232] width 154 height 23
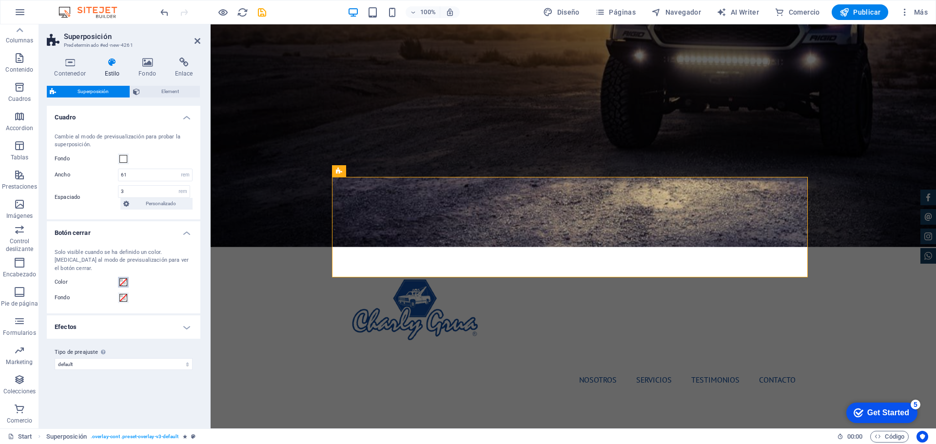
click at [120, 279] on span at bounding box center [123, 283] width 8 height 8
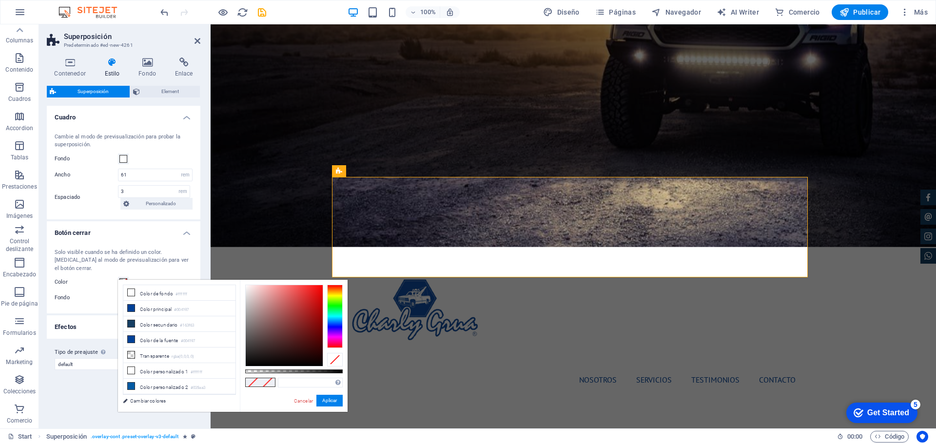
type input "#ef5f5f"
click at [292, 290] on div at bounding box center [284, 325] width 77 height 81
click at [337, 402] on button "Aplicar" at bounding box center [330, 401] width 26 height 12
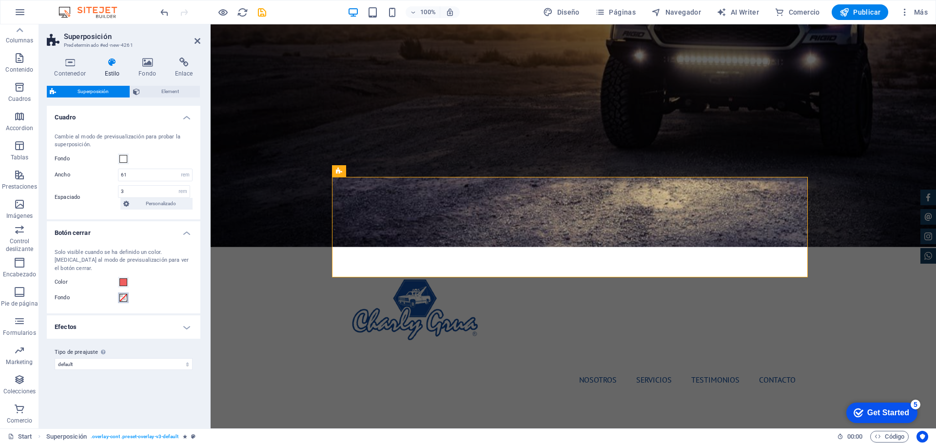
click at [127, 294] on span at bounding box center [123, 298] width 8 height 8
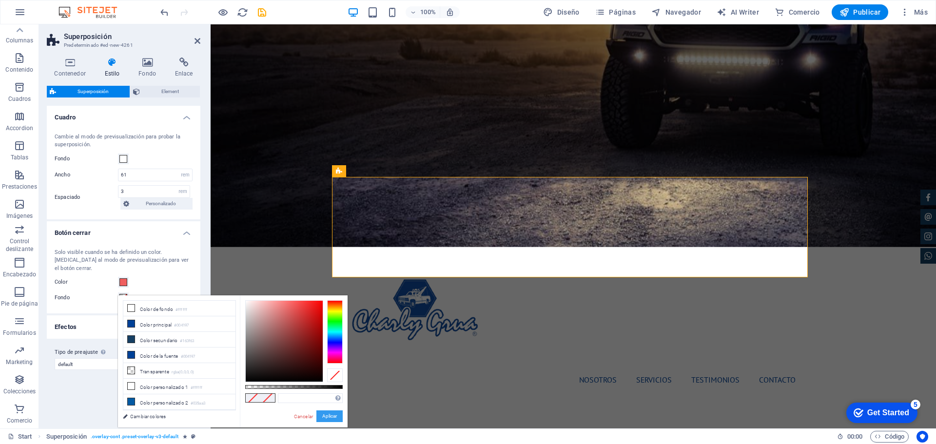
click at [326, 414] on button "Aplicar" at bounding box center [330, 417] width 26 height 12
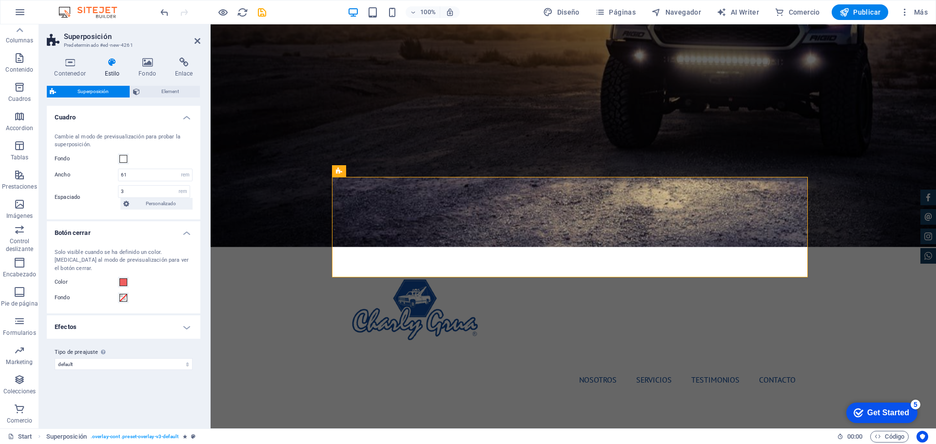
click at [149, 384] on div "Variantes Predeterminado Cuadro Cambie al modo de previsualización para probar …" at bounding box center [124, 263] width 154 height 315
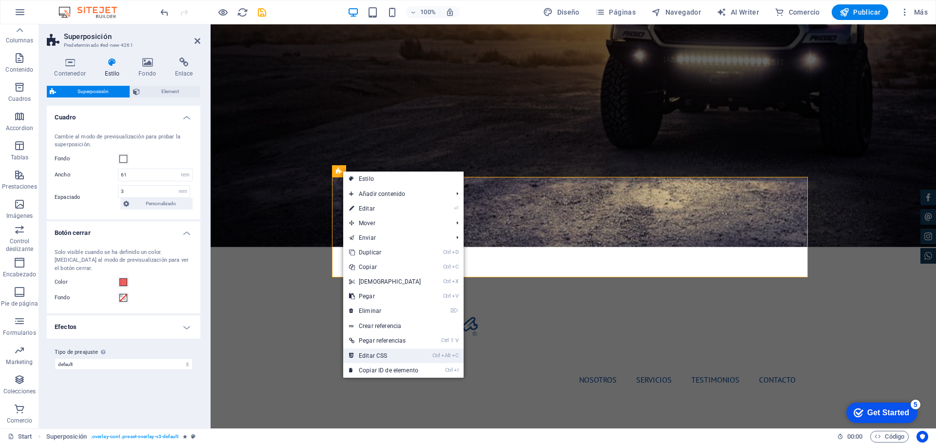
click at [401, 352] on link "Ctrl Alt C Editar CSS" at bounding box center [385, 356] width 84 height 15
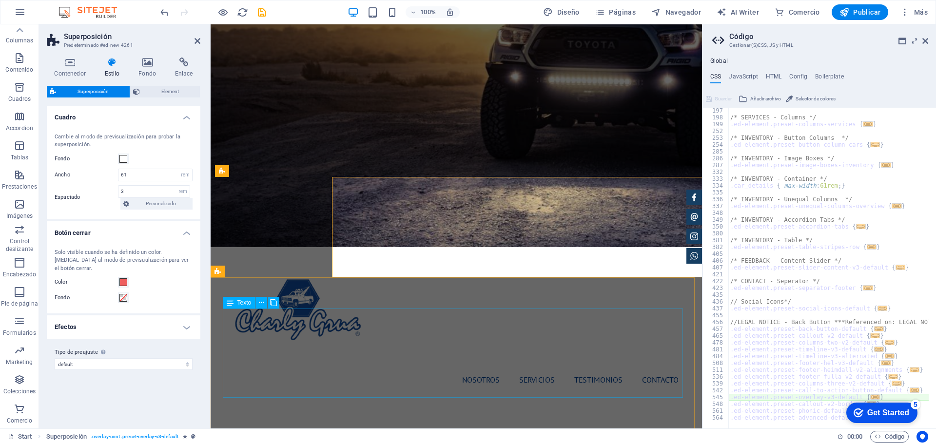
type textarea "@include overlay-v3($close-color: #ef5f5f, $close-bg: none);"
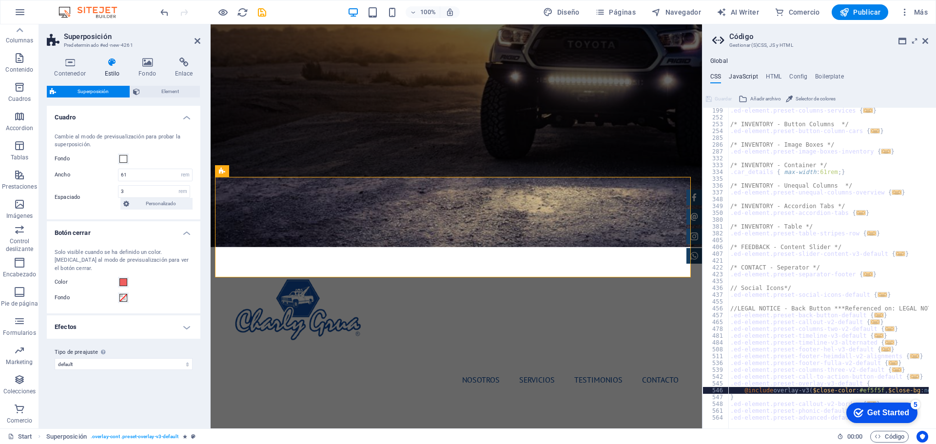
click at [744, 74] on h4 "JavaScript" at bounding box center [743, 78] width 29 height 11
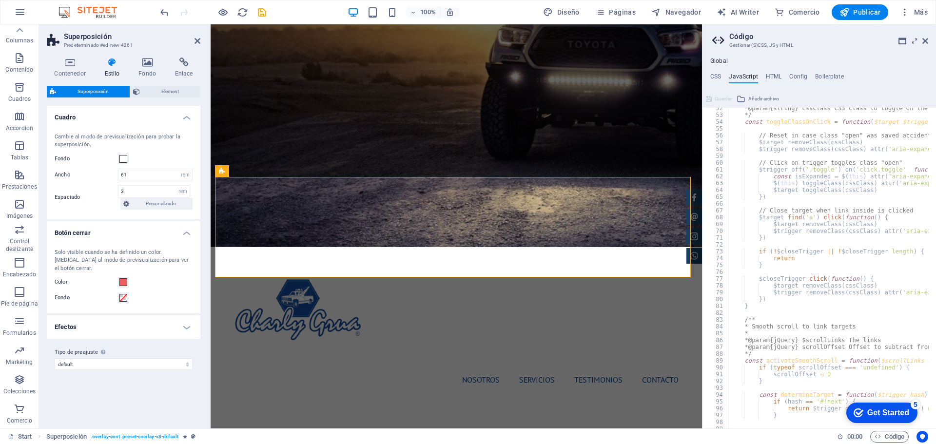
scroll to position [351, 0]
click at [776, 71] on div "Global CSS JavaScript HTML Config Boilerplate @include overlay-v3($close-color:…" at bounding box center [820, 243] width 234 height 371
click at [775, 75] on h4 "HTML" at bounding box center [774, 78] width 16 height 11
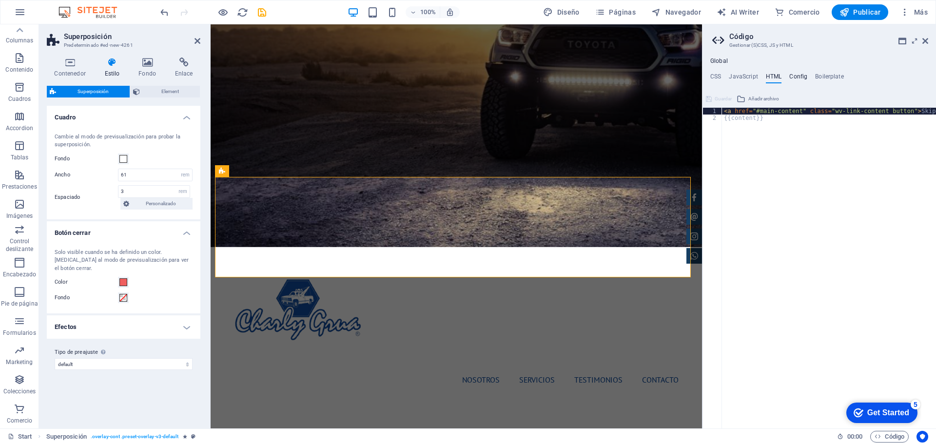
click at [797, 75] on h4 "Config" at bounding box center [799, 78] width 18 height 11
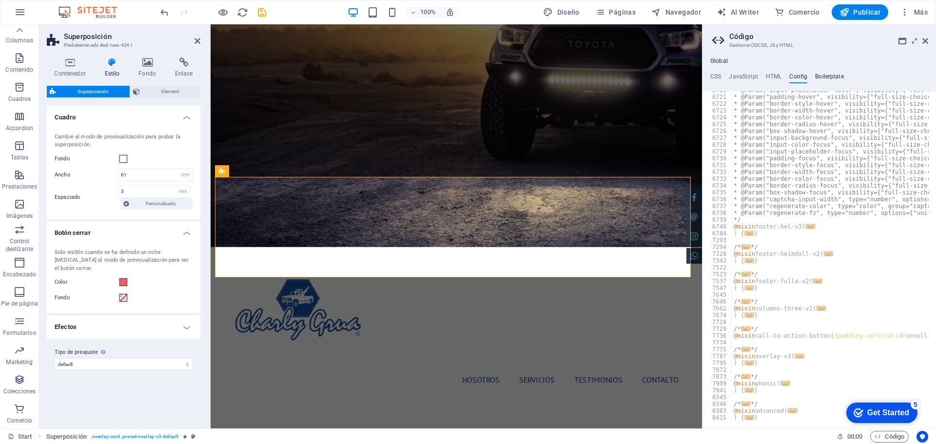
click at [837, 75] on h4 "Boilerplate" at bounding box center [830, 78] width 29 height 11
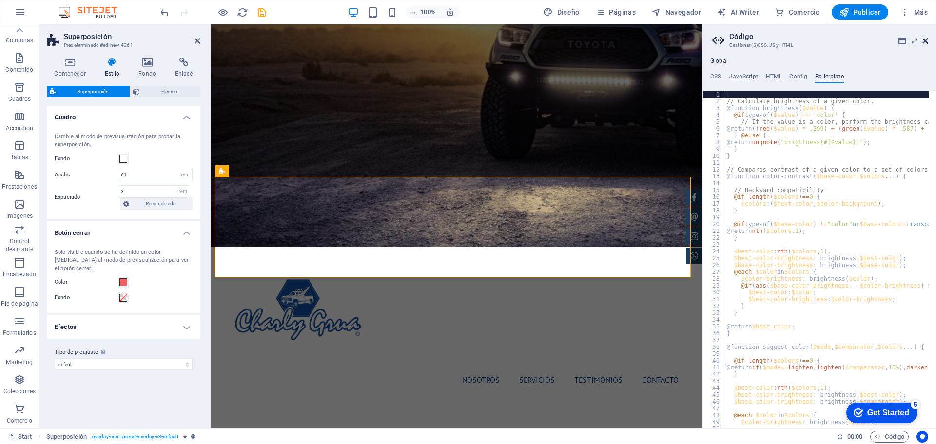
click at [927, 41] on icon at bounding box center [926, 41] width 6 height 8
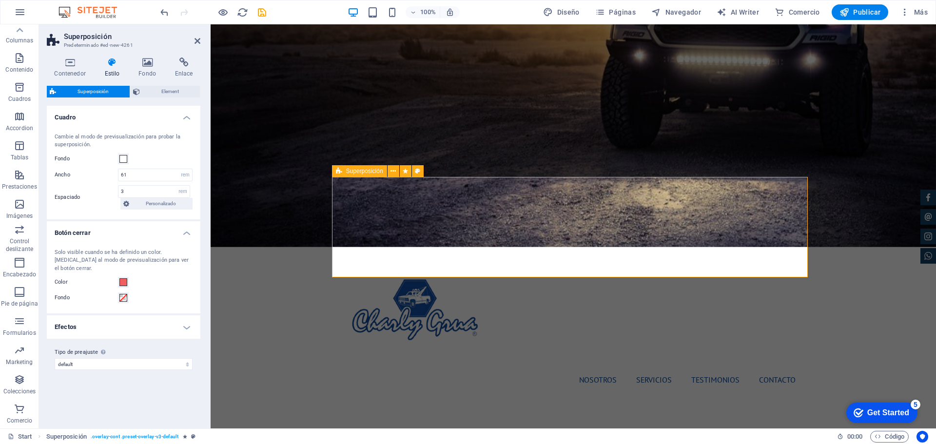
click at [351, 171] on span "Superposición" at bounding box center [364, 171] width 37 height 6
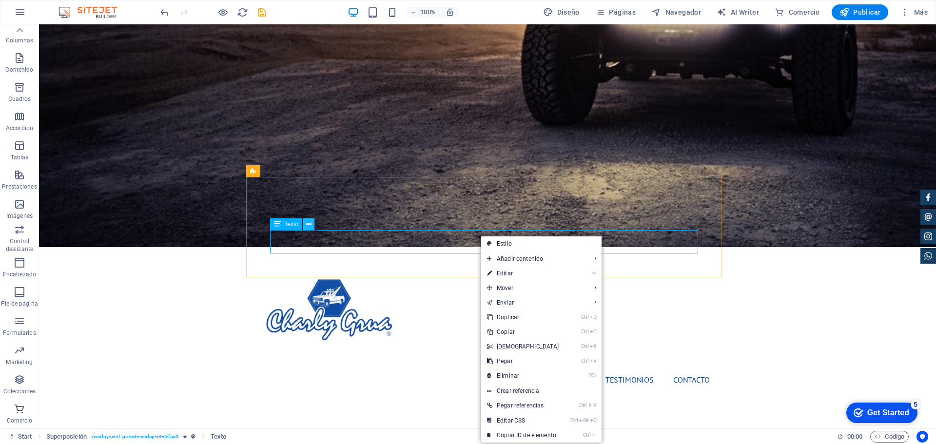
click at [307, 224] on icon at bounding box center [308, 224] width 5 height 10
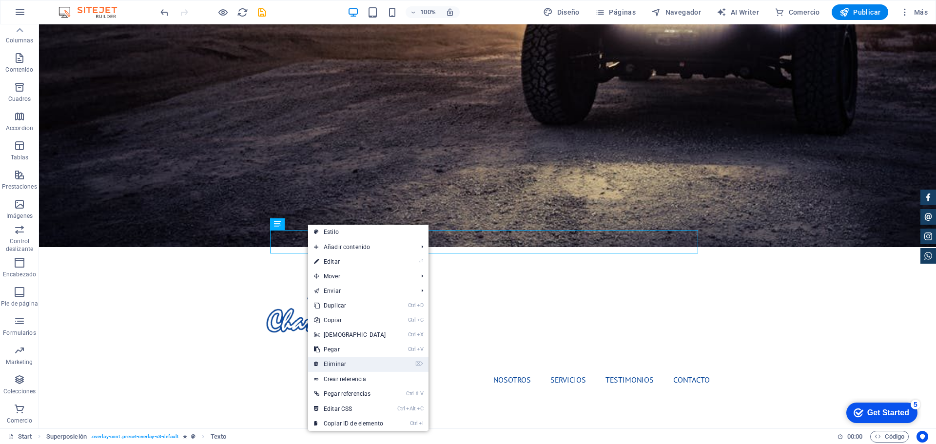
click at [334, 370] on link "⌦ Eliminar" at bounding box center [350, 364] width 84 height 15
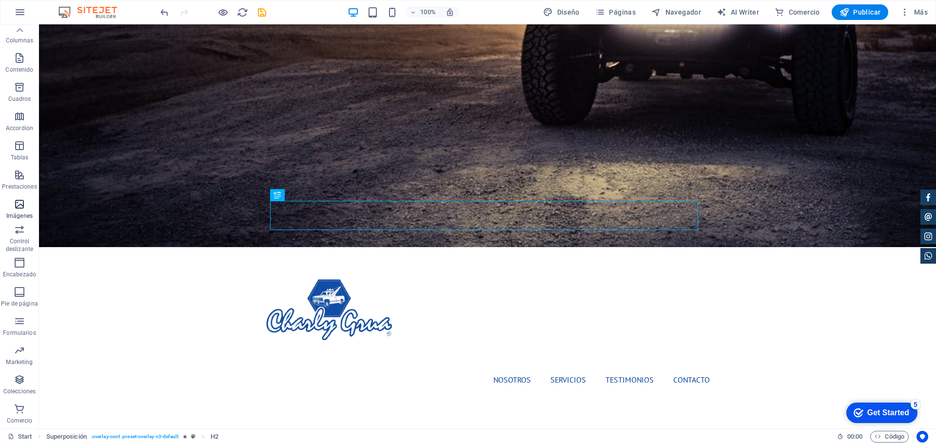
scroll to position [0, 0]
click at [19, 73] on p "Elementos" at bounding box center [19, 75] width 28 height 8
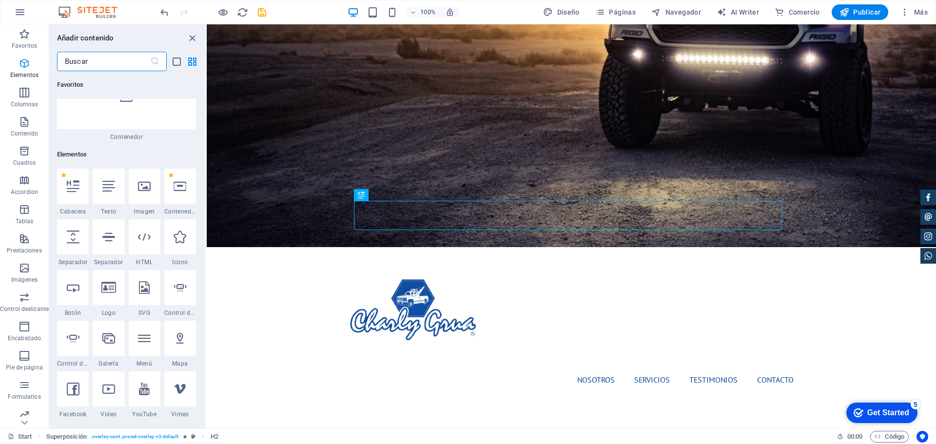
scroll to position [184, 0]
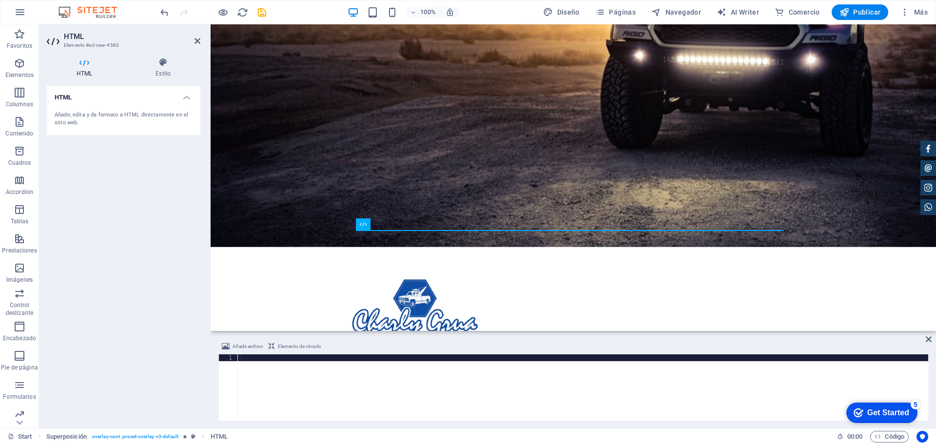
click at [338, 370] on div at bounding box center [583, 395] width 691 height 80
click at [257, 359] on div at bounding box center [583, 395] width 691 height 80
paste textarea "</html>"
type textarea "</html>"
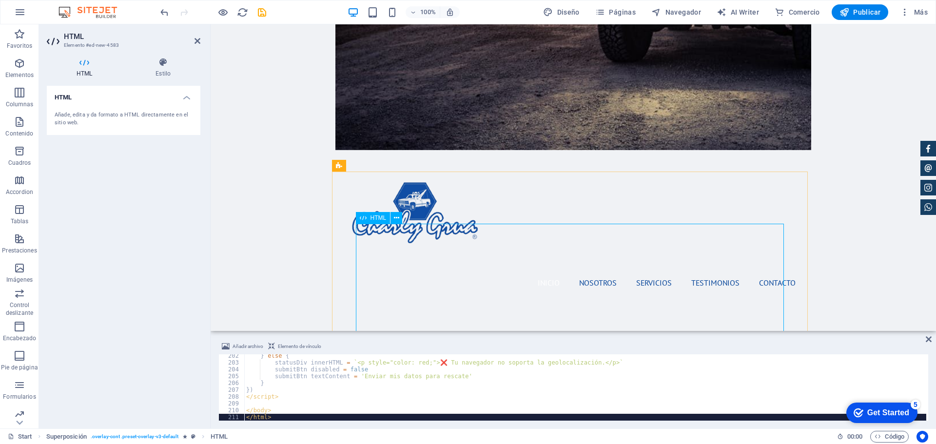
scroll to position [488, 0]
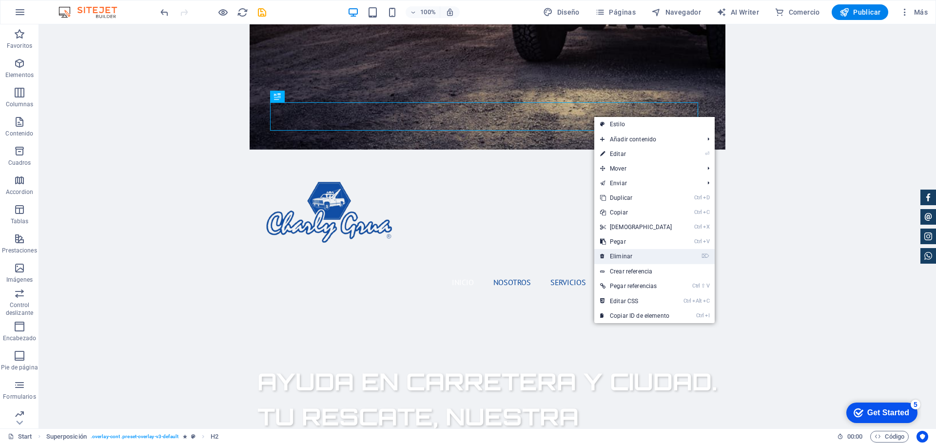
click at [627, 258] on link "⌦ Eliminar" at bounding box center [637, 256] width 84 height 15
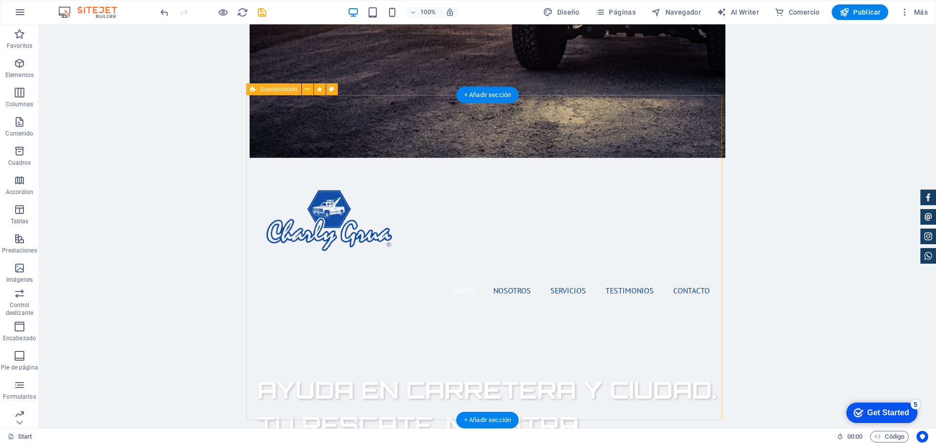
scroll to position [390, 0]
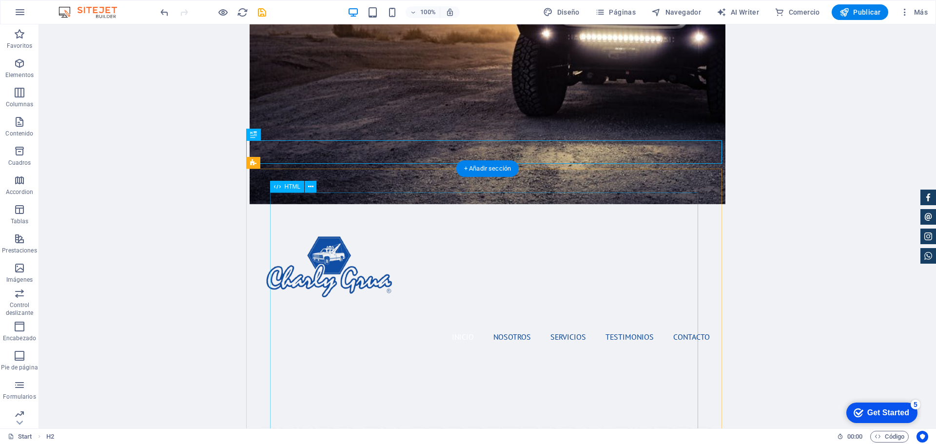
scroll to position [488, 0]
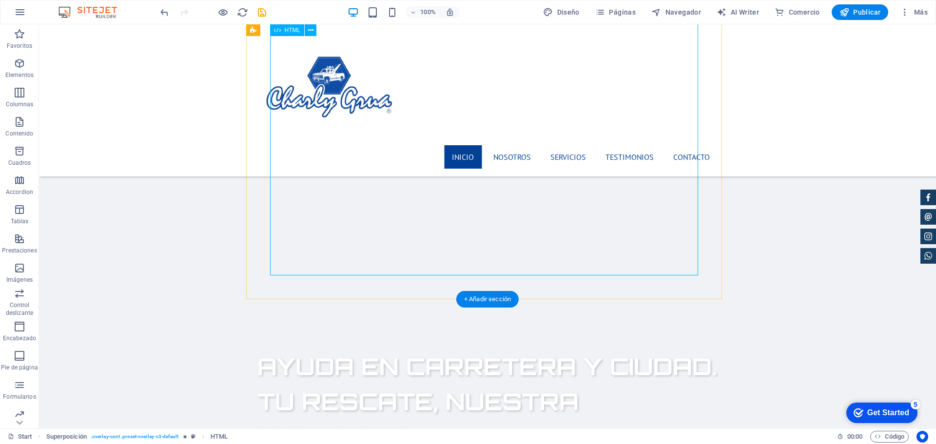
scroll to position [390, 0]
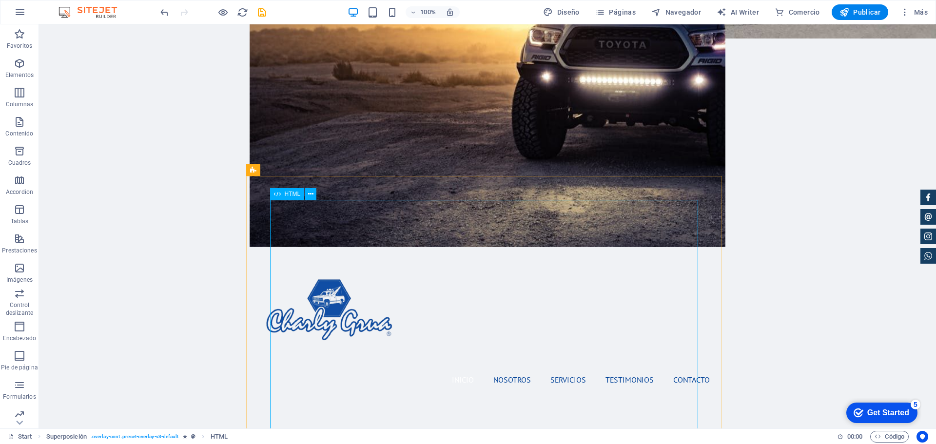
click at [282, 196] on div "HTML" at bounding box center [287, 194] width 35 height 12
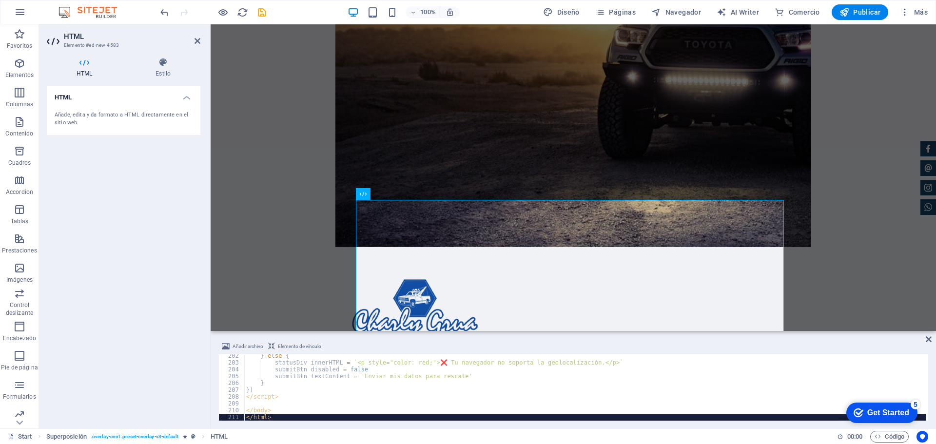
click at [278, 419] on div "} else { statusDiv . innerHTML = ` <p style="color: red;">❌ Tu navegador no sop…" at bounding box center [585, 393] width 682 height 80
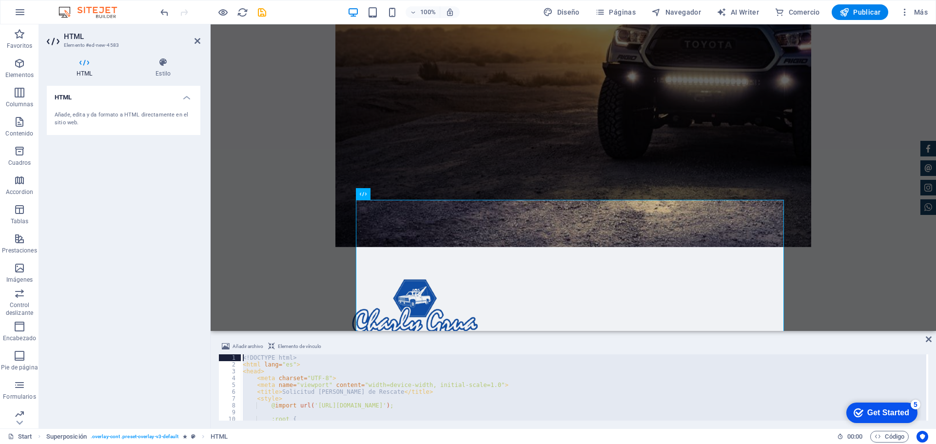
scroll to position [0, 0]
drag, startPoint x: 488, startPoint y: 442, endPoint x: 213, endPoint y: 229, distance: 348.1
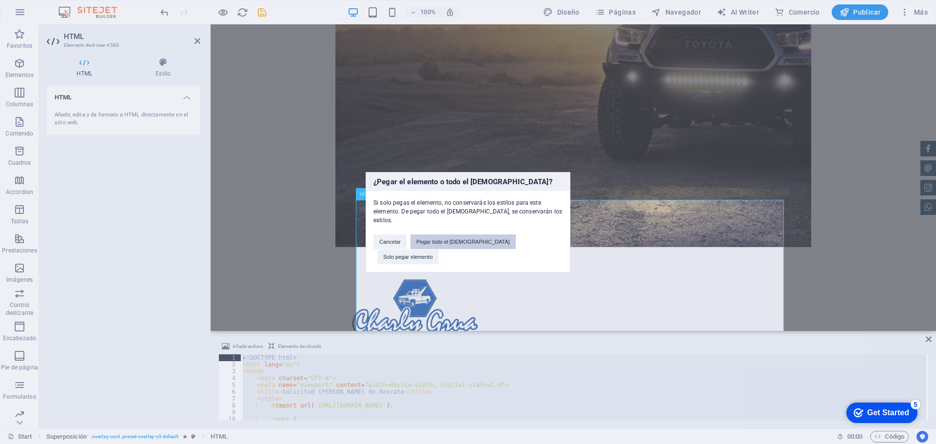
click at [491, 247] on button "Pegar todo el preajuste" at bounding box center [463, 242] width 105 height 15
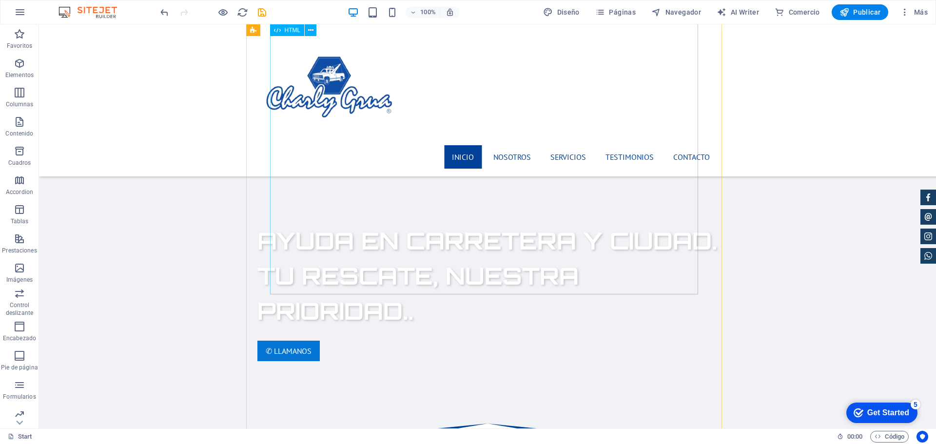
scroll to position [668, 0]
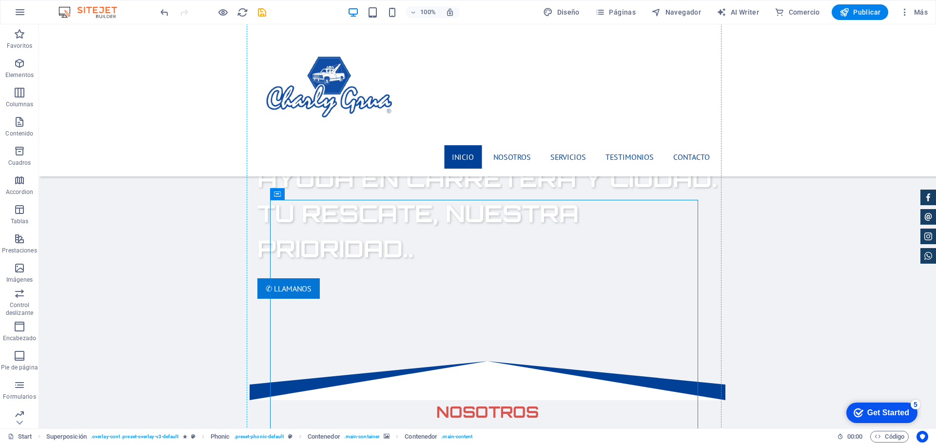
drag, startPoint x: 442, startPoint y: 250, endPoint x: 452, endPoint y: 182, distance: 68.6
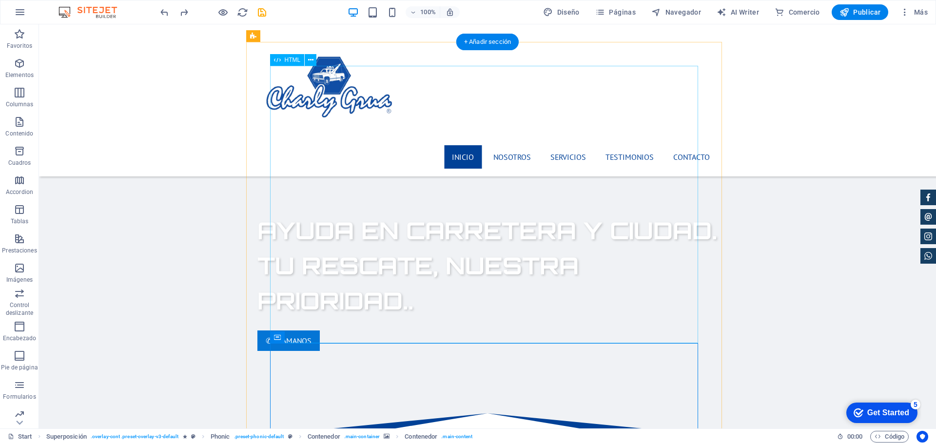
scroll to position [619, 0]
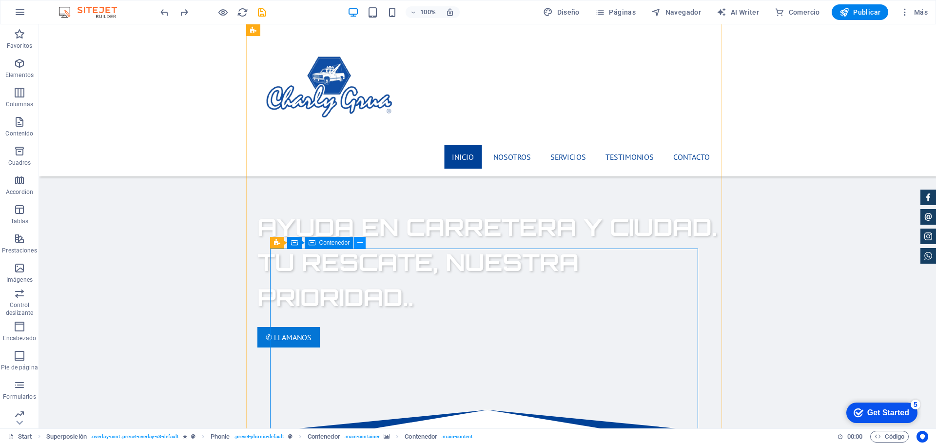
click at [358, 240] on icon at bounding box center [360, 243] width 5 height 10
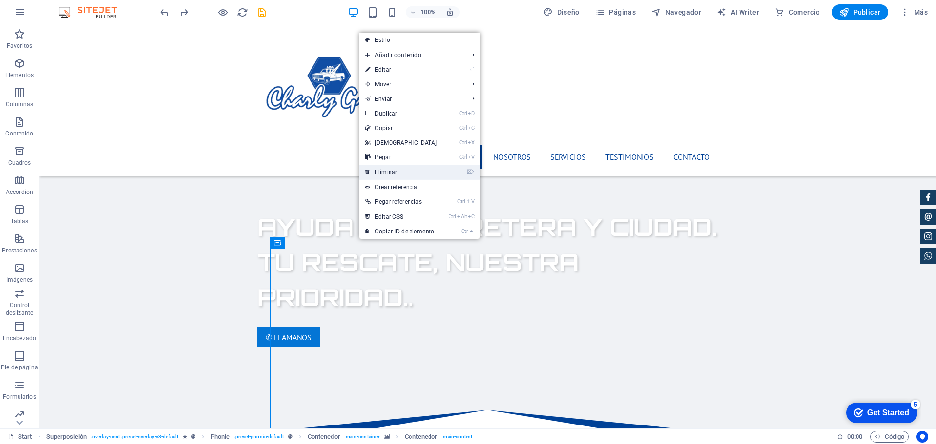
click at [385, 172] on link "⌦ Eliminar" at bounding box center [401, 172] width 84 height 15
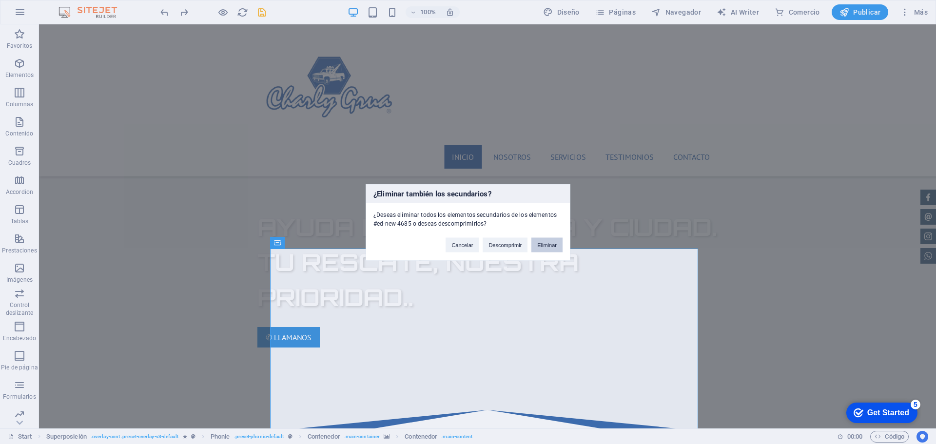
click at [546, 242] on button "Eliminar" at bounding box center [547, 245] width 31 height 15
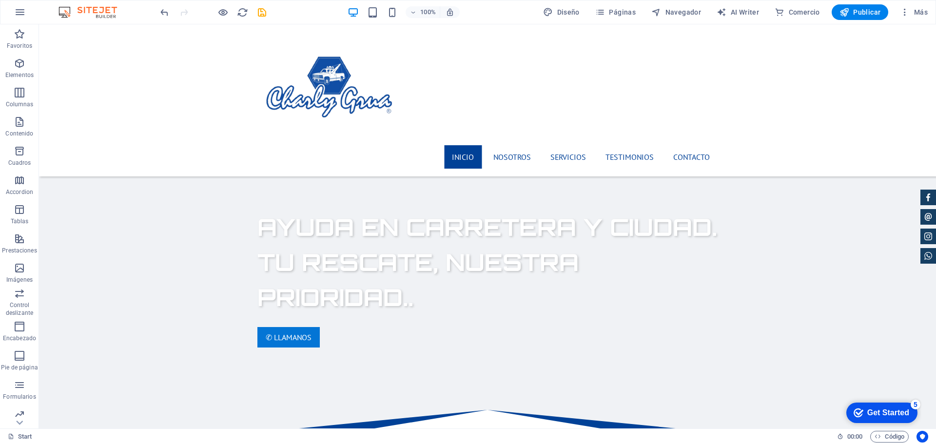
scroll to position [814, 0]
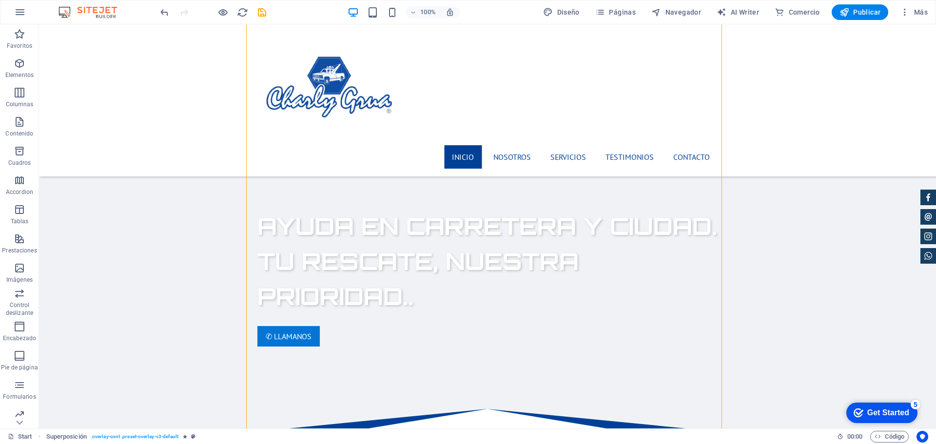
scroll to position [619, 0]
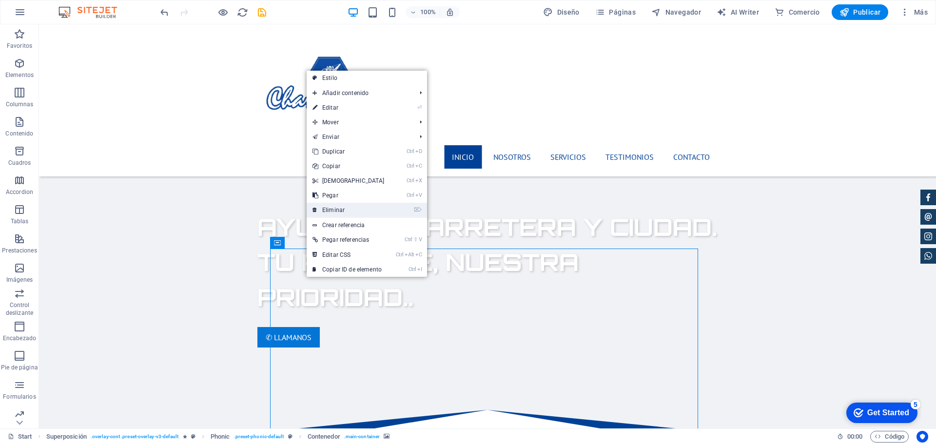
click at [331, 211] on link "⌦ Eliminar" at bounding box center [349, 210] width 84 height 15
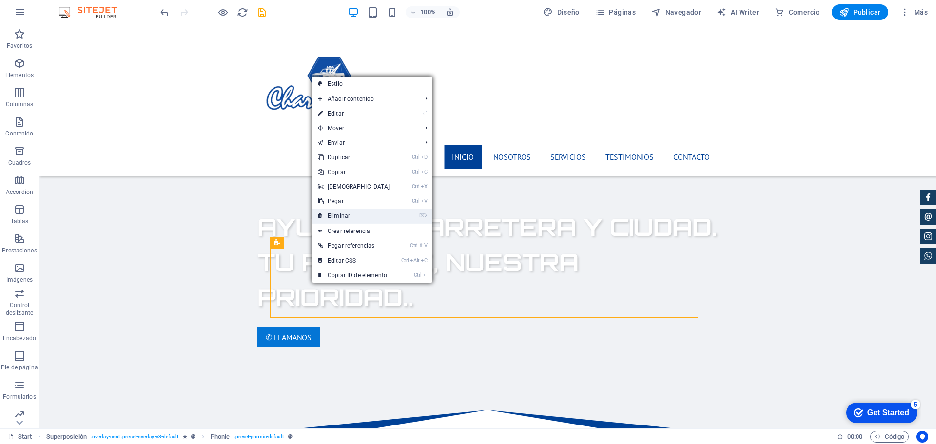
click at [342, 217] on link "⌦ Eliminar" at bounding box center [354, 216] width 84 height 15
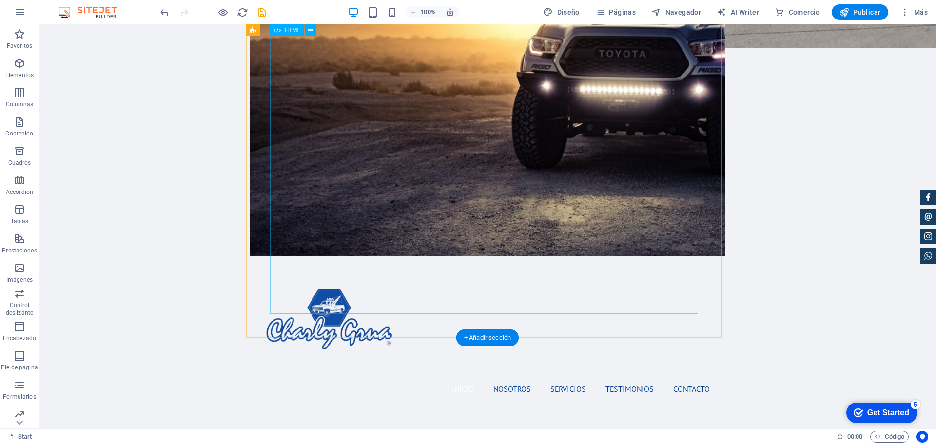
scroll to position [375, 0]
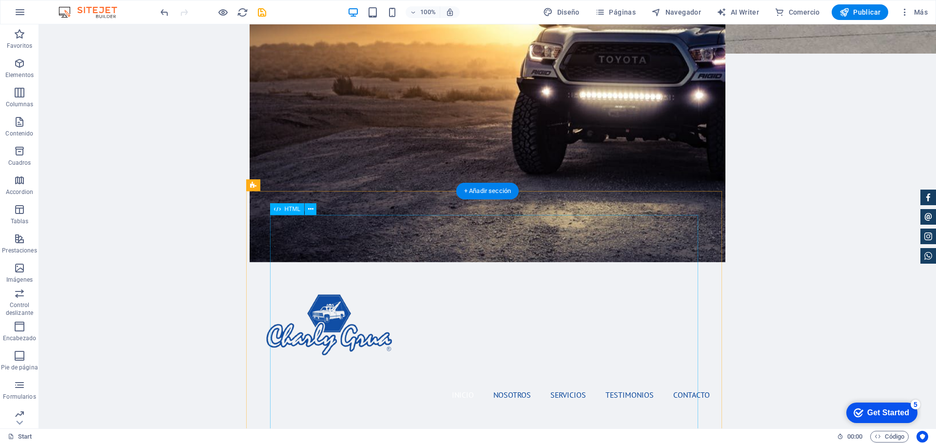
click at [309, 208] on icon at bounding box center [310, 209] width 5 height 10
click at [280, 207] on icon at bounding box center [277, 209] width 7 height 12
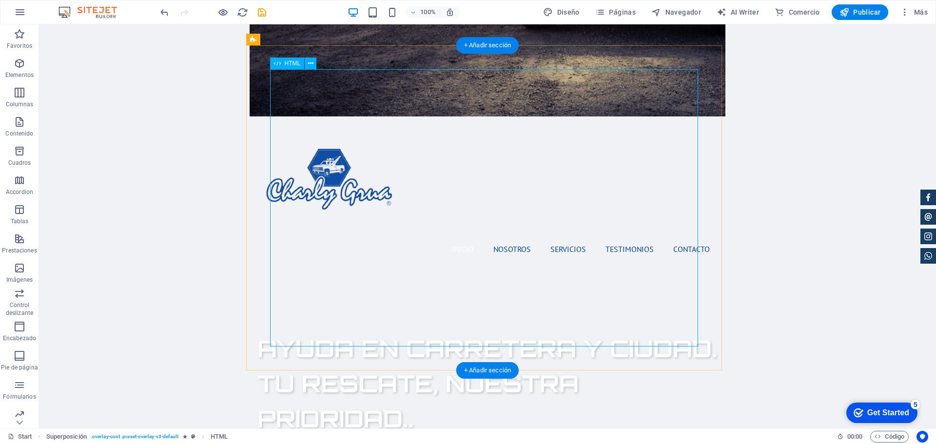
scroll to position [521, 0]
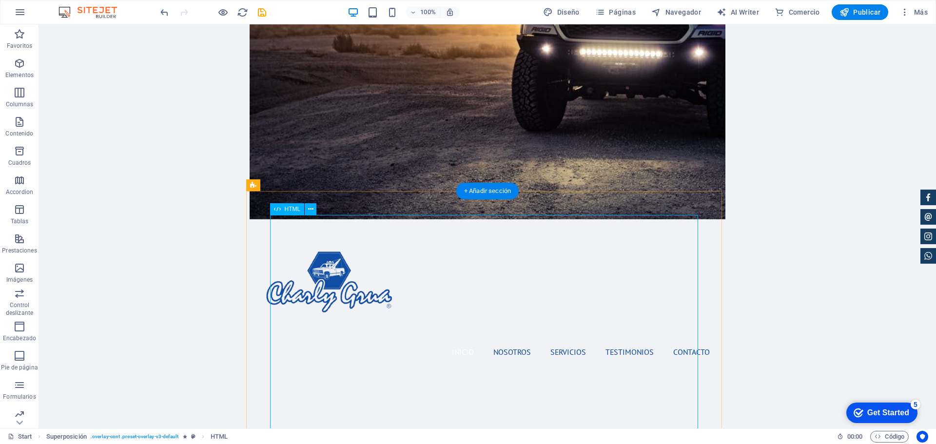
scroll to position [473, 0]
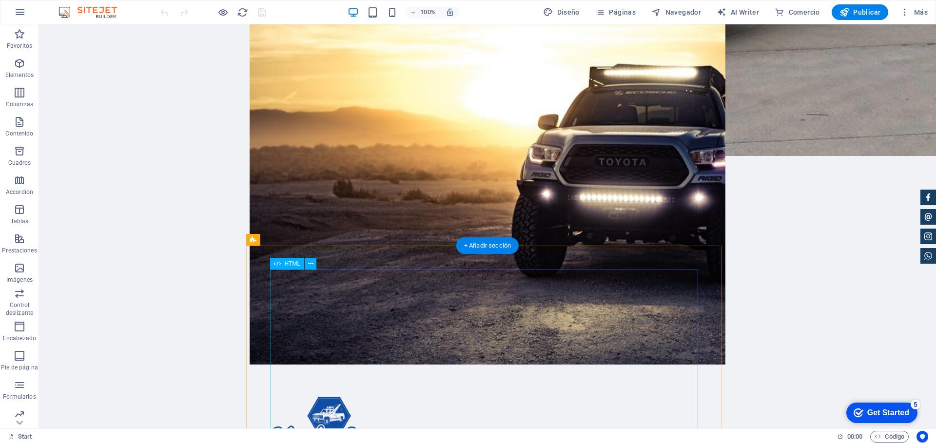
scroll to position [195, 0]
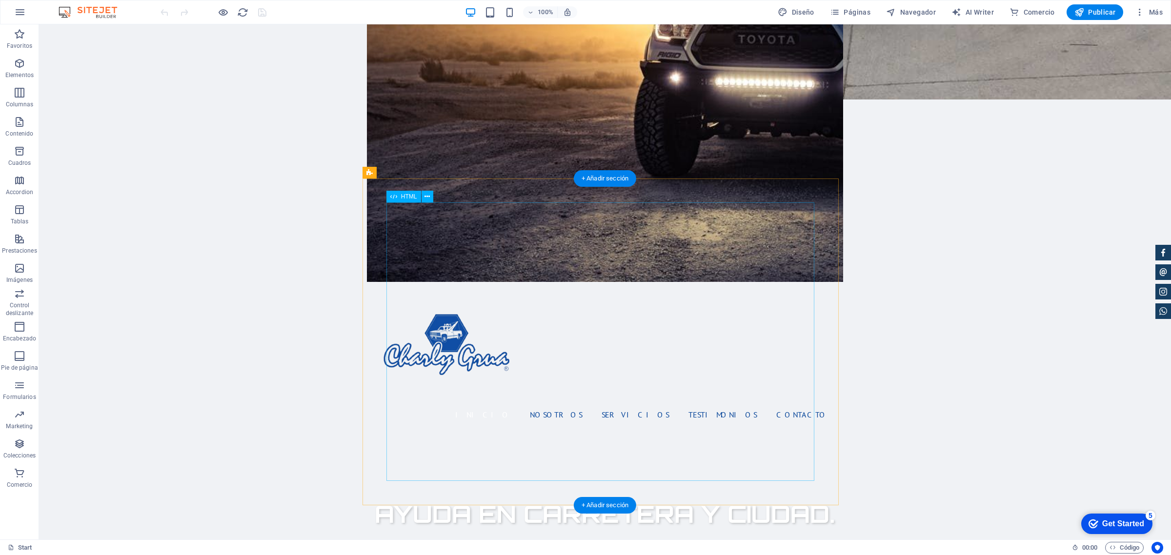
scroll to position [439, 0]
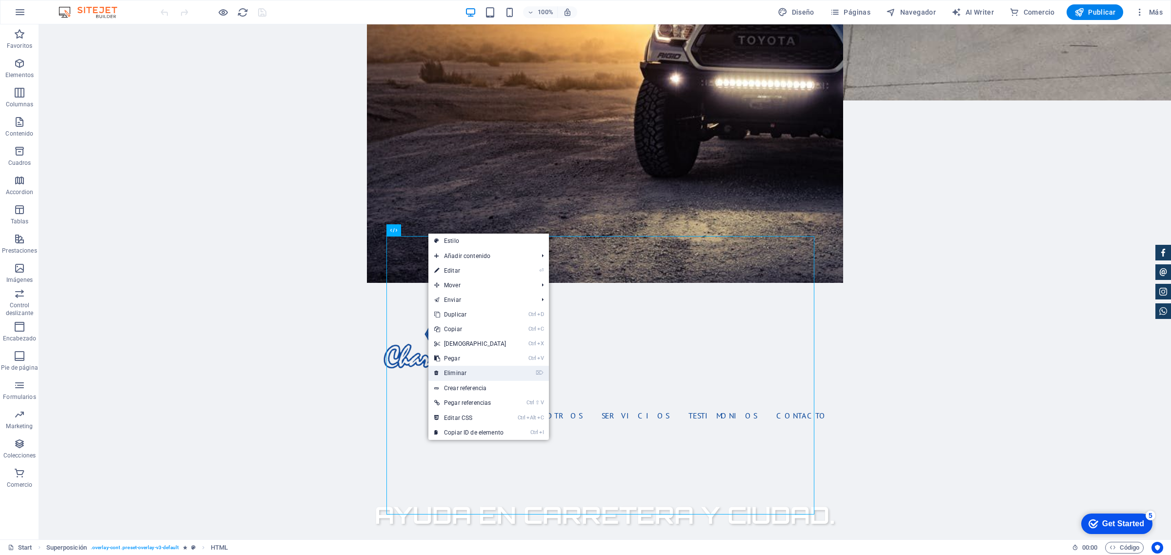
click at [474, 373] on link "⌦ Eliminar" at bounding box center [470, 373] width 84 height 15
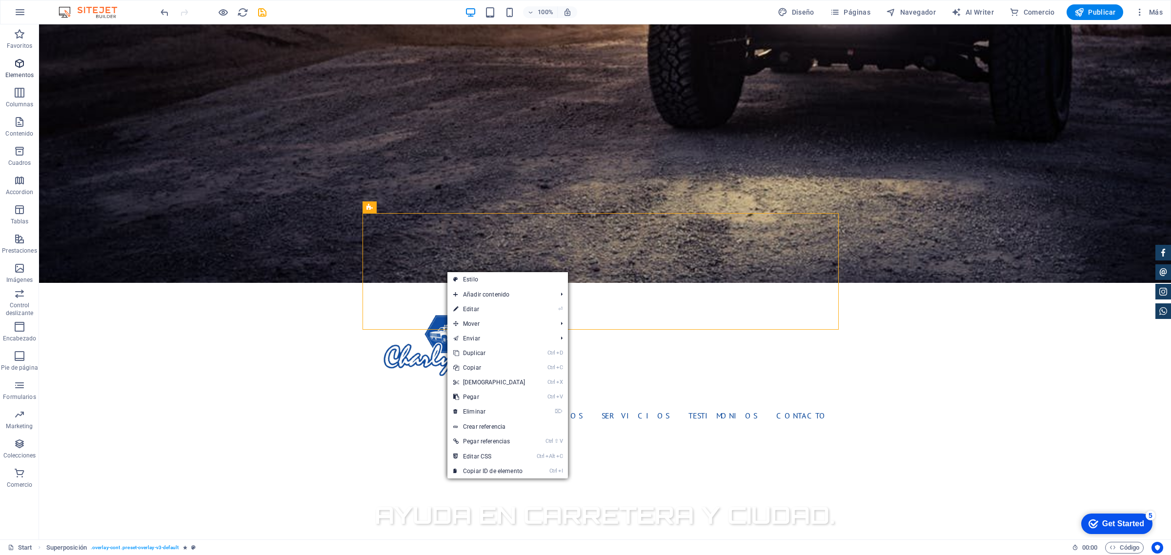
click at [24, 74] on p "Elementos" at bounding box center [19, 75] width 28 height 8
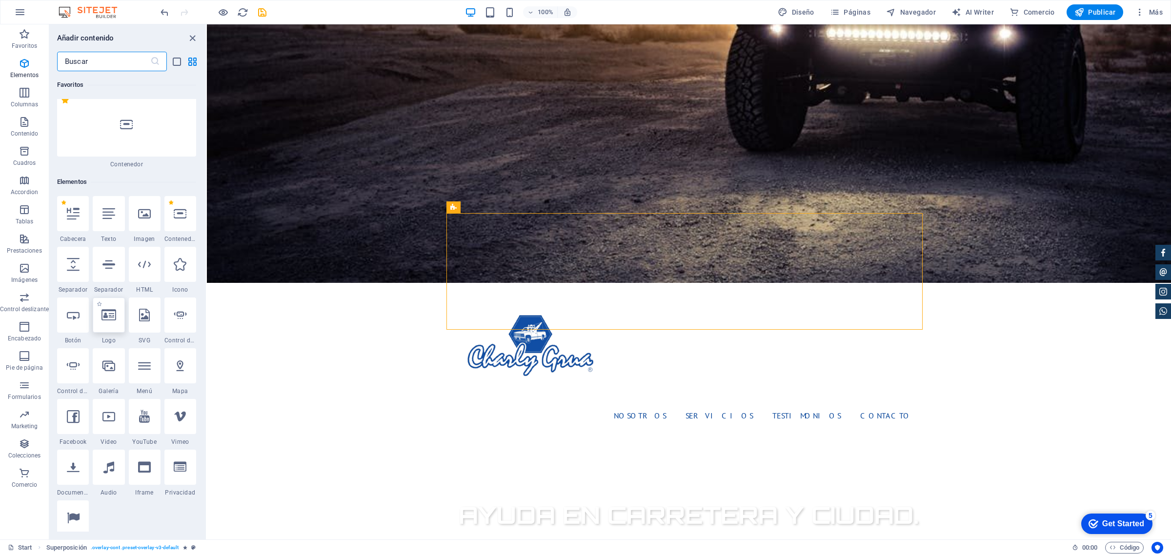
scroll to position [0, 0]
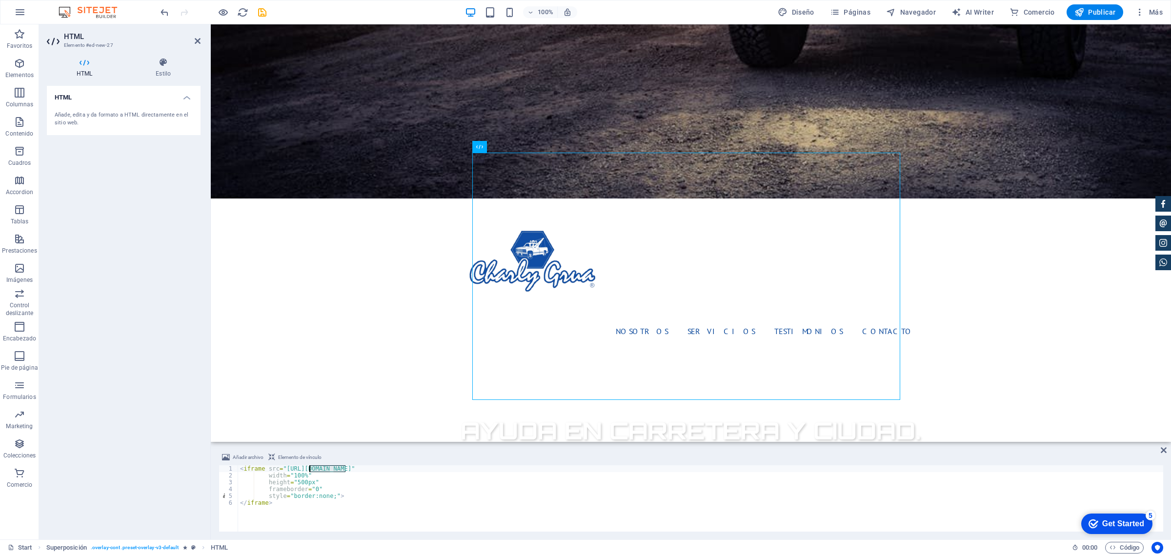
drag, startPoint x: 344, startPoint y: 470, endPoint x: 310, endPoint y: 470, distance: 34.1
click at [310, 444] on div "< iframe src = "https://tusitio.com/formulario-grua.html" width = "100%" height…" at bounding box center [700, 505] width 925 height 80
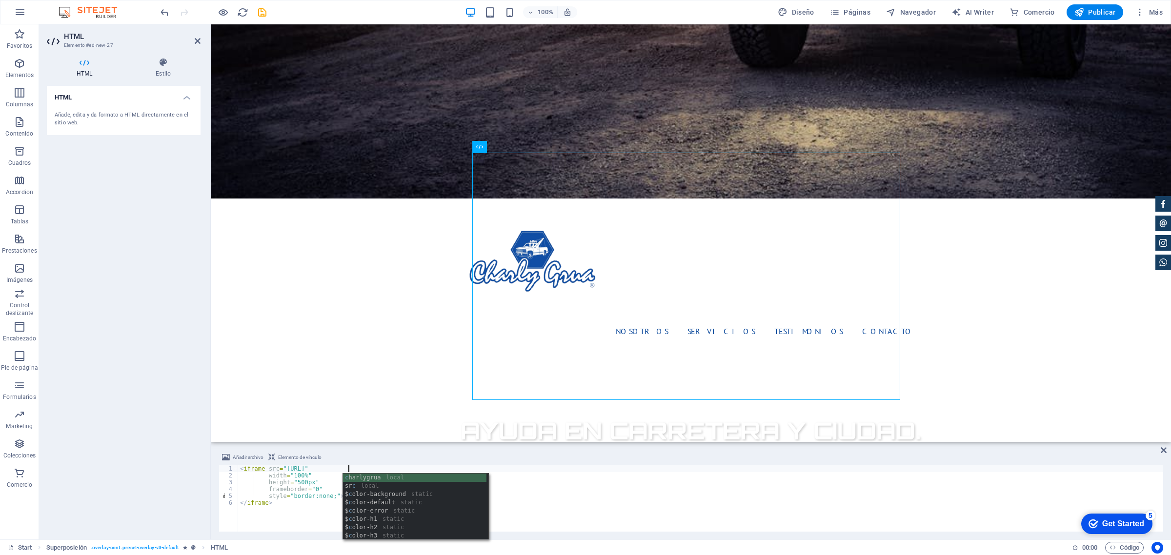
scroll to position [0, 9]
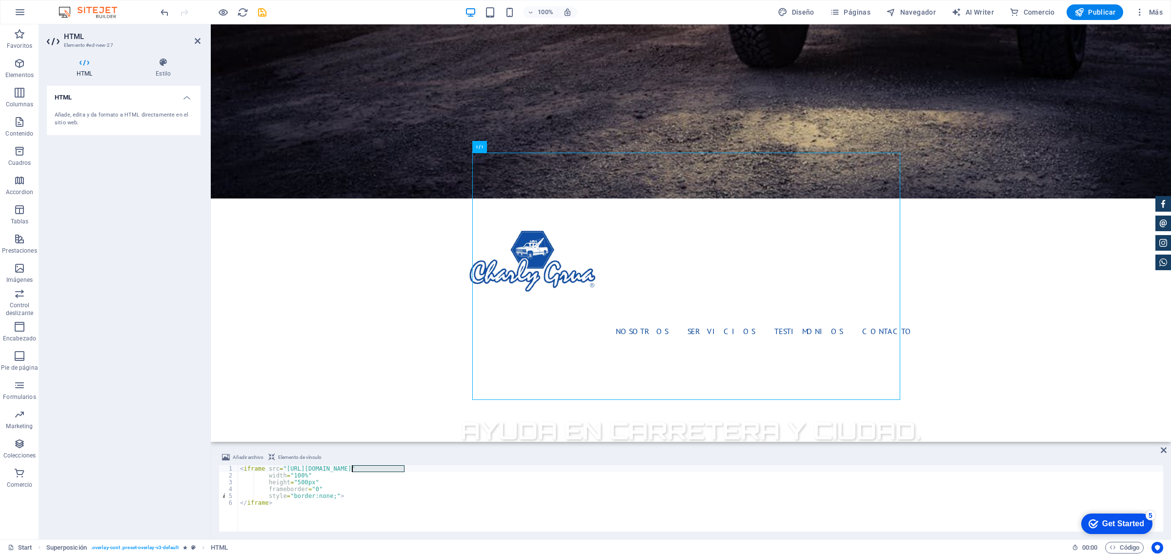
drag, startPoint x: 403, startPoint y: 469, endPoint x: 372, endPoint y: 481, distance: 33.3
click at [350, 444] on div "< iframe src = "https://charlygrua.cl/formulario-grua.html" width = "100%" heig…" at bounding box center [700, 505] width 925 height 80
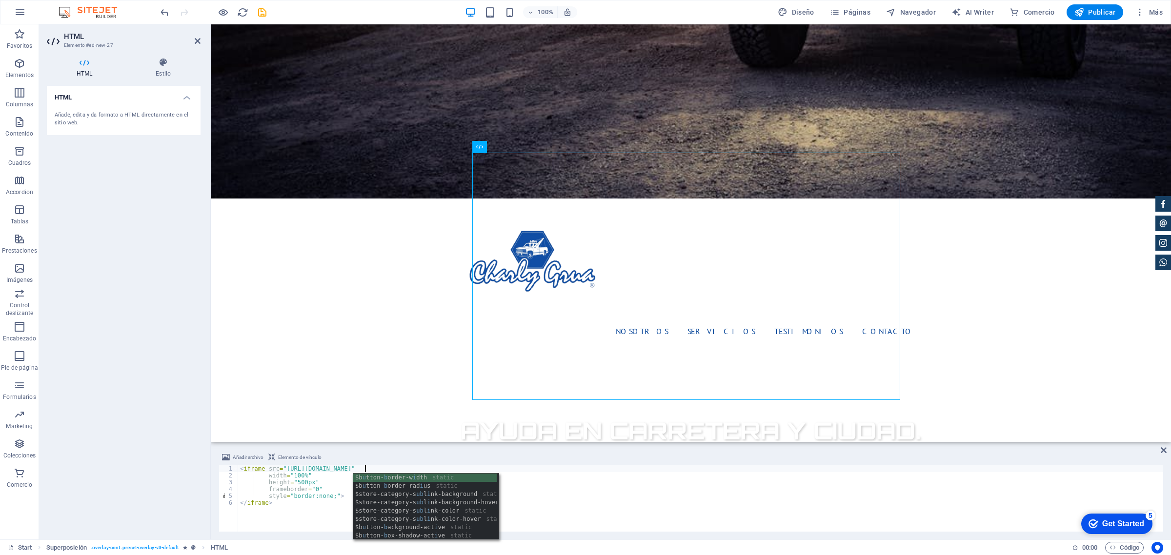
scroll to position [0, 10]
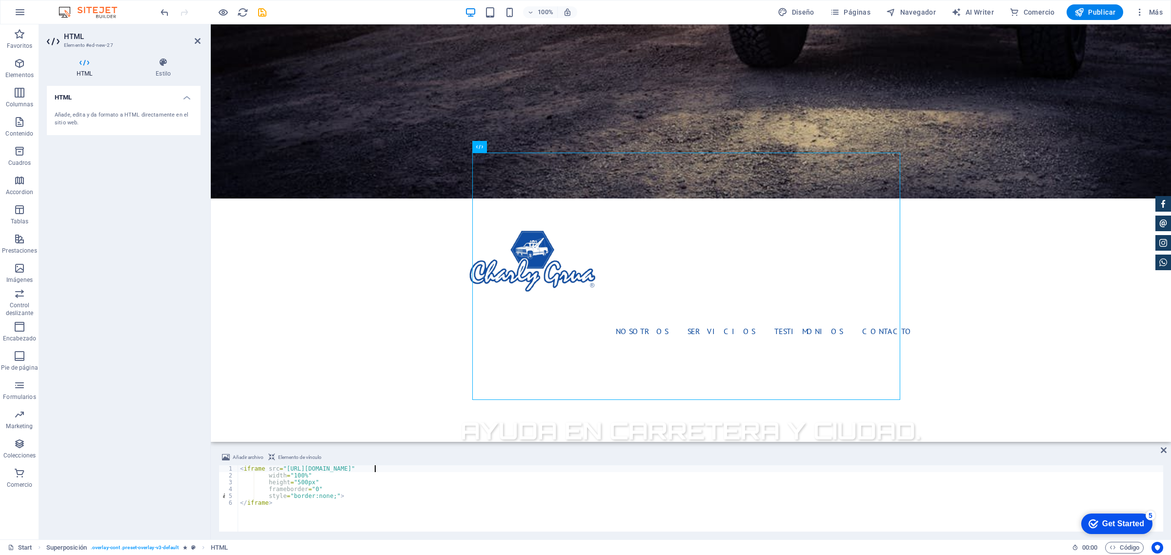
type textarea "<iframe src="[URL][DOMAIN_NAME]""
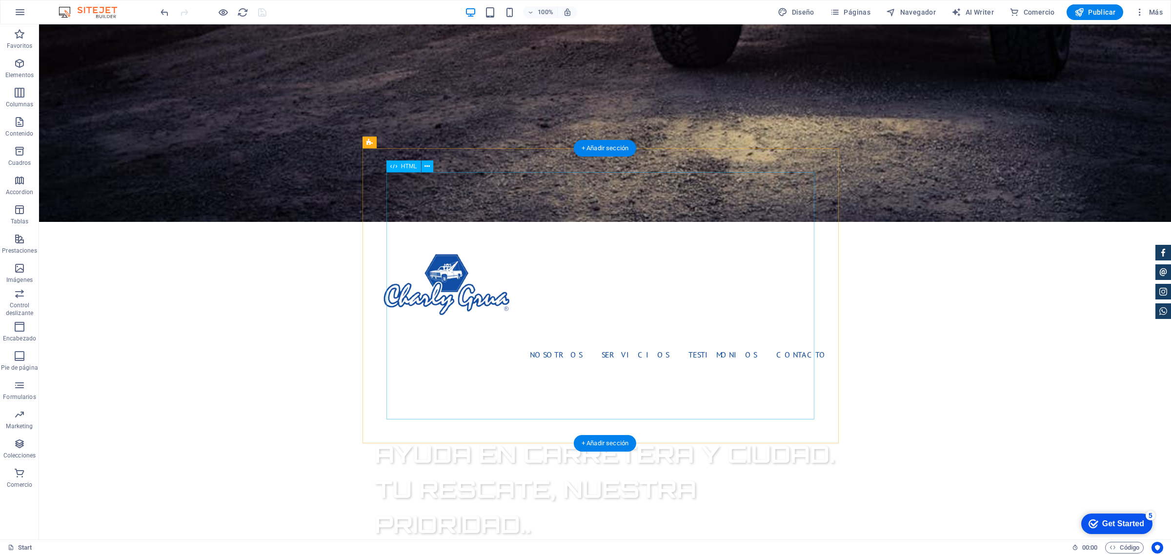
scroll to position [561, 0]
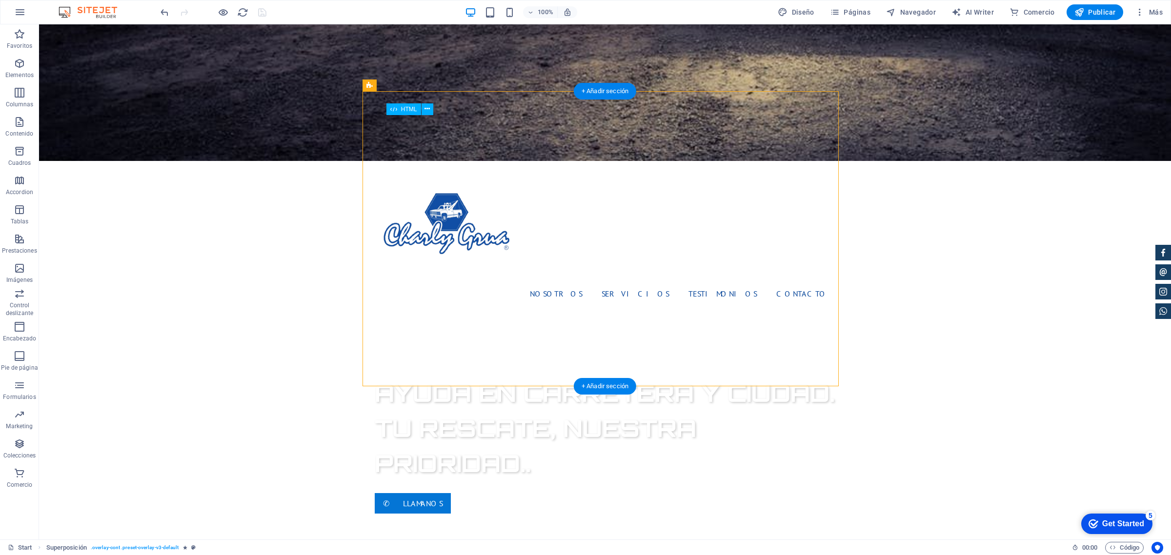
drag, startPoint x: 811, startPoint y: 223, endPoint x: 811, endPoint y: 266, distance: 42.4
drag, startPoint x: 811, startPoint y: 266, endPoint x: 805, endPoint y: 307, distance: 41.8
drag, startPoint x: 809, startPoint y: 320, endPoint x: 805, endPoint y: 314, distance: 7.6
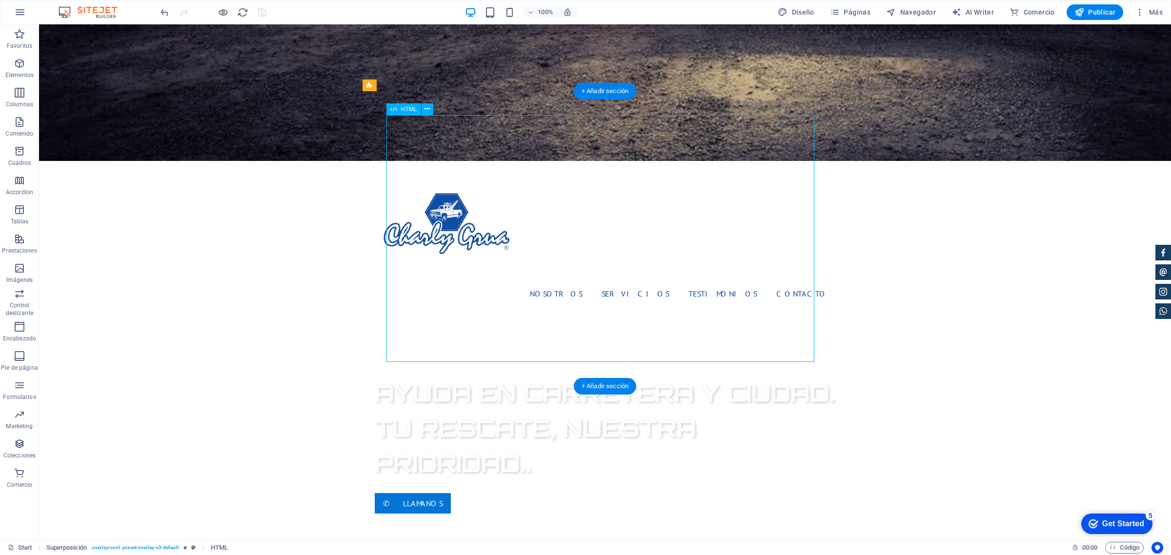
click at [830, 376] on div at bounding box center [644, 306] width 1132 height 515
click at [658, 376] on div at bounding box center [644, 306] width 1132 height 515
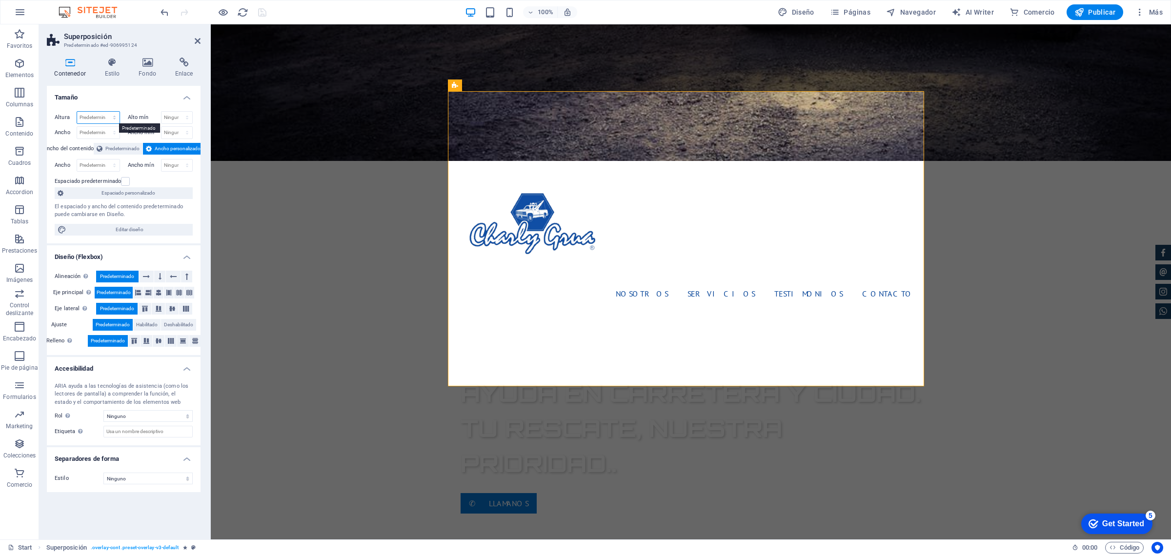
click at [106, 118] on select "Predeterminado px rem % vh vw" at bounding box center [98, 118] width 42 height 12
click at [152, 98] on h4 "Tamaño" at bounding box center [124, 95] width 154 height 18
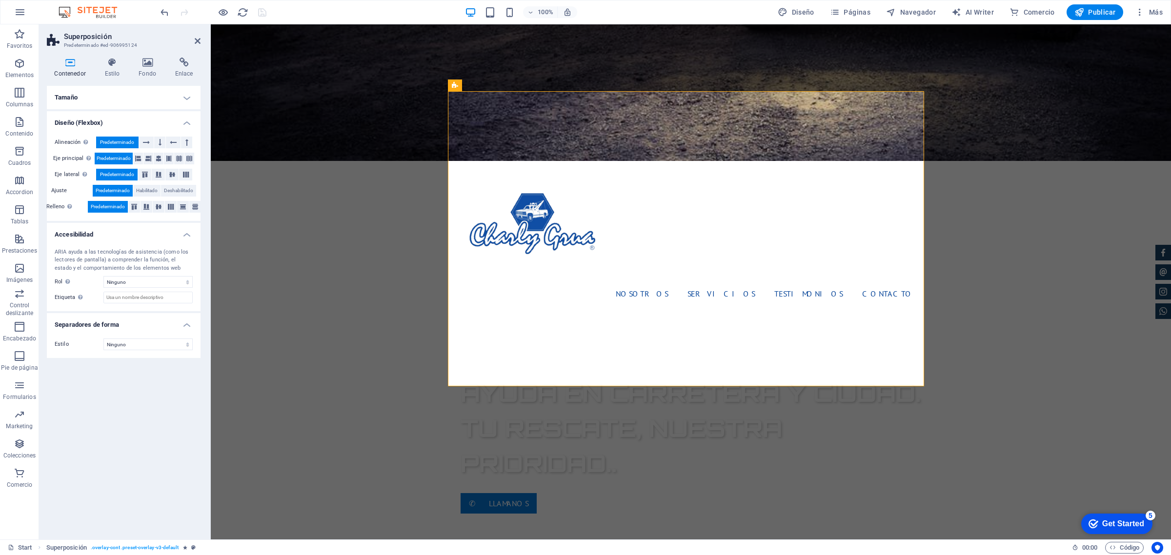
click at [121, 103] on h4 "Tamaño" at bounding box center [124, 97] width 154 height 23
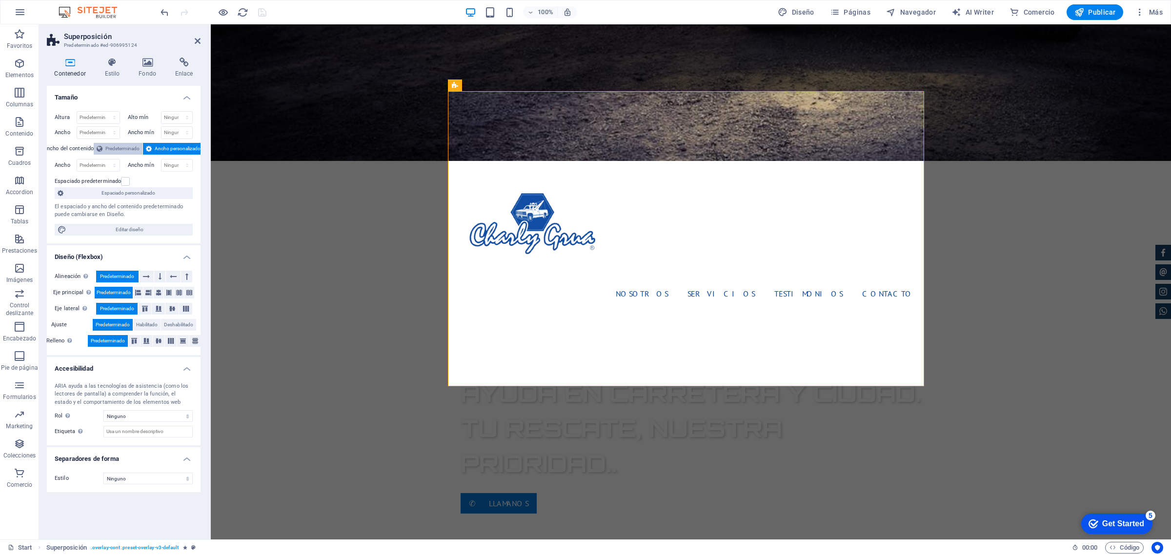
click at [111, 147] on span "Predeterminado" at bounding box center [122, 149] width 34 height 12
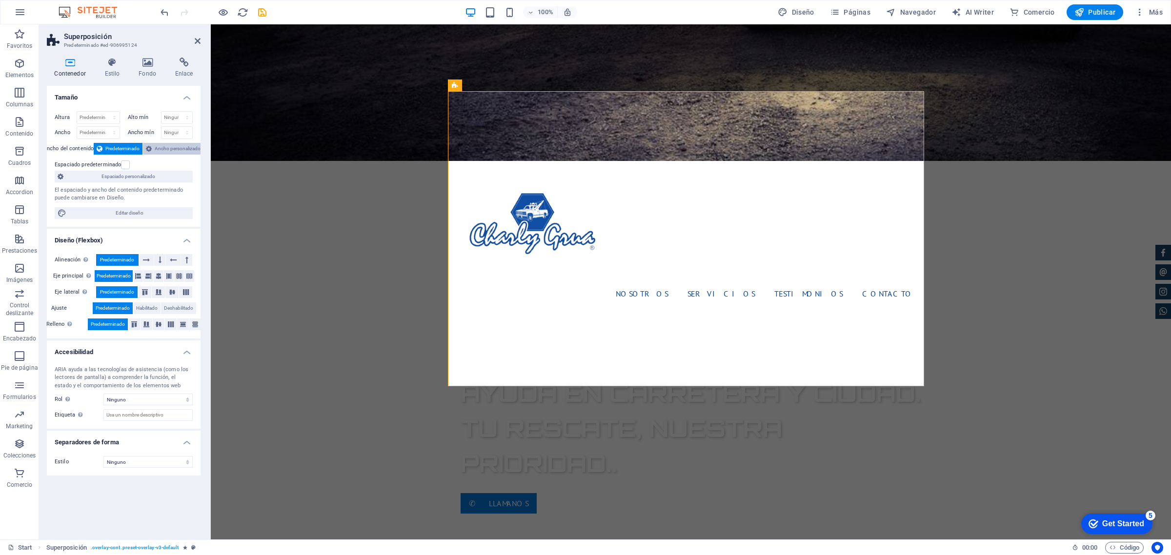
click at [172, 145] on span "Ancho personalizado" at bounding box center [178, 149] width 46 height 12
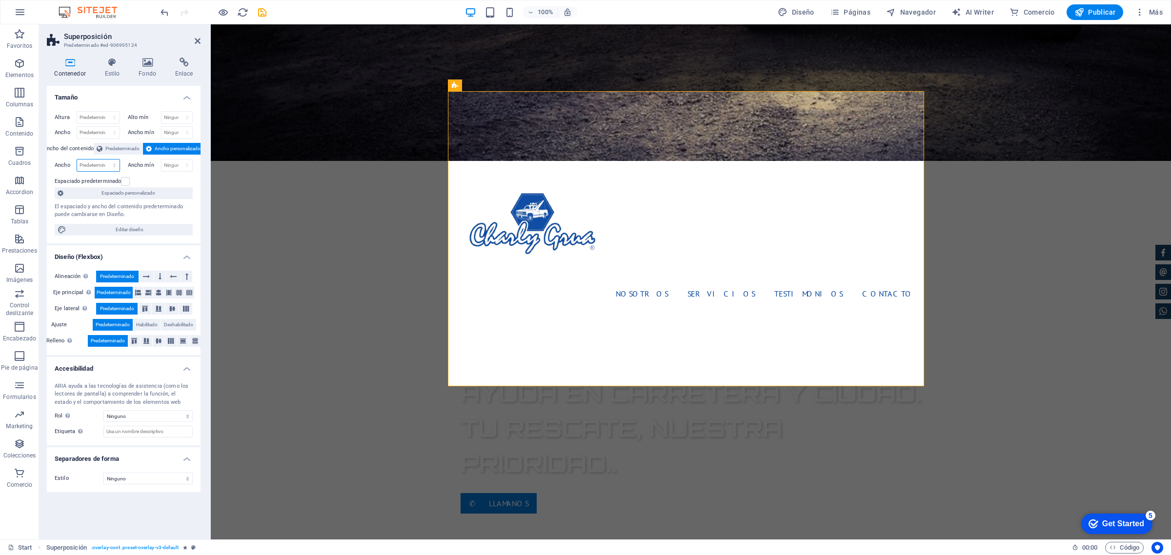
click at [115, 162] on select "Predeterminado px rem % em vh vw" at bounding box center [98, 165] width 42 height 12
click at [77, 159] on select "Predeterminado px rem % em vh vw" at bounding box center [98, 165] width 42 height 12
select select "DISABLED_OPTION_VALUE"
click at [127, 182] on label at bounding box center [125, 181] width 9 height 9
click at [0, 0] on input "Espaciado predeterminado" at bounding box center [0, 0] width 0 height 0
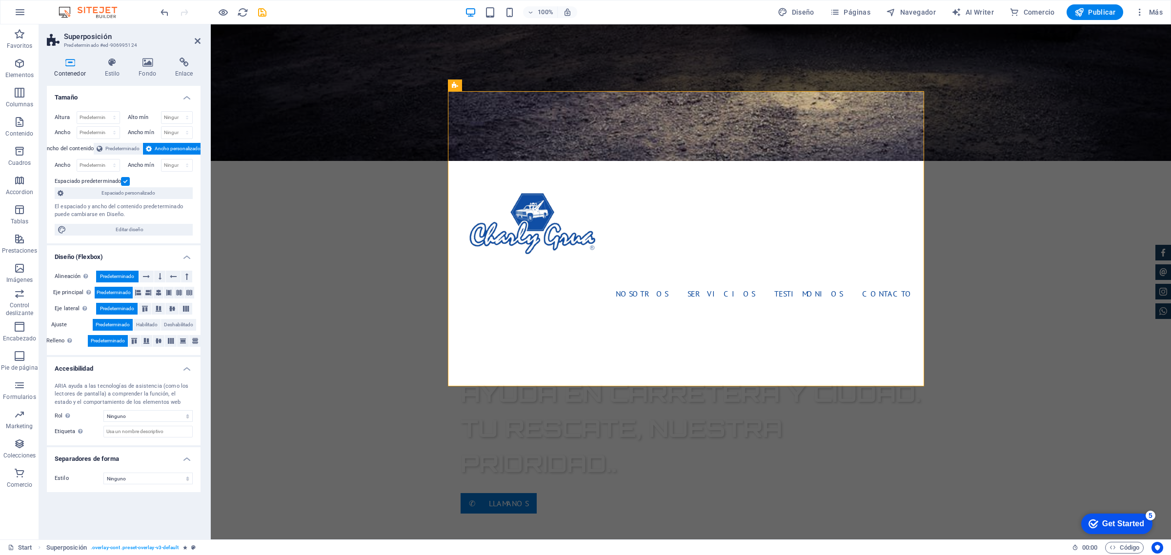
click at [127, 182] on label at bounding box center [125, 181] width 9 height 9
click at [0, 0] on input "Espaciado predeterminado" at bounding box center [0, 0] width 0 height 0
click at [116, 193] on span "Espaciado personalizado" at bounding box center [127, 193] width 123 height 12
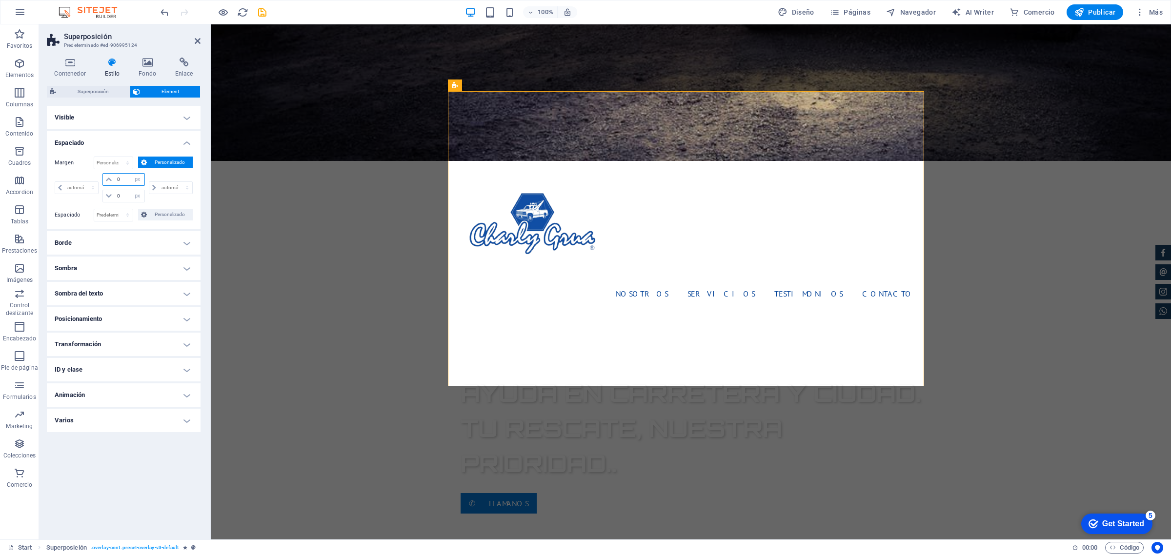
click at [115, 182] on input "0" at bounding box center [129, 180] width 29 height 12
click at [109, 177] on icon at bounding box center [109, 180] width 6 height 6
click at [108, 165] on select "Predeterminado automático px % rem vw vh Personalizado" at bounding box center [113, 163] width 39 height 12
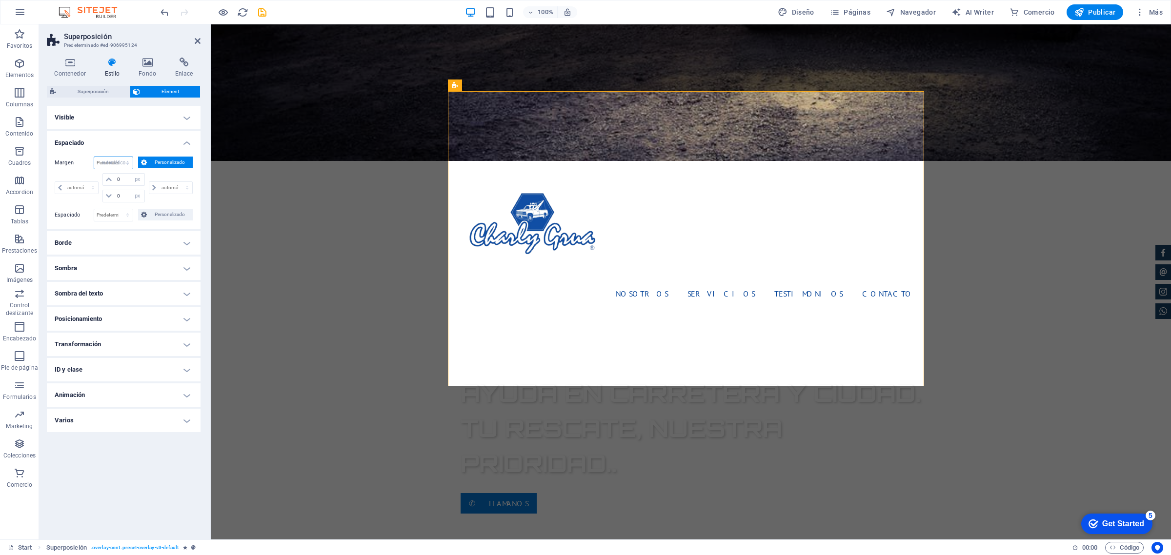
click at [94, 157] on select "Predeterminado automático px % rem vw vh Personalizado" at bounding box center [113, 163] width 39 height 12
select select "DISABLED_OPTION_VALUE"
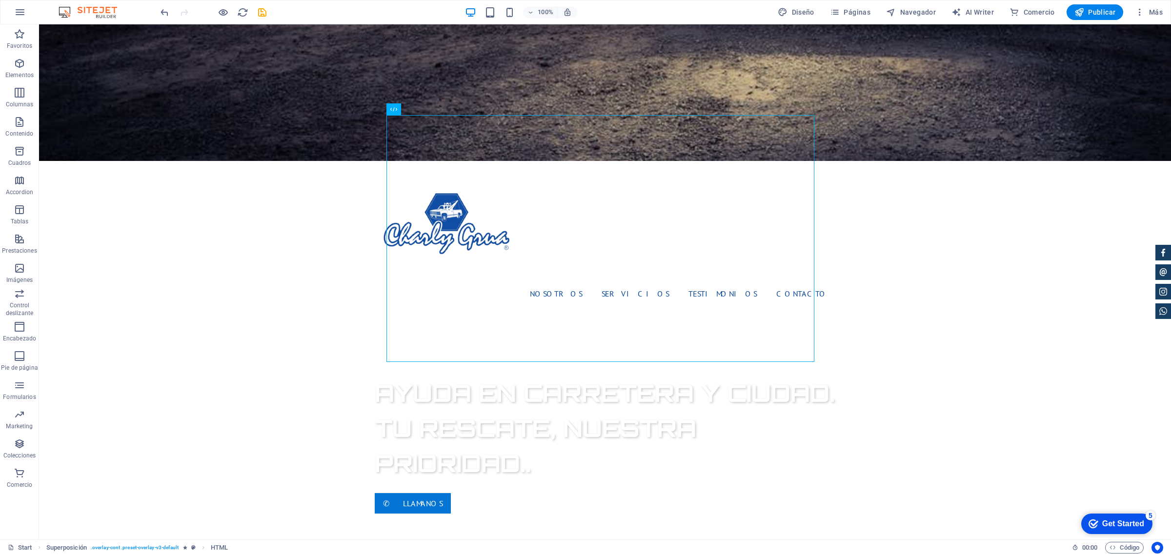
drag, startPoint x: 895, startPoint y: 193, endPoint x: 896, endPoint y: 233, distance: 40.0
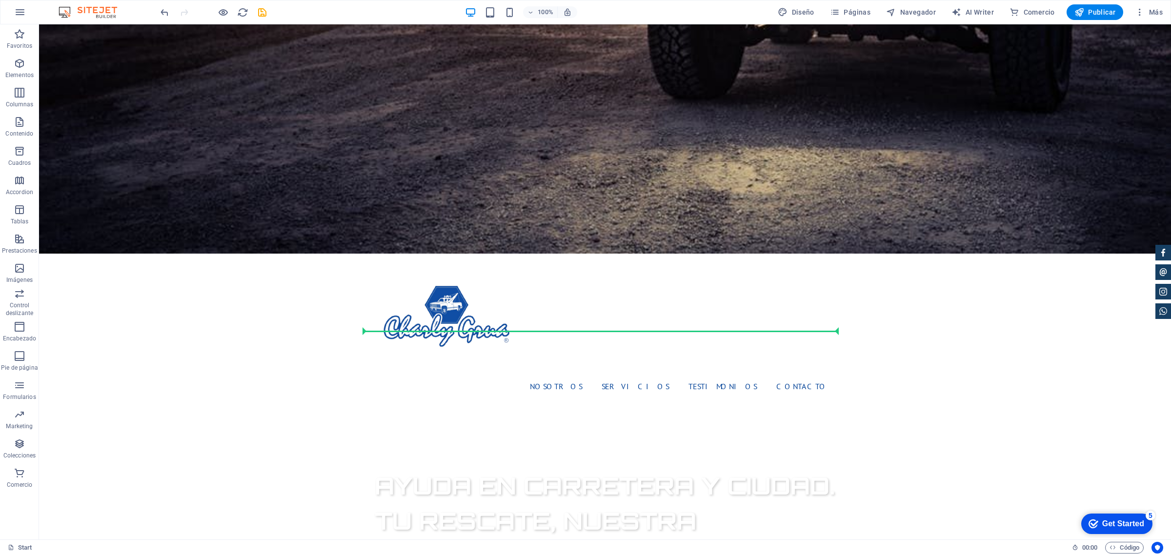
scroll to position [537, 0]
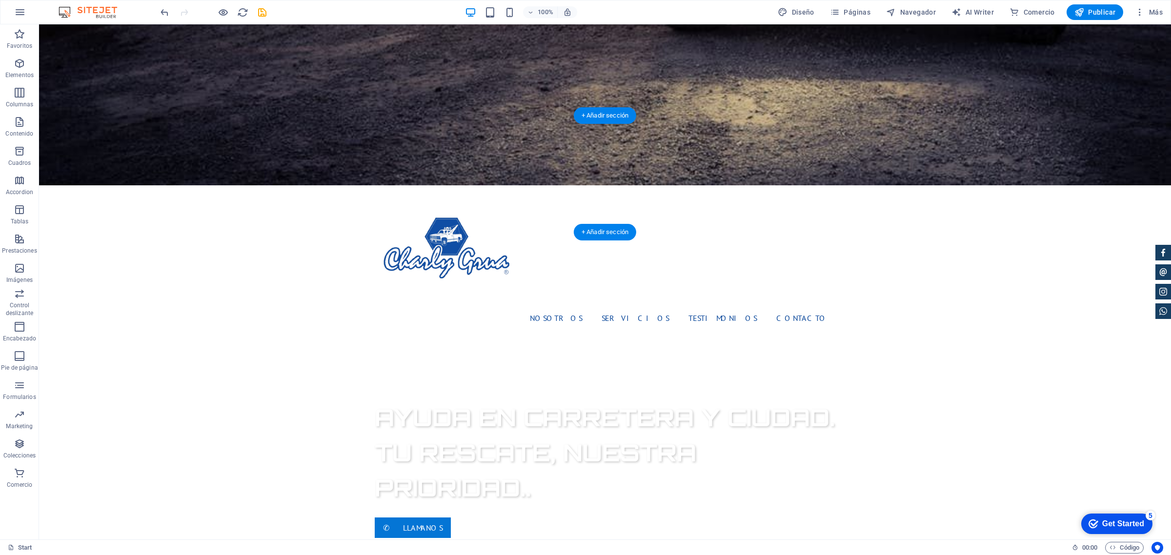
drag, startPoint x: 388, startPoint y: 364, endPoint x: 464, endPoint y: 170, distance: 208.7
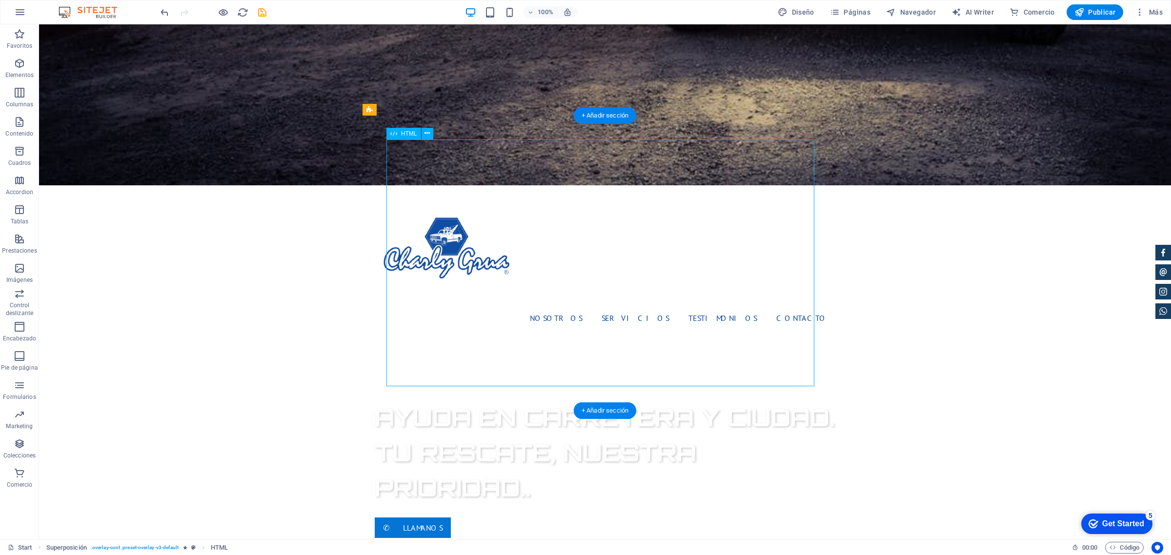
drag, startPoint x: 810, startPoint y: 198, endPoint x: 811, endPoint y: 225, distance: 27.4
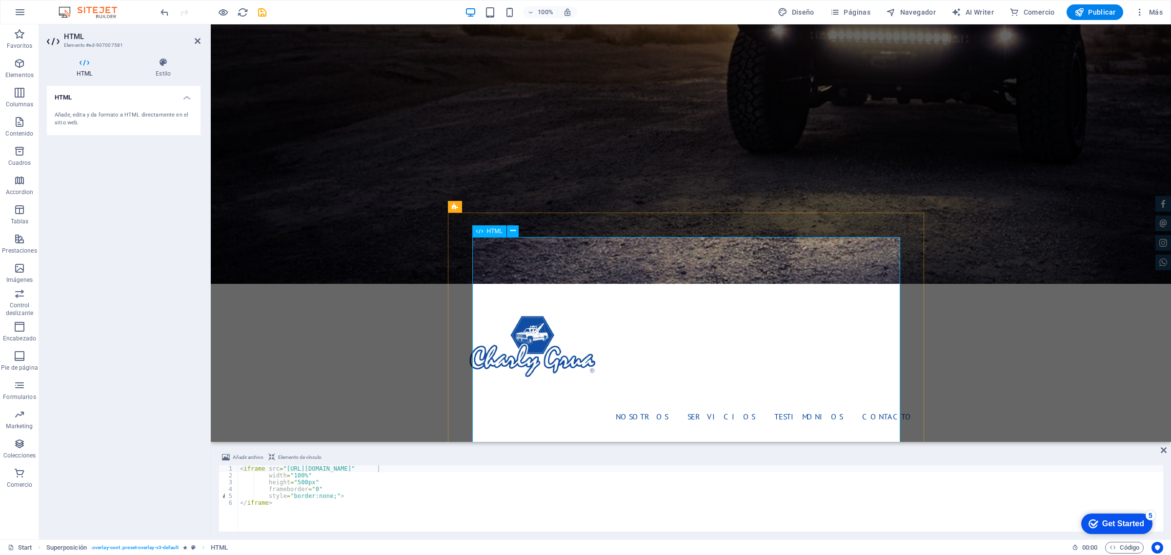
scroll to position [415, 0]
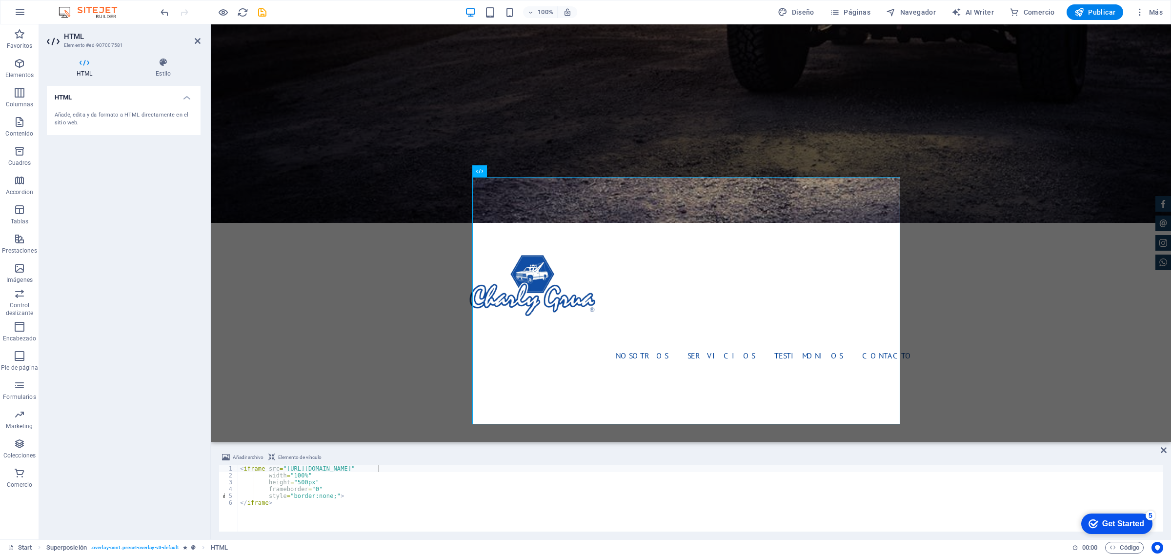
type textarea "frameborder="0""
click at [328, 444] on div "< iframe src = "https://charlygrua.cl/ubicame.html" width = "100%" height = "50…" at bounding box center [700, 505] width 925 height 80
click at [936, 11] on icon "button" at bounding box center [1079, 12] width 10 height 10
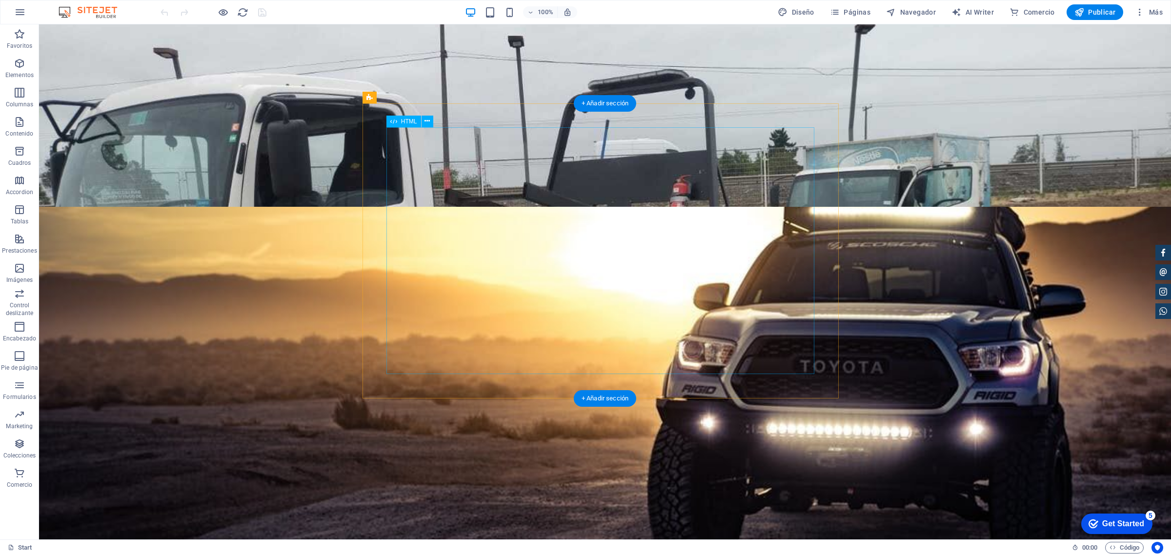
scroll to position [549, 0]
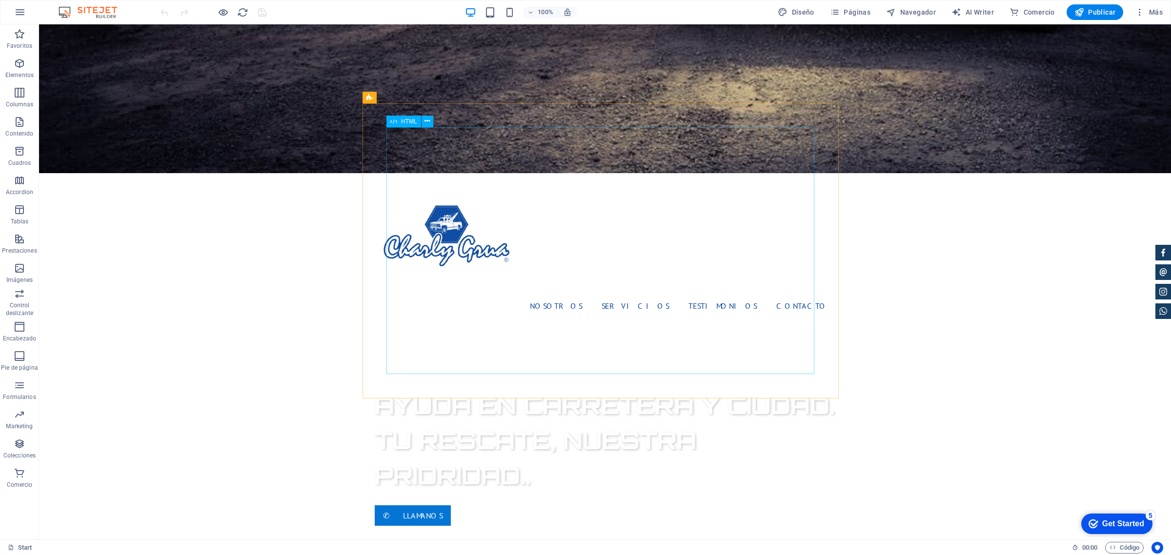
click at [406, 122] on span "HTML" at bounding box center [409, 122] width 16 height 6
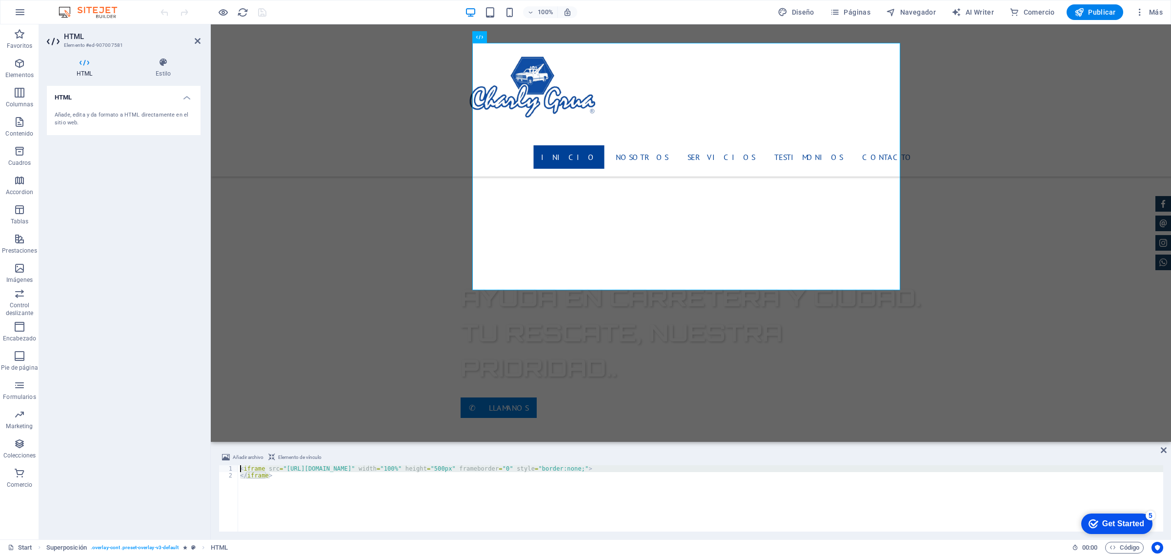
drag, startPoint x: 315, startPoint y: 493, endPoint x: 205, endPoint y: 425, distance: 128.8
click at [205, 425] on div "HTML Elemento #ed-907007581 HTML Estilo HTML Añade, edita y da formato a HTML d…" at bounding box center [605, 281] width 1132 height 515
type textarea "</iframe>"
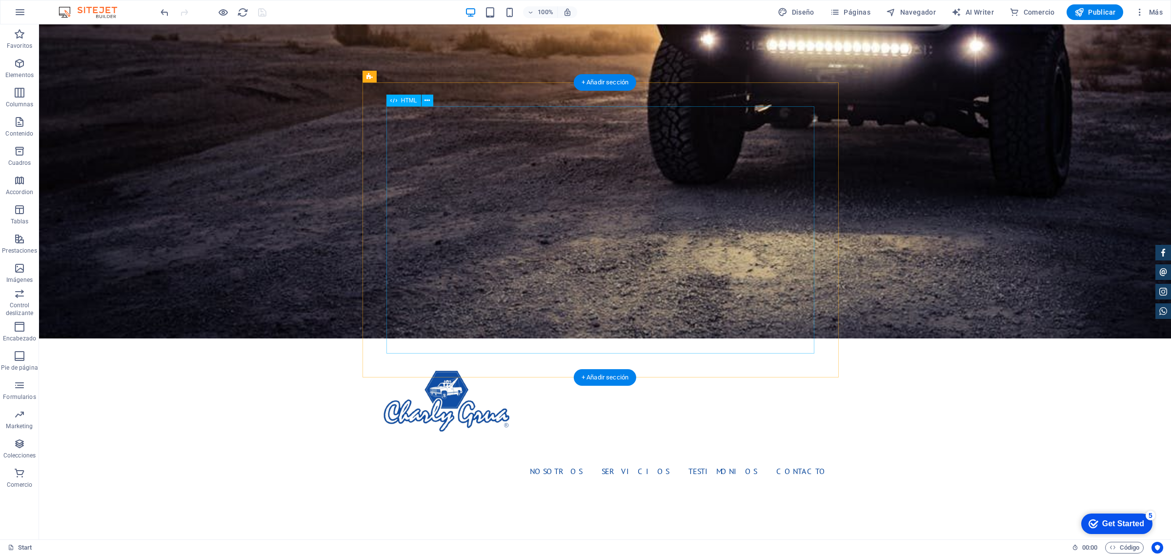
scroll to position [366, 0]
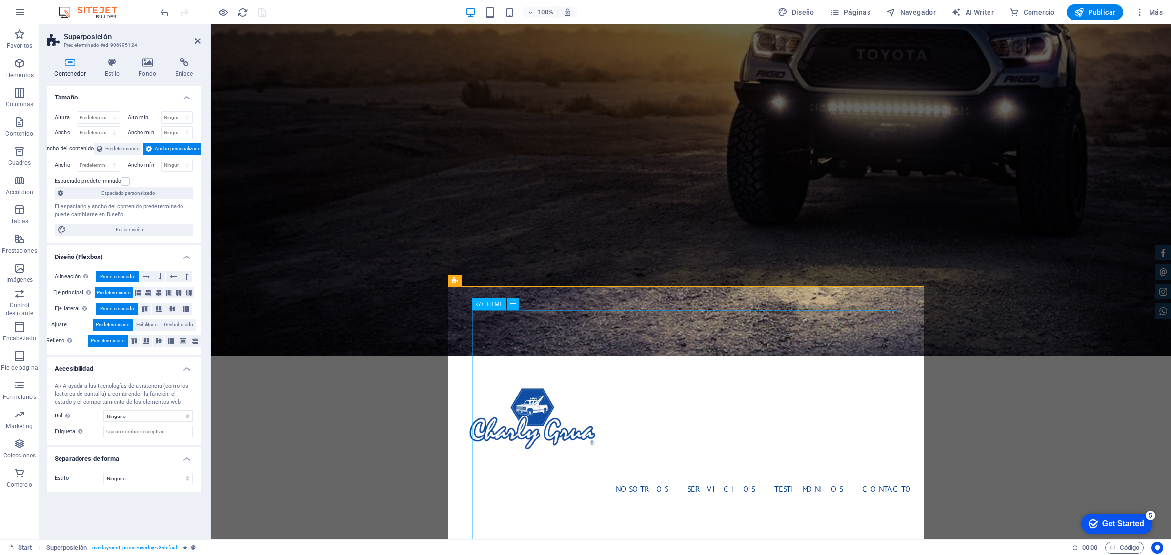
click at [499, 309] on div "HTML" at bounding box center [489, 304] width 35 height 12
click at [494, 305] on span "HTML" at bounding box center [495, 304] width 16 height 6
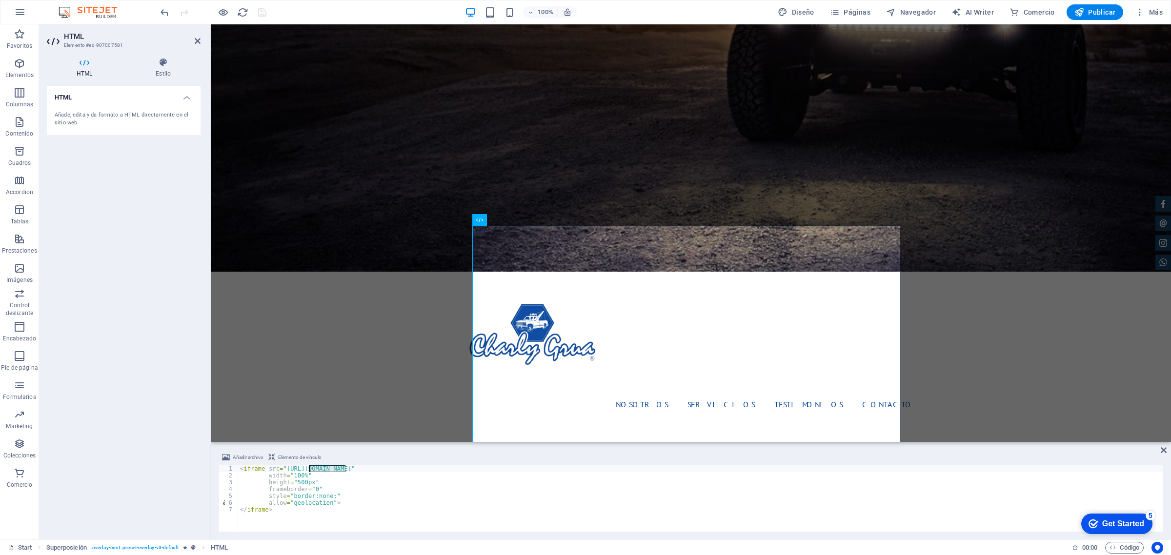
drag, startPoint x: 344, startPoint y: 469, endPoint x: 308, endPoint y: 471, distance: 36.1
click at [308, 471] on div "< iframe src = "[URL][DOMAIN_NAME]" width = "100%" height = "500px" frameborder…" at bounding box center [700, 505] width 925 height 80
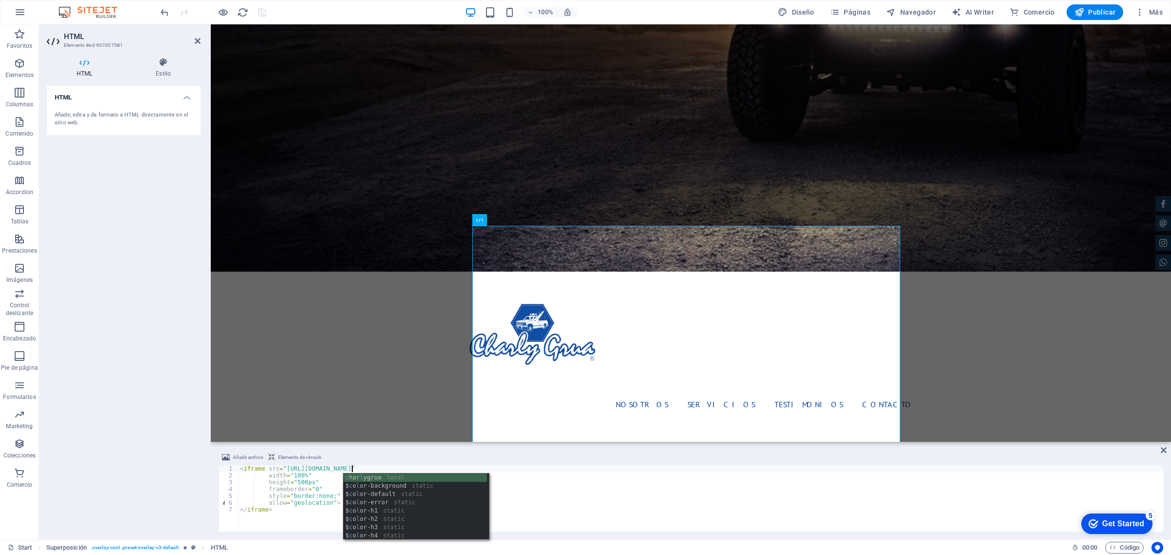
scroll to position [0, 9]
click at [365, 470] on div "< iframe src = "[URL][DOMAIN_NAME]" width = "100%" height = "500px" frameborder…" at bounding box center [700, 505] width 925 height 80
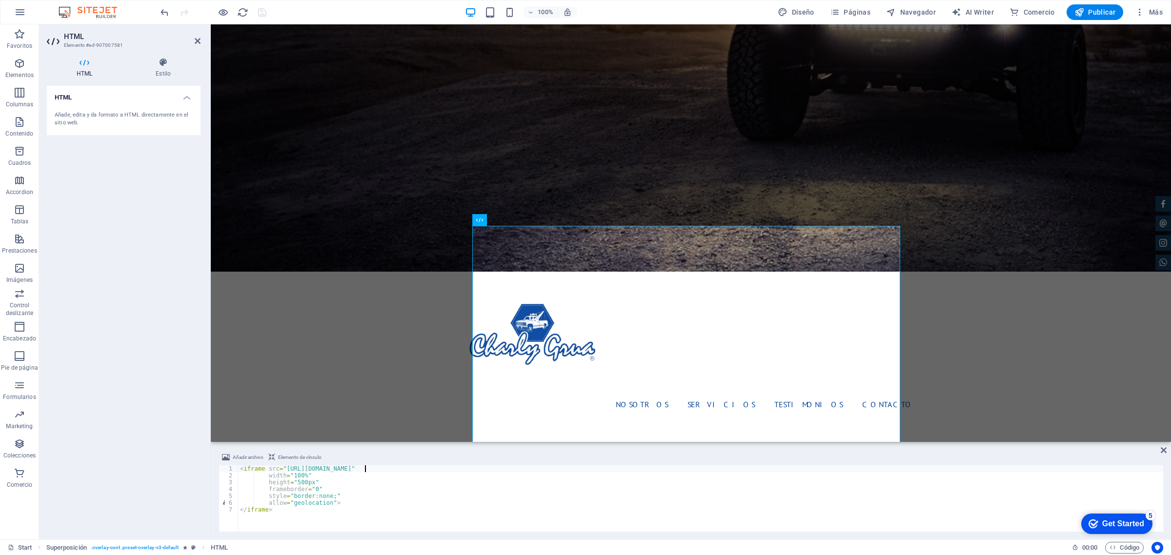
click at [365, 470] on div "< iframe src = "[URL][DOMAIN_NAME]" width = "100%" height = "500px" frameborder…" at bounding box center [700, 505] width 925 height 80
type textarea "<iframe src="[URL][DOMAIN_NAME]""
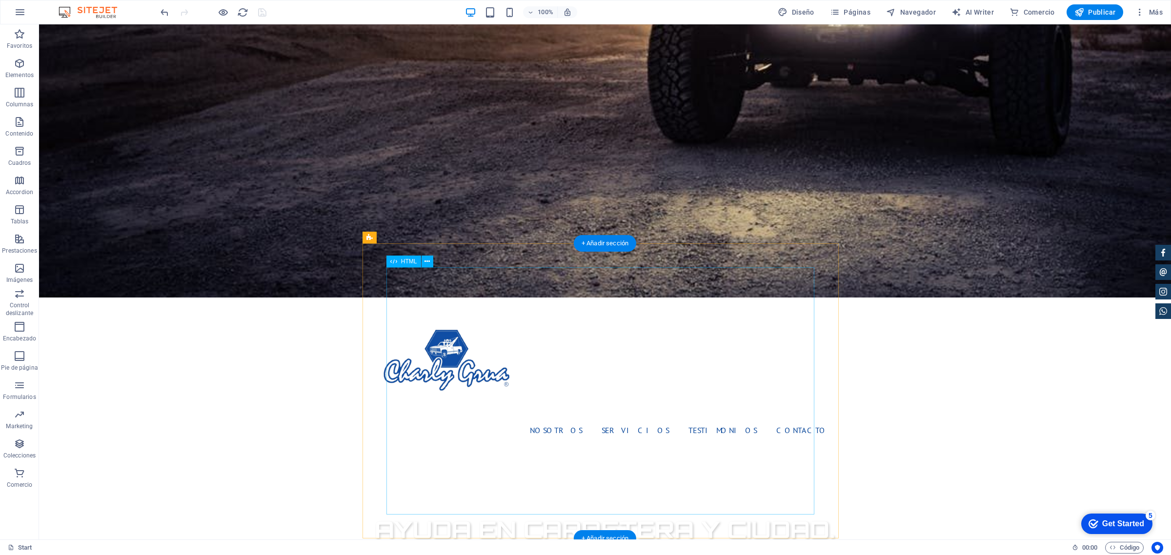
scroll to position [488, 0]
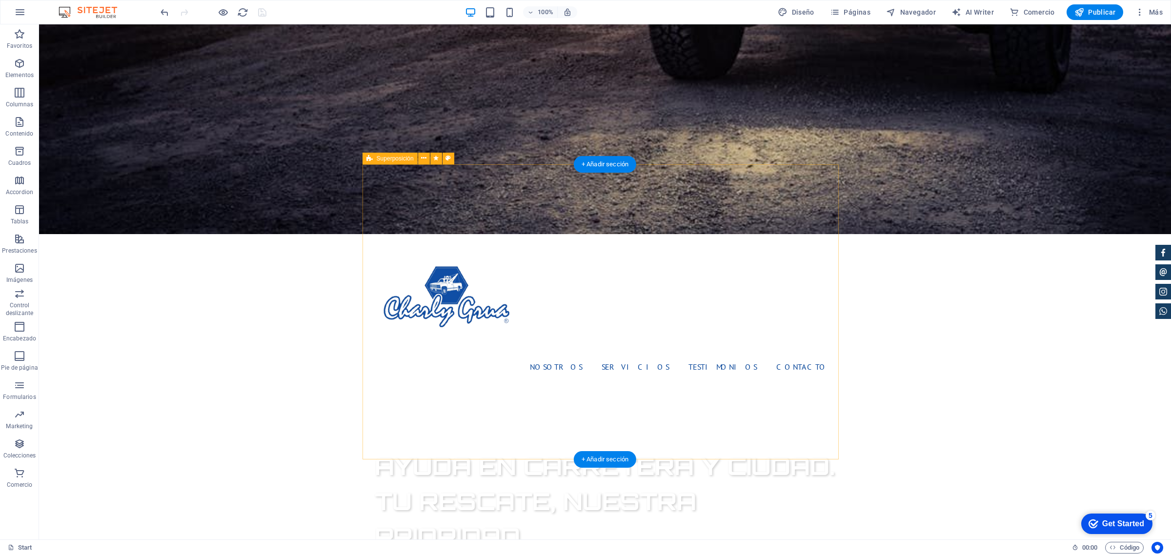
click at [425, 160] on icon at bounding box center [423, 158] width 5 height 10
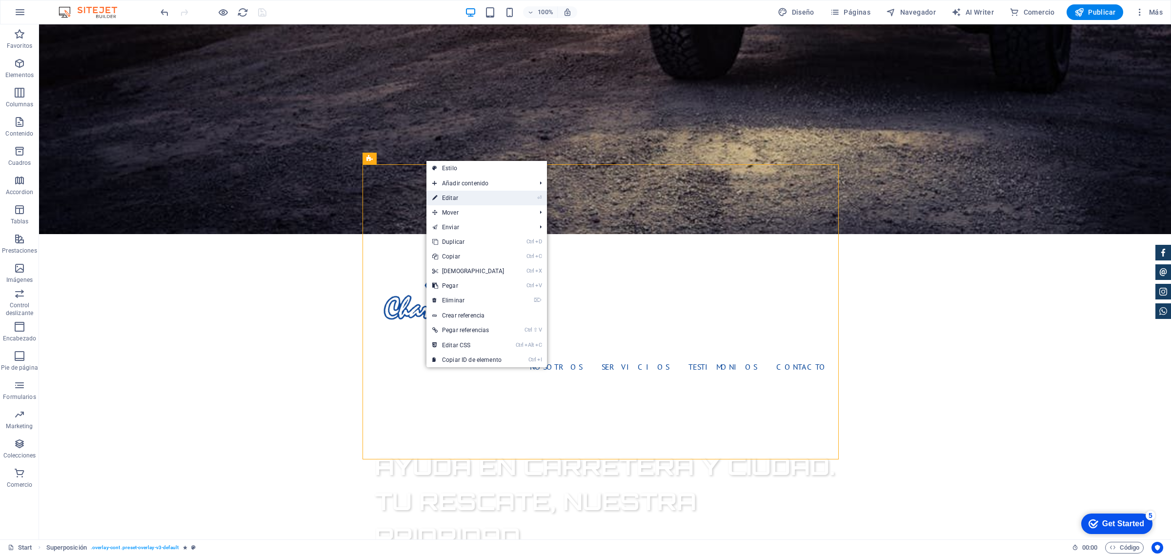
click at [483, 192] on link "⏎ Editar" at bounding box center [468, 198] width 84 height 15
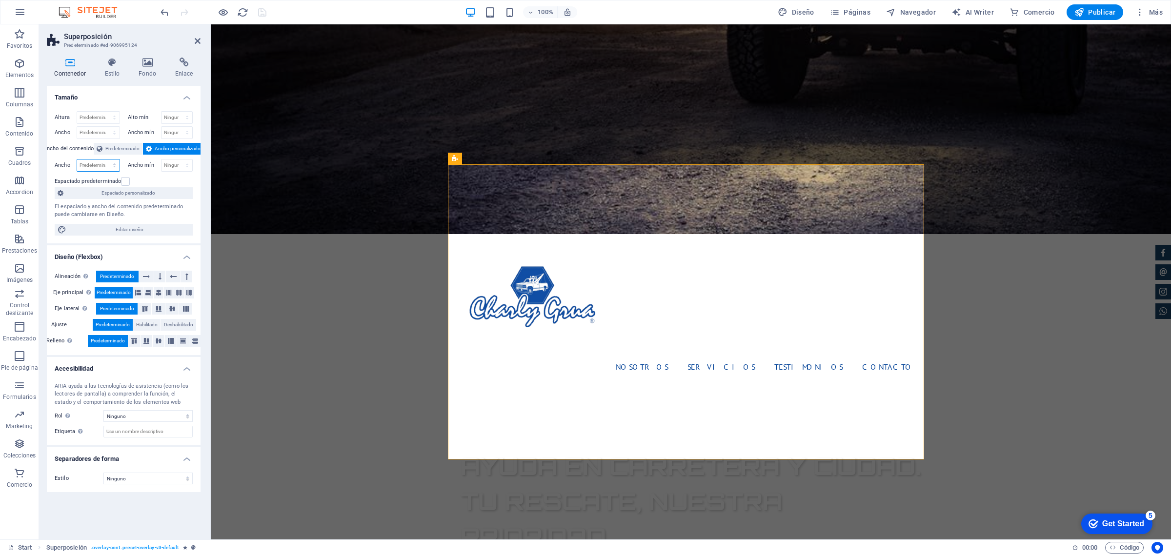
click at [112, 167] on select "Predeterminado px rem % em vh vw" at bounding box center [98, 165] width 42 height 12
select select "%"
click at [105, 159] on select "Predeterminado px rem % em vh vw" at bounding box center [98, 165] width 42 height 12
type input "99.69"
click at [176, 171] on select "Ninguno px rem % vh vw" at bounding box center [176, 165] width 31 height 12
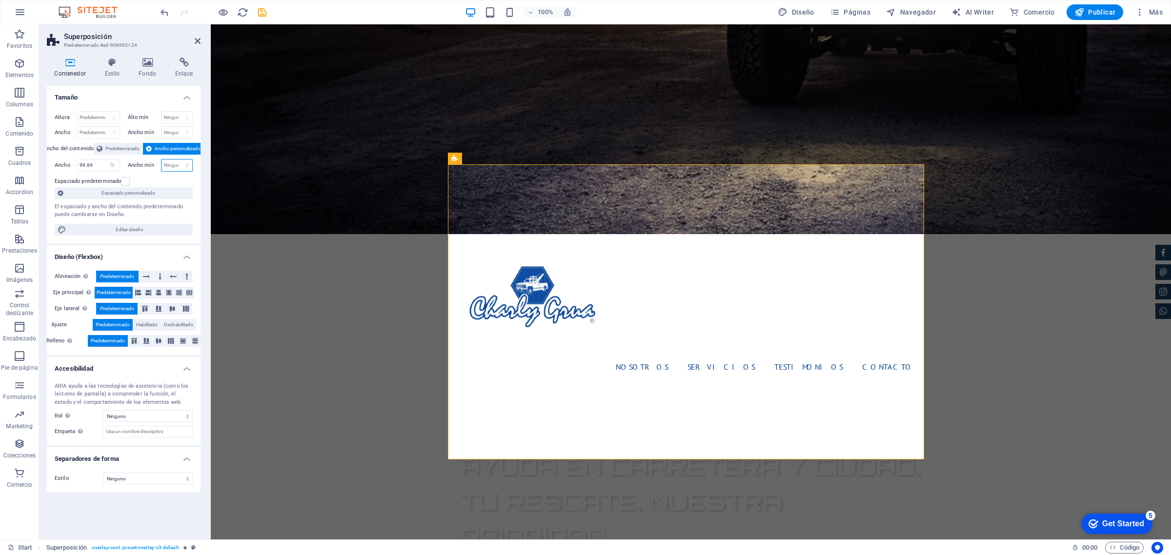
select select "%"
click at [178, 159] on select "Ninguno px rem % vh vw" at bounding box center [176, 165] width 31 height 12
type input "127"
click at [82, 164] on input "99.69" at bounding box center [98, 165] width 42 height 12
type input "0"
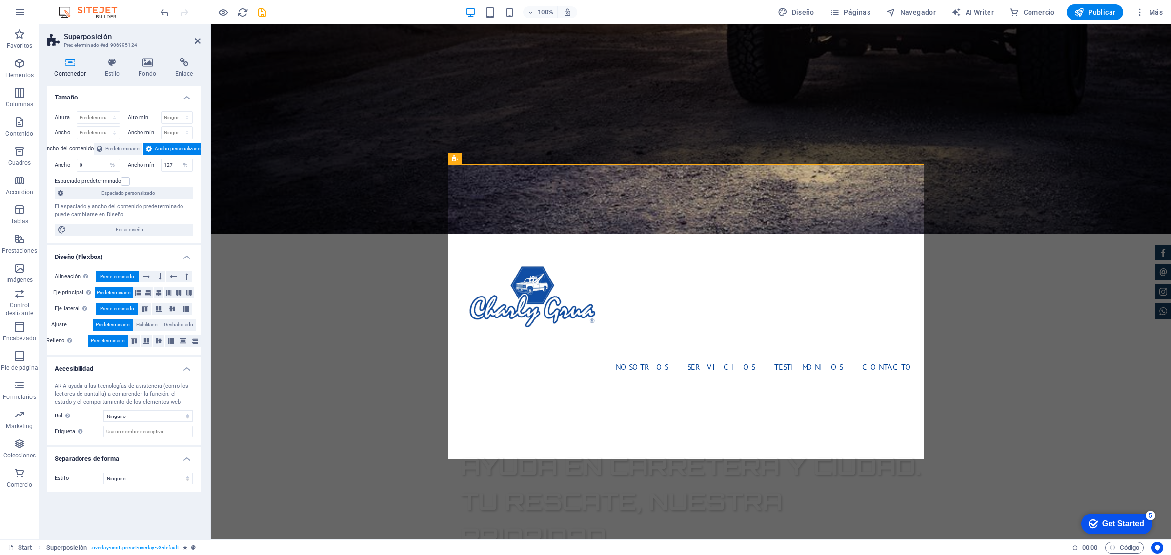
click at [198, 41] on icon at bounding box center [198, 41] width 6 height 8
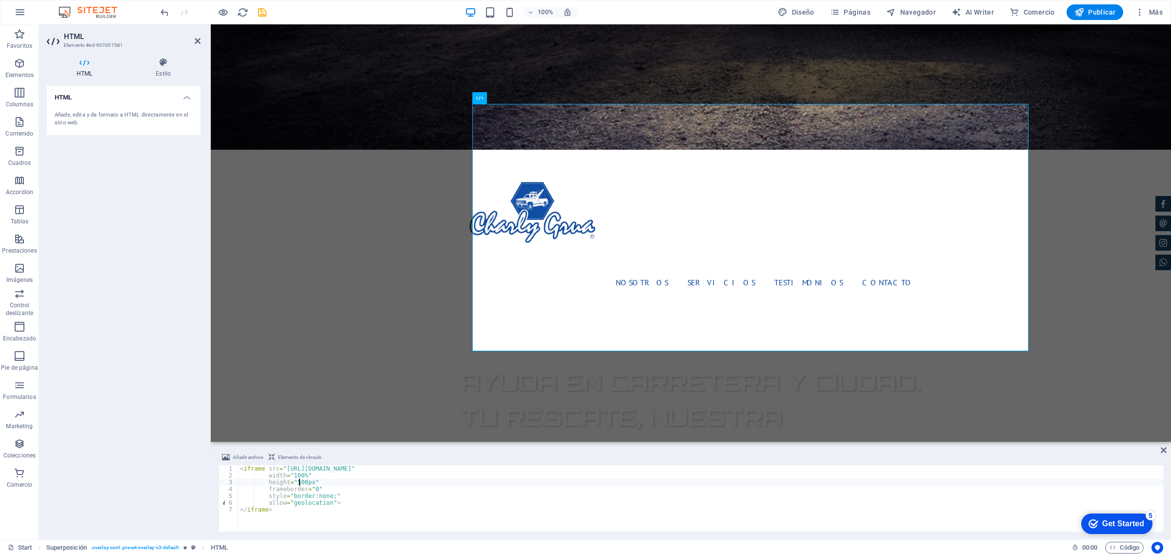
click at [299, 483] on div "< iframe src = "[URL][DOMAIN_NAME]" width = "100%" height = "500px" frameborder…" at bounding box center [700, 505] width 925 height 80
type textarea "<iframe src="[URL][DOMAIN_NAME]""
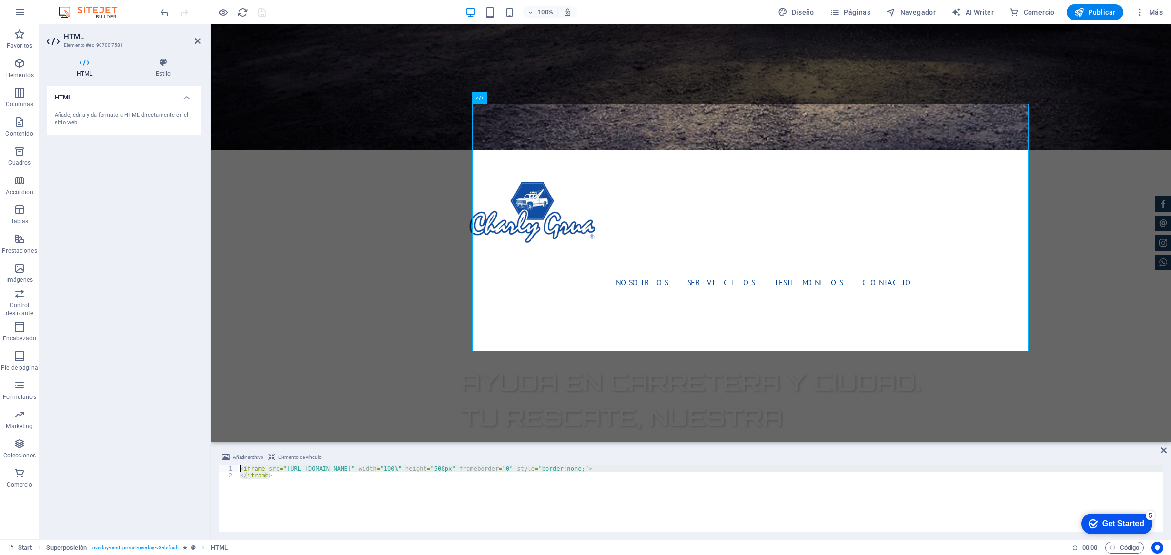
drag, startPoint x: 391, startPoint y: 491, endPoint x: 124, endPoint y: 421, distance: 275.4
click at [124, 421] on div "HTML Elemento #ed-907007581 HTML Estilo HTML Añade, edita y da formato a HTML d…" at bounding box center [605, 281] width 1132 height 515
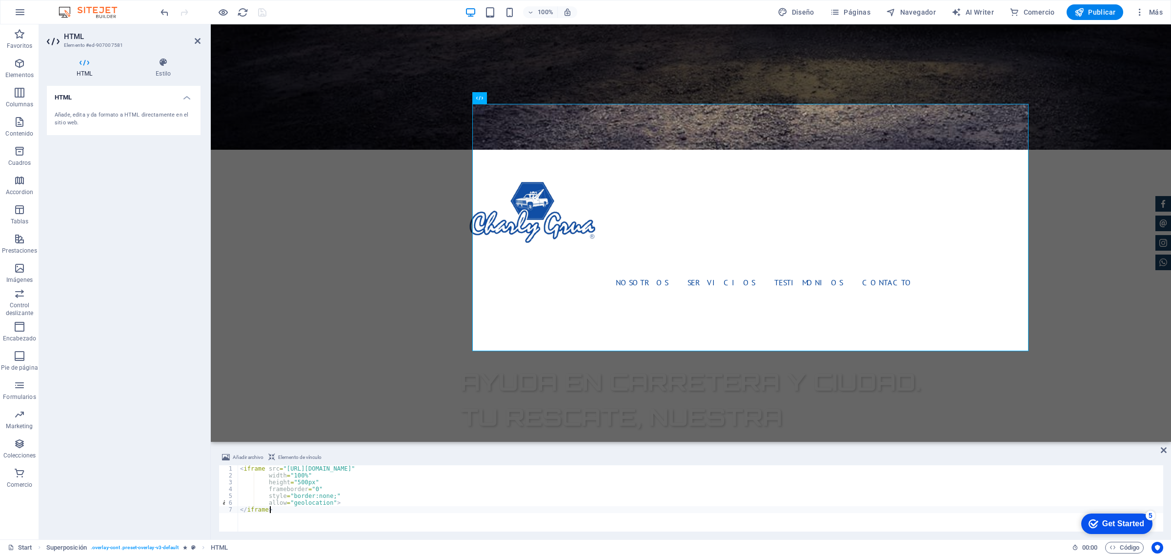
click at [366, 467] on div "< iframe src = "[URL][DOMAIN_NAME]" width = "100%" height = "500px" frameborder…" at bounding box center [700, 505] width 925 height 80
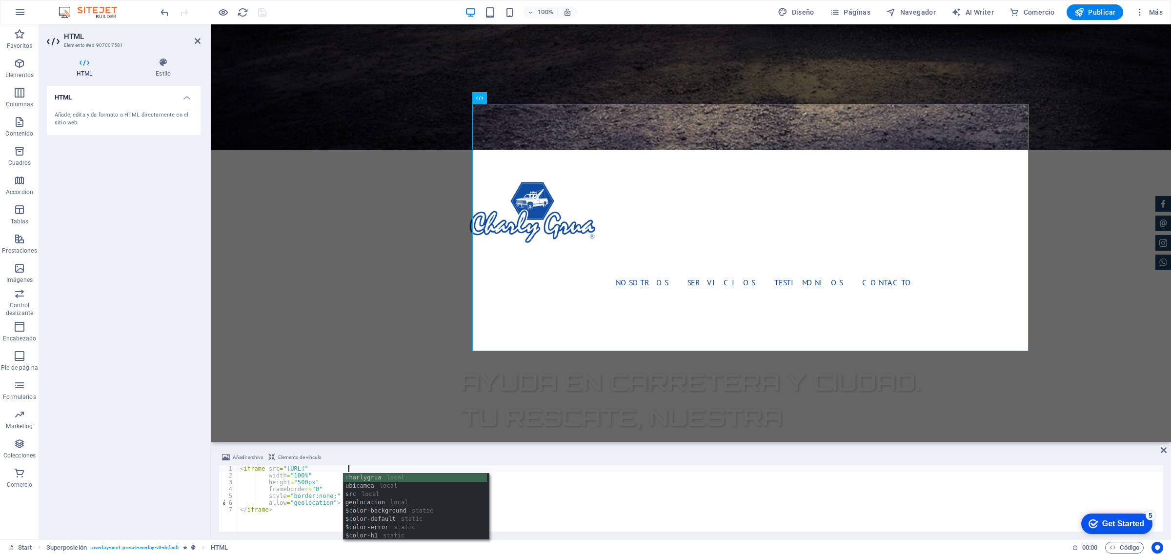
scroll to position [0, 9]
click at [394, 474] on div "c har l ygrua local $ c o l or-background static $ c o l or-default static $ c …" at bounding box center [414, 515] width 143 height 83
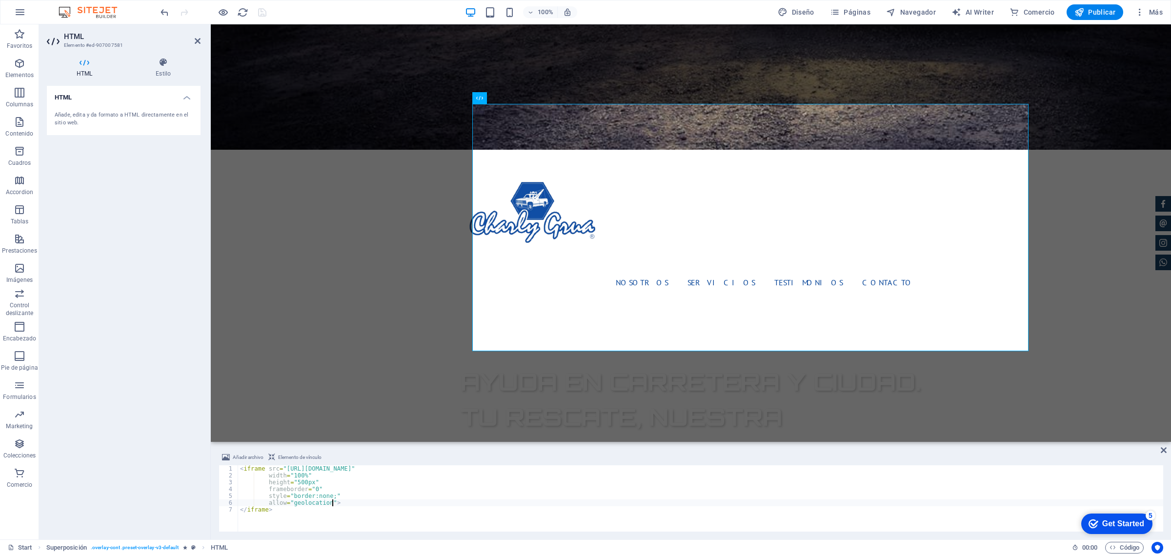
click at [511, 502] on div "< iframe src = "[URL][DOMAIN_NAME]" width = "100%" height = "500px" frameborder…" at bounding box center [700, 505] width 925 height 80
click at [399, 522] on div "< iframe src = "[URL][DOMAIN_NAME]" width = "100%" height = "500px" frameborder…" at bounding box center [700, 505] width 925 height 80
click at [382, 468] on div "< iframe src = "[URL][DOMAIN_NAME]" width = "100%" height = "500px" frameborder…" at bounding box center [700, 505] width 925 height 80
type textarea "<iframe src="[URL][DOMAIN_NAME]" width="100%" height="500px" frameborder="0" st…"
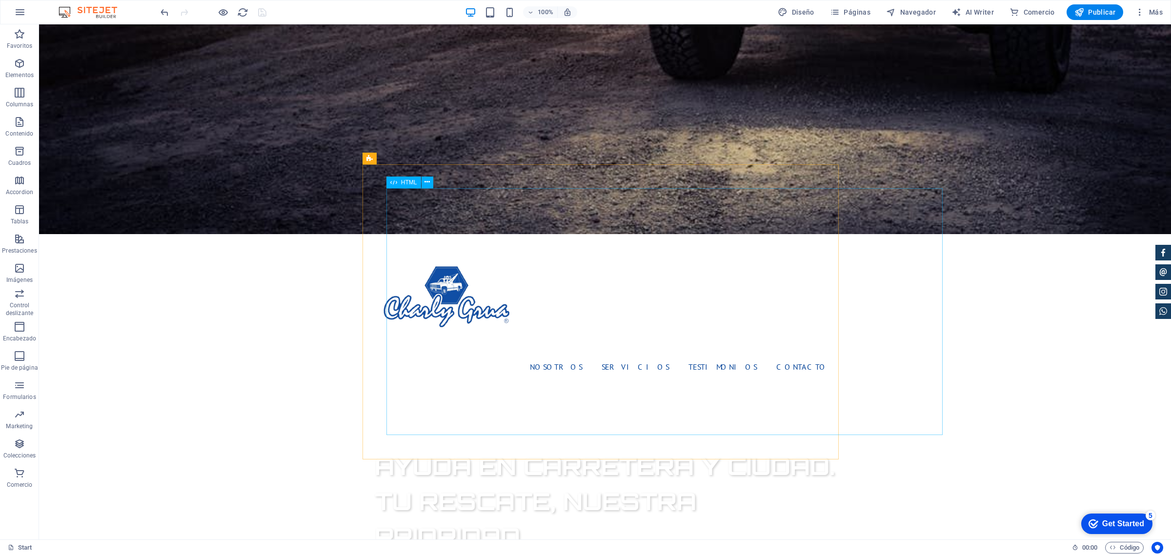
click at [408, 185] on span "HTML" at bounding box center [409, 182] width 16 height 6
click at [408, 184] on span "HTML" at bounding box center [409, 182] width 16 height 6
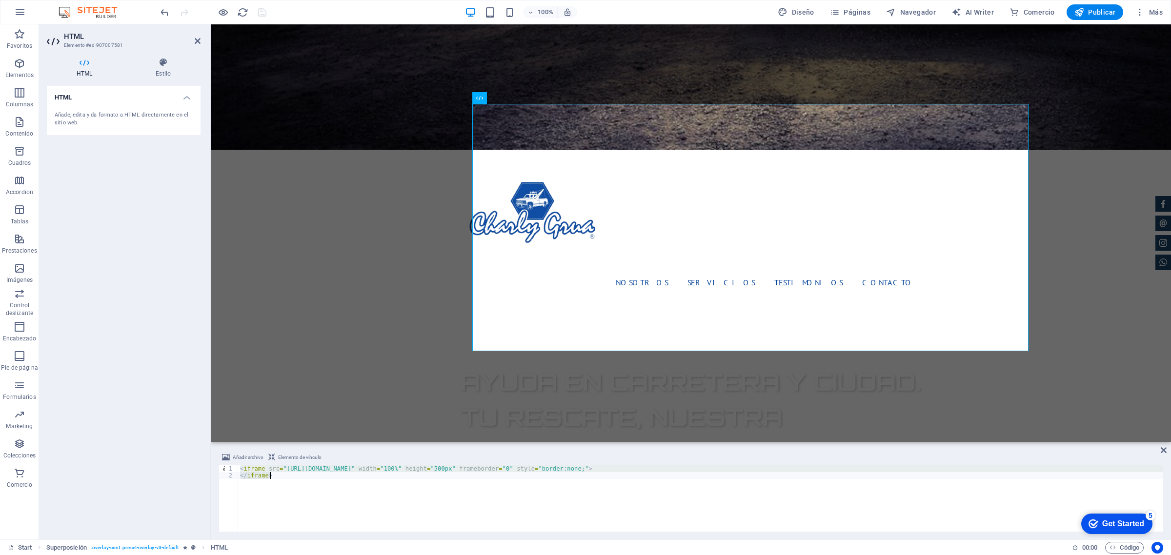
click at [610, 471] on div "< iframe src = "[URL][DOMAIN_NAME]" width = "100%" height = "500px" frameborder…" at bounding box center [700, 498] width 925 height 66
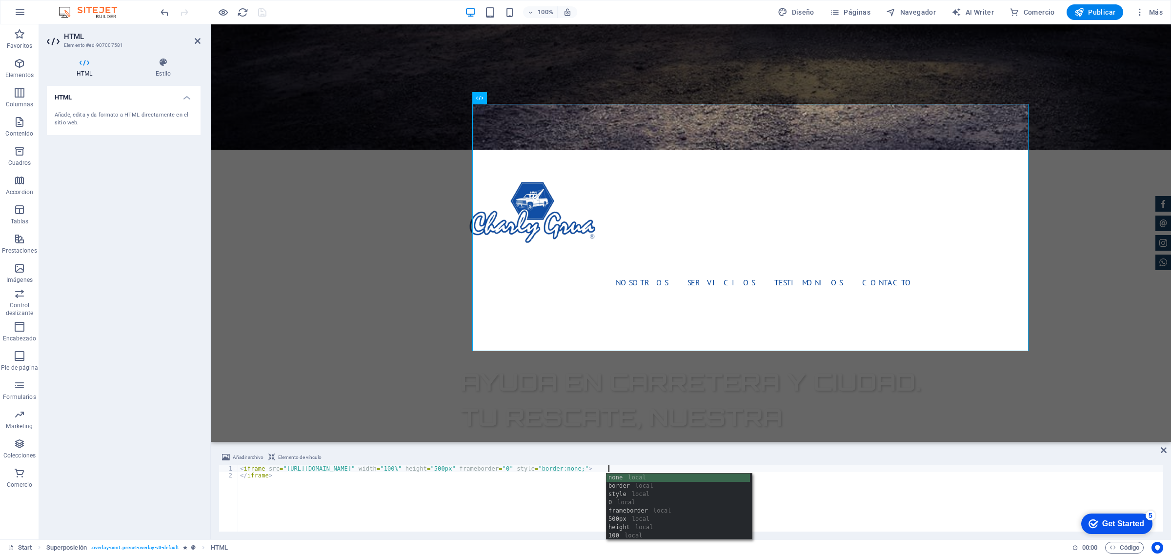
paste textarea "allow="geolocation""
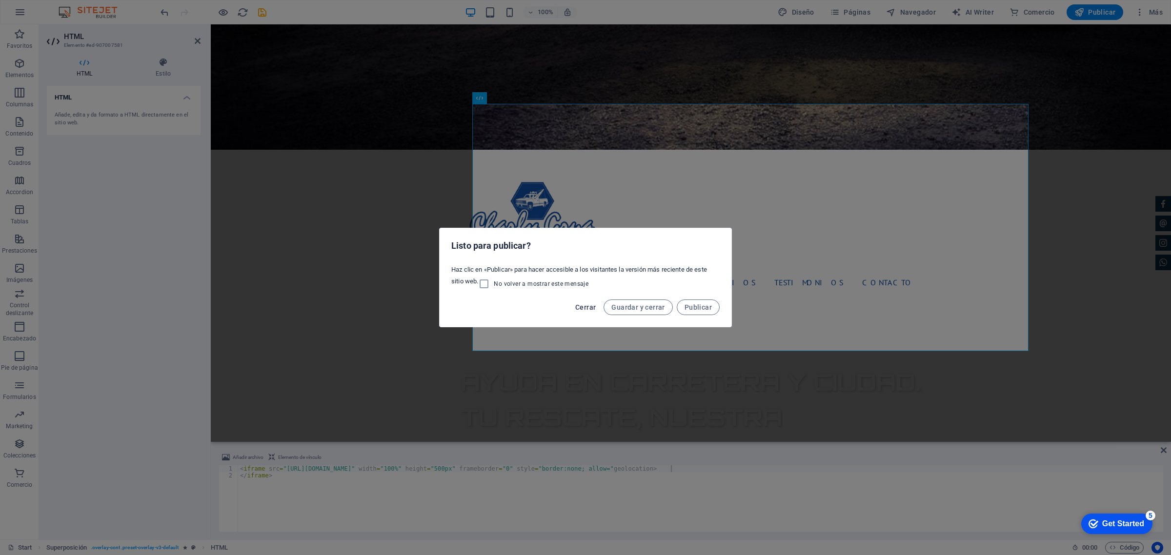
click at [593, 307] on span "Cerrar" at bounding box center [585, 307] width 20 height 8
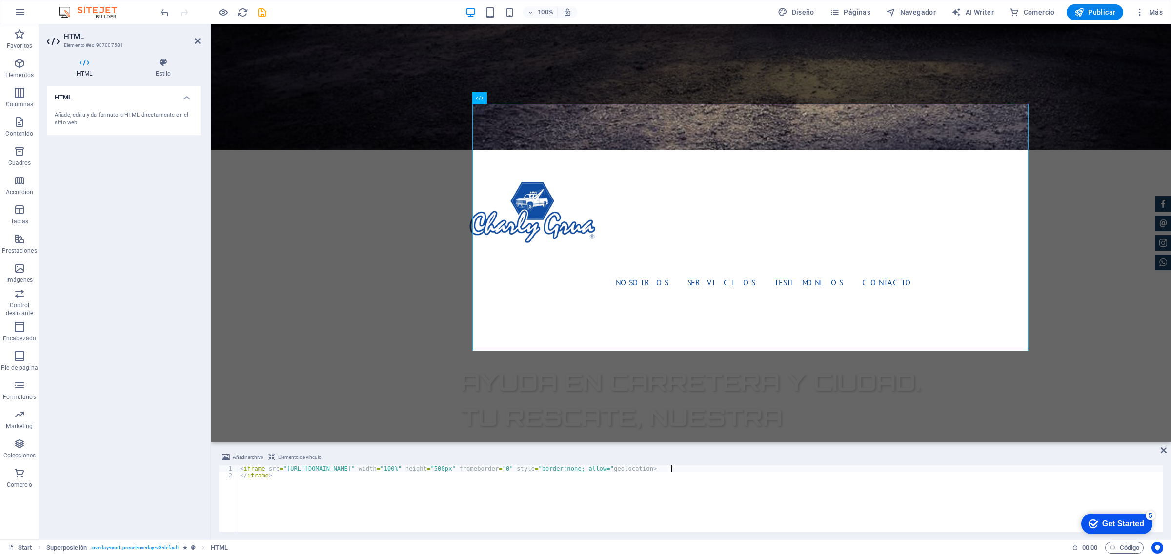
scroll to position [0, 35]
click at [159, 214] on div "HTML Añade, edita y da formato a HTML directamente en el sitio web." at bounding box center [124, 309] width 154 height 446
drag, startPoint x: 320, startPoint y: 520, endPoint x: 180, endPoint y: 442, distance: 160.0
click at [180, 442] on div "HTML Elemento #ed-907007581 HTML Estilo HTML Añade, edita y da formato a HTML d…" at bounding box center [605, 281] width 1132 height 515
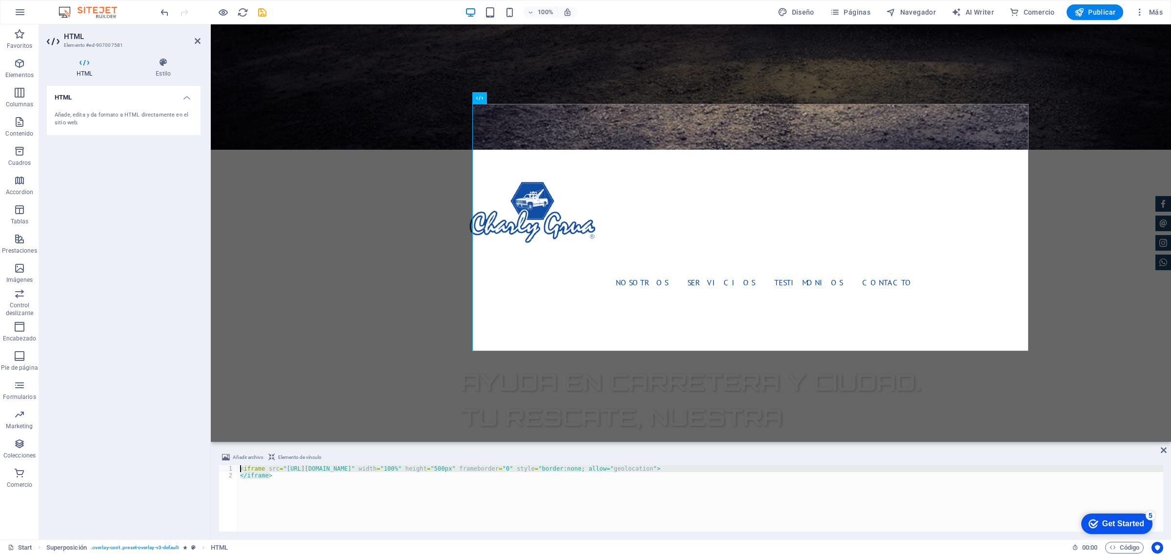
type textarea "<iframe src="[URL][DOMAIN_NAME]" width="100%" height="500px" frameborder="0" st…"
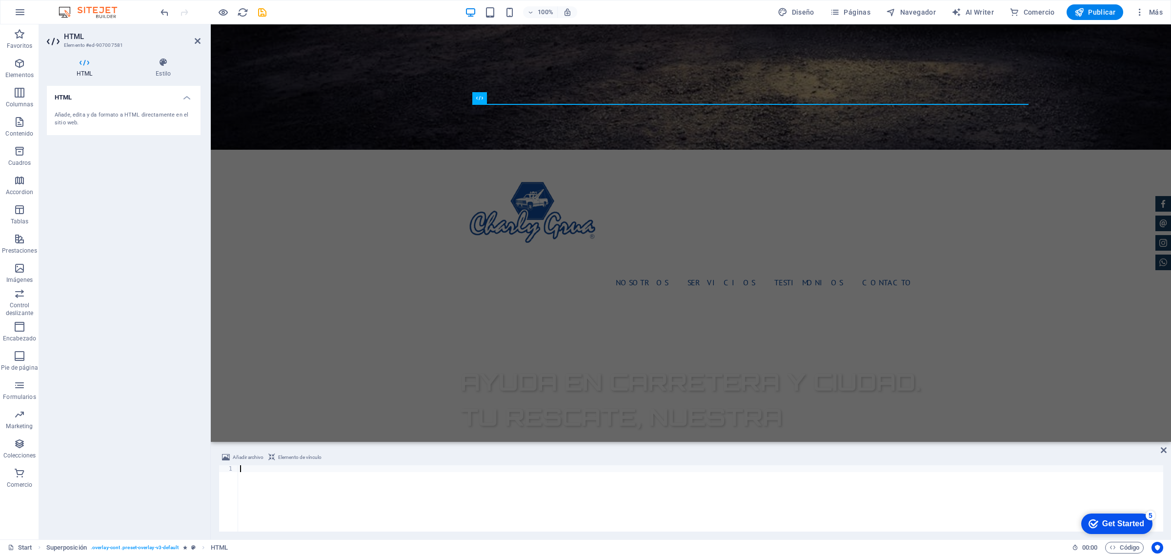
paste textarea "</iframe>"
type textarea "</iframe>"
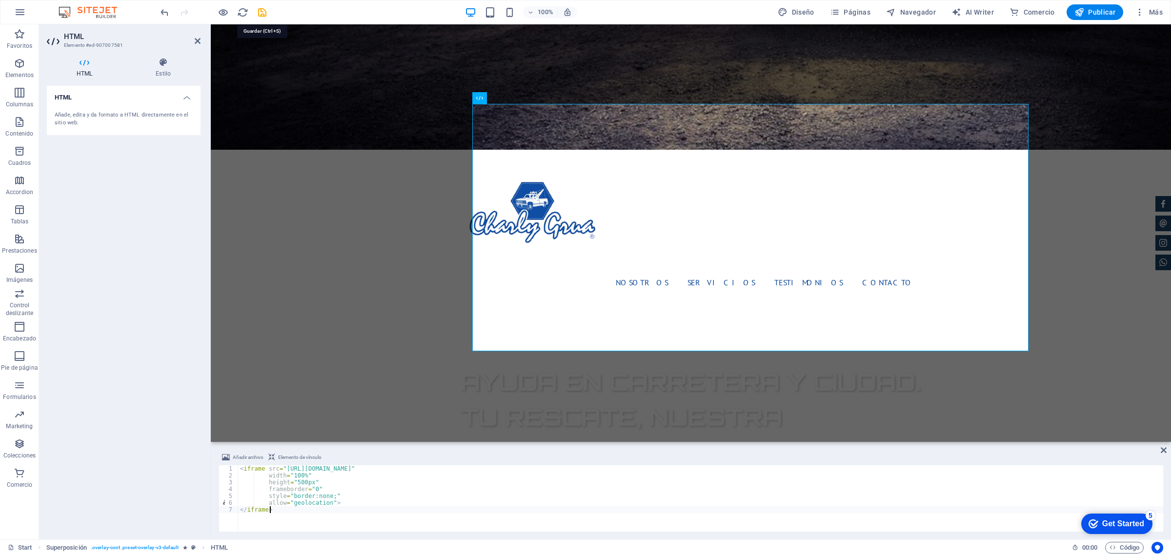
click at [262, 8] on icon "save" at bounding box center [262, 12] width 11 height 11
